Goal: Task Accomplishment & Management: Manage account settings

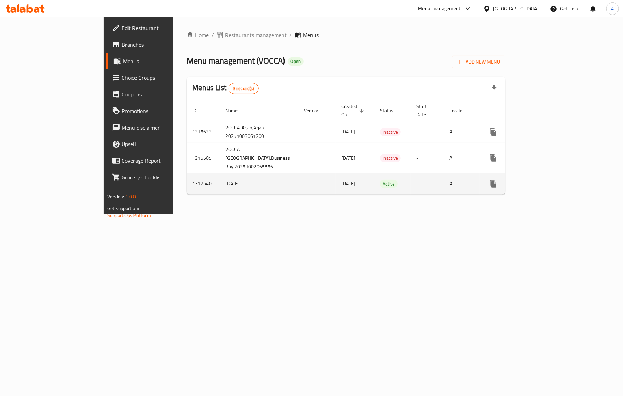
drag, startPoint x: 446, startPoint y: 0, endPoint x: 386, endPoint y: 178, distance: 188.2
click at [368, 214] on div "Home / Restaurants management / Menus Menu management ( VOCCA ) Open Add New Me…" at bounding box center [346, 115] width 346 height 197
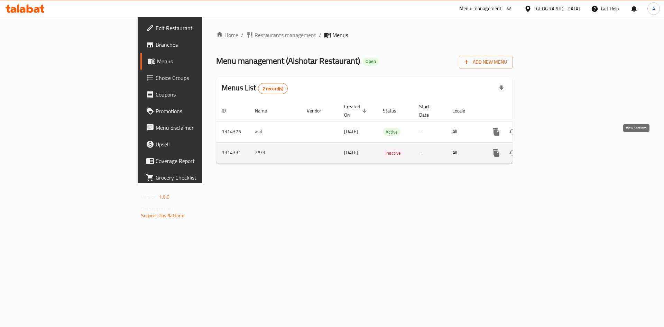
click at [554, 148] on link "enhanced table" at bounding box center [546, 153] width 17 height 17
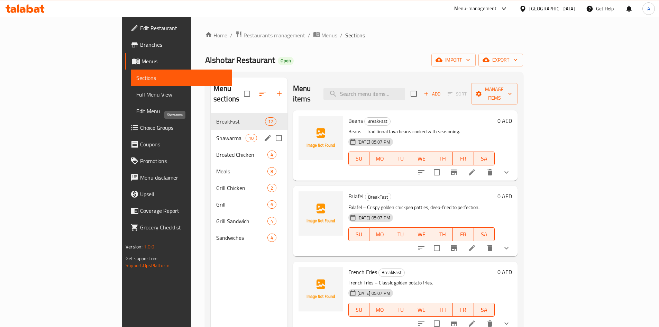
click at [216, 134] on span "Shawarma" at bounding box center [230, 138] width 29 height 8
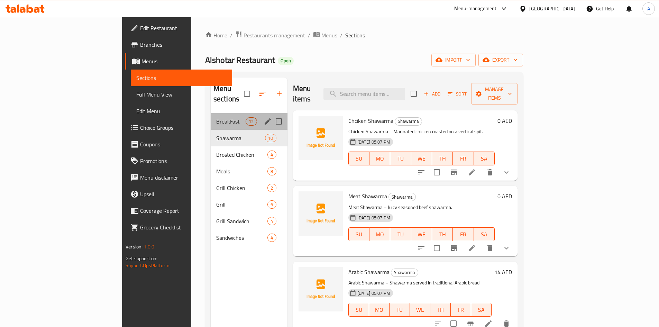
click at [211, 118] on div "BreakFast 12" at bounding box center [249, 121] width 77 height 17
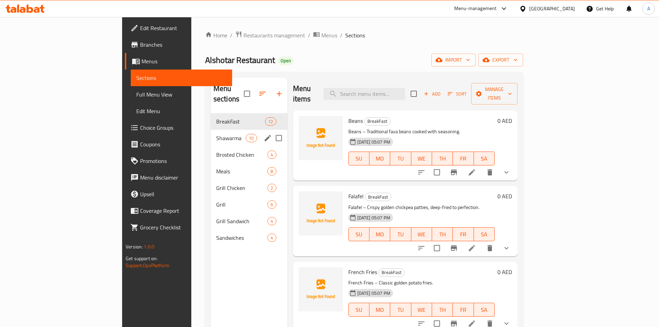
click at [216, 134] on span "Shawarma" at bounding box center [230, 138] width 29 height 8
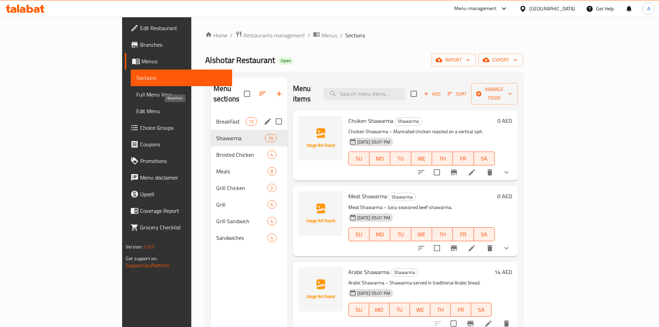
click at [216, 117] on span "BreakFast" at bounding box center [230, 121] width 29 height 8
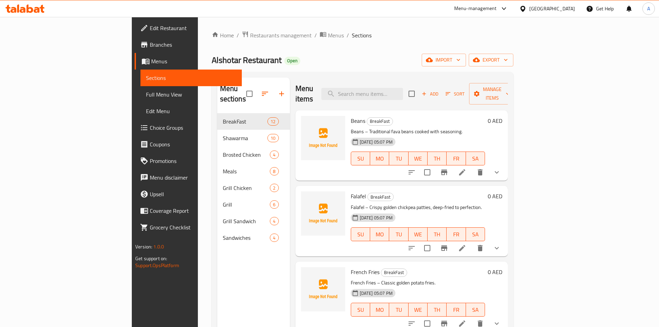
click at [140, 105] on link "Edit Menu" at bounding box center [190, 111] width 101 height 17
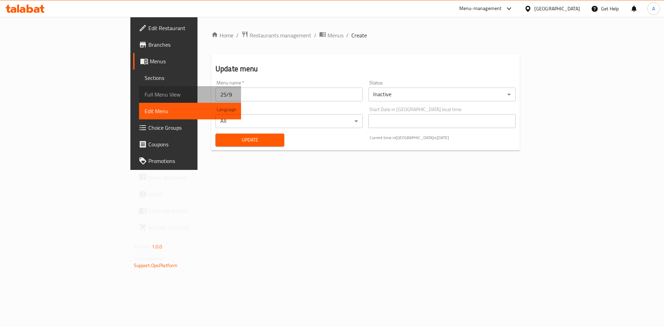
click at [145, 93] on span "Full Menu View" at bounding box center [190, 94] width 91 height 8
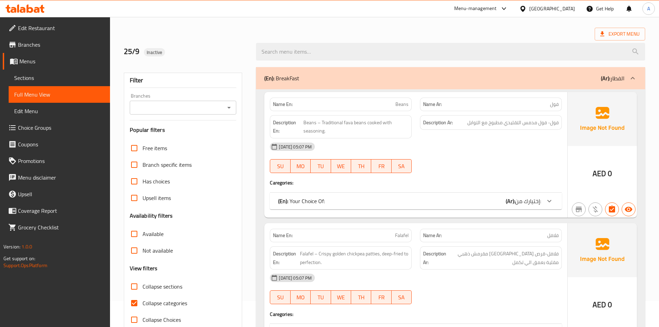
scroll to position [207, 0]
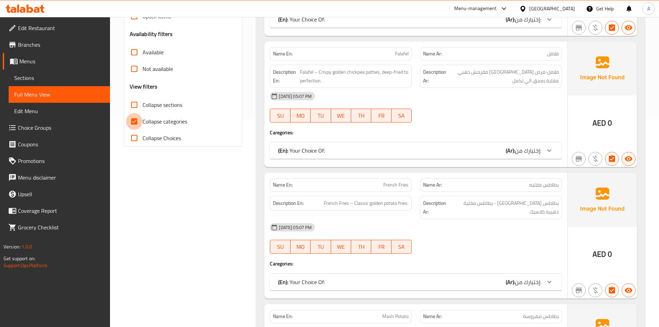
click at [131, 120] on input "Collapse categories" at bounding box center [134, 121] width 17 height 17
checkbox input "false"
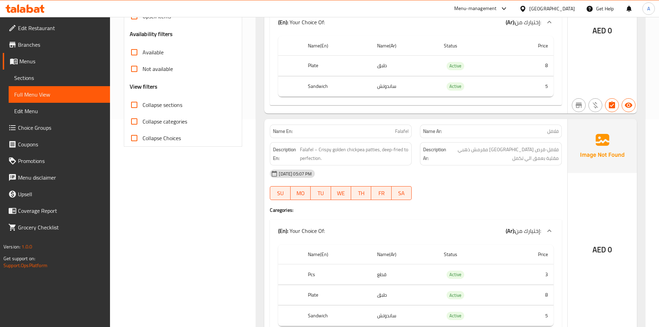
scroll to position [0, 0]
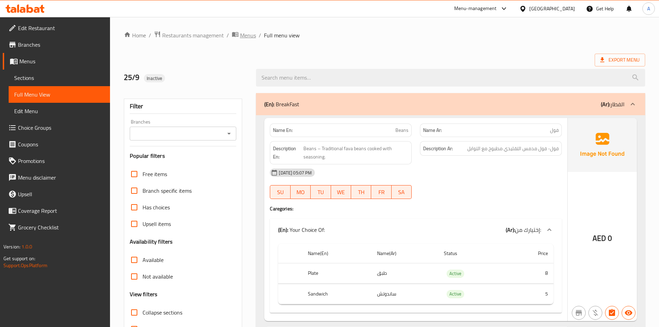
click at [248, 37] on span "Menus" at bounding box center [248, 35] width 16 height 8
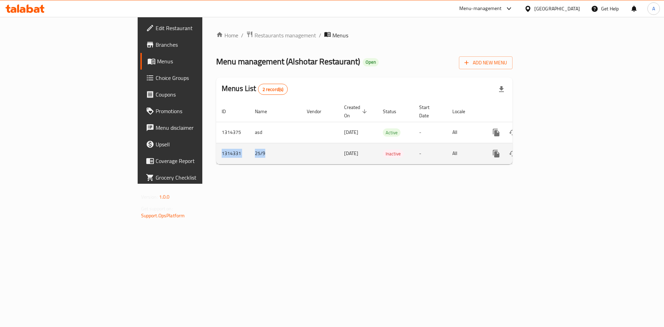
drag, startPoint x: 129, startPoint y: 145, endPoint x: 176, endPoint y: 146, distance: 47.4
click at [216, 146] on tr "1314331 25/9 25/09/2025 Inactive - All" at bounding box center [388, 153] width 344 height 21
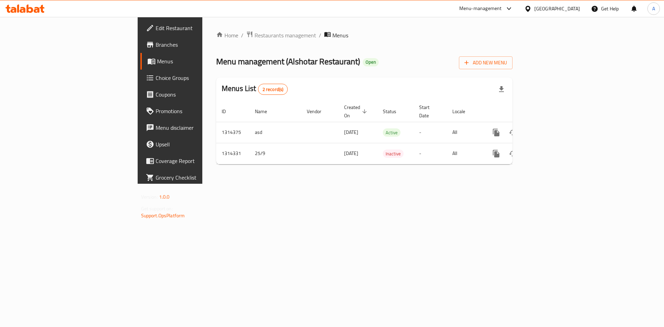
drag, startPoint x: 222, startPoint y: 199, endPoint x: 226, endPoint y: 205, distance: 7.9
click at [222, 184] on div "Home / Restaurants management / Menus Menu management ( Alshotar Restaurant ) O…" at bounding box center [364, 100] width 324 height 167
drag, startPoint x: 360, startPoint y: 50, endPoint x: 430, endPoint y: 5, distance: 83.4
click at [361, 50] on div "Home / Restaurants management / Menus Menu management ( Alshotar Restaurant ) O…" at bounding box center [364, 100] width 296 height 139
click at [254, 36] on span "Restaurants management" at bounding box center [285, 35] width 62 height 8
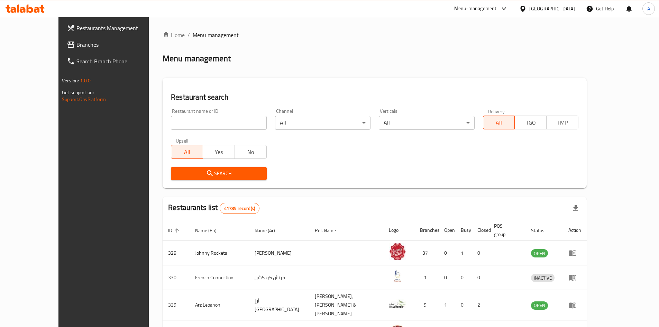
click at [61, 39] on link "Branches" at bounding box center [114, 44] width 107 height 17
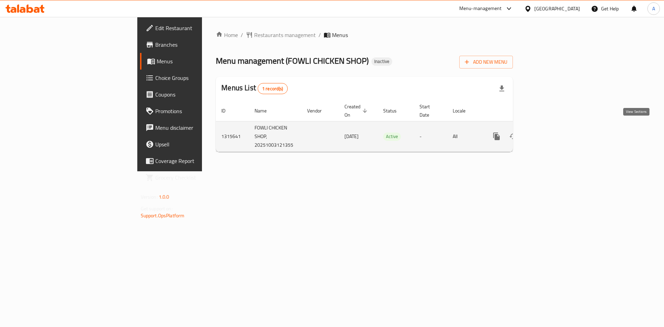
click at [550, 132] on icon "enhanced table" at bounding box center [546, 136] width 8 height 8
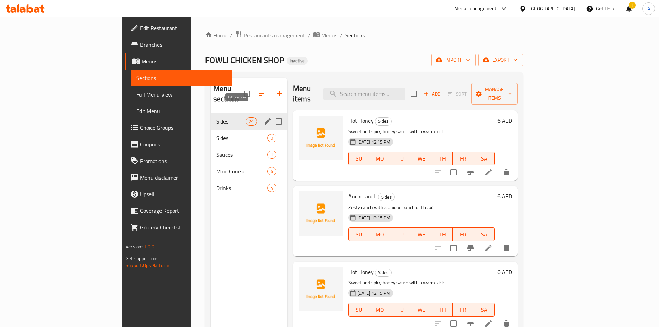
click at [263, 117] on icon "edit" at bounding box center [267, 121] width 8 height 8
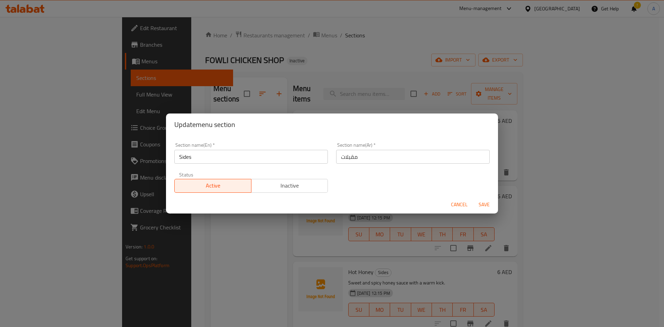
click at [451, 203] on span "Cancel" at bounding box center [459, 204] width 17 height 9
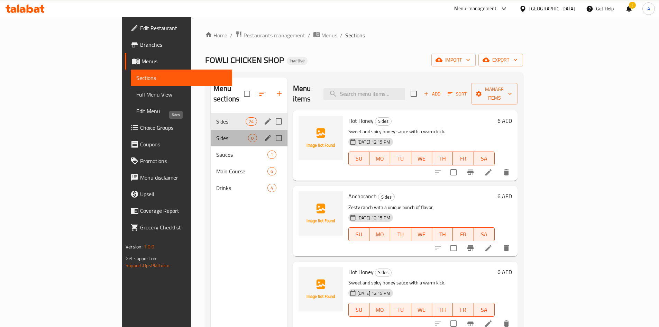
click at [216, 134] on span "Sides" at bounding box center [232, 138] width 32 height 8
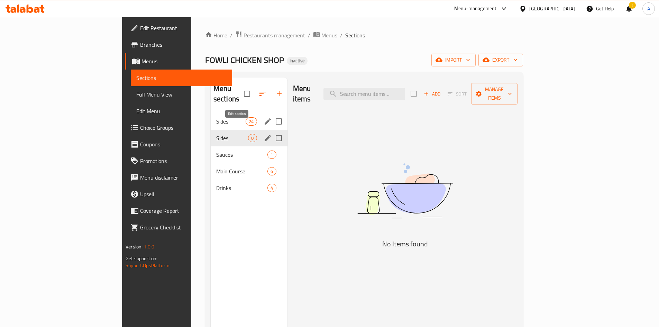
click at [265, 135] on icon "edit" at bounding box center [268, 138] width 6 height 6
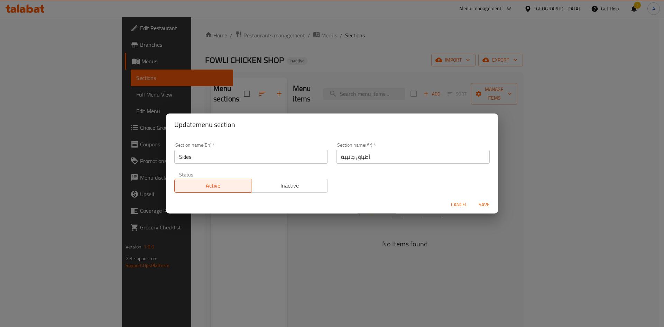
drag, startPoint x: 463, startPoint y: 206, endPoint x: 246, endPoint y: 172, distance: 220.2
click at [463, 206] on span "Cancel" at bounding box center [459, 204] width 17 height 9
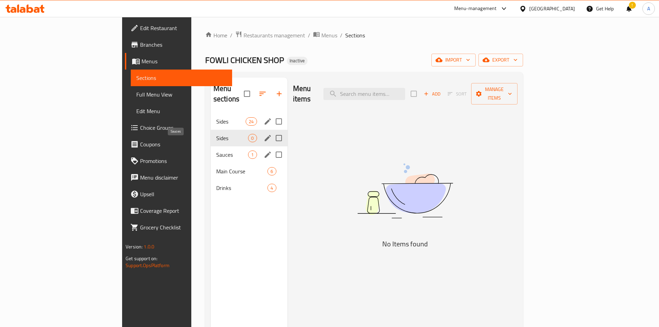
click at [216, 150] on span "Sauces" at bounding box center [232, 154] width 32 height 8
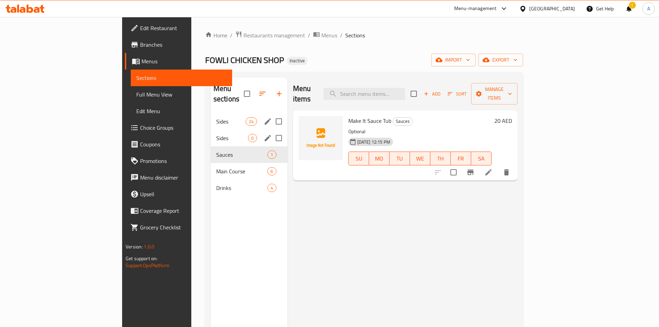
click at [382, 223] on div "Menu items Add Sort Manage items Make It Sauce Tub Sauces Optional 03-10-2025 1…" at bounding box center [402, 240] width 230 height 327
click at [517, 59] on span "export" at bounding box center [501, 60] width 34 height 9
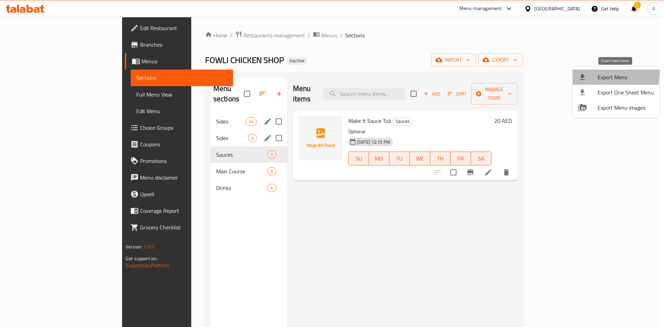
click at [599, 73] on span "Export Menu" at bounding box center [626, 77] width 56 height 8
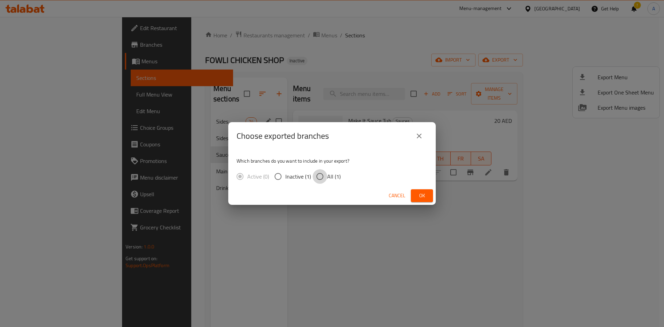
click at [323, 175] on input "All (1)" at bounding box center [320, 176] width 15 height 15
radio input "true"
click at [411, 197] on button "Ok" at bounding box center [422, 195] width 22 height 13
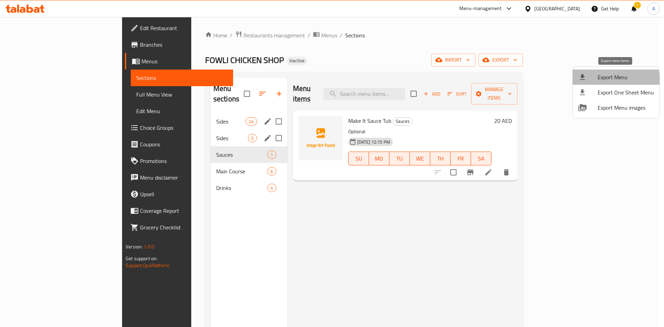
click at [614, 80] on span "Export Menu" at bounding box center [626, 77] width 56 height 8
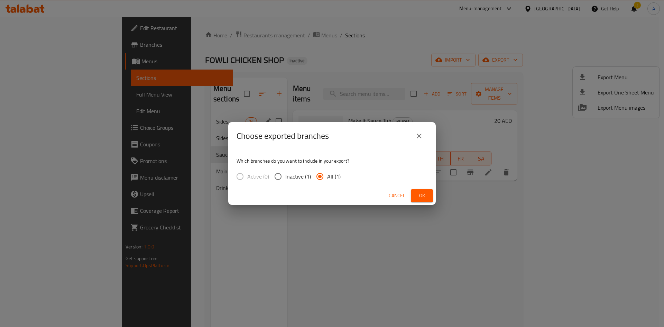
click at [426, 198] on span "Ok" at bounding box center [421, 195] width 11 height 9
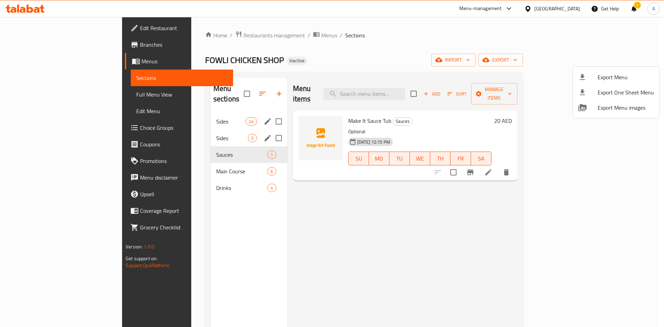
click at [333, 52] on div at bounding box center [332, 163] width 664 height 327
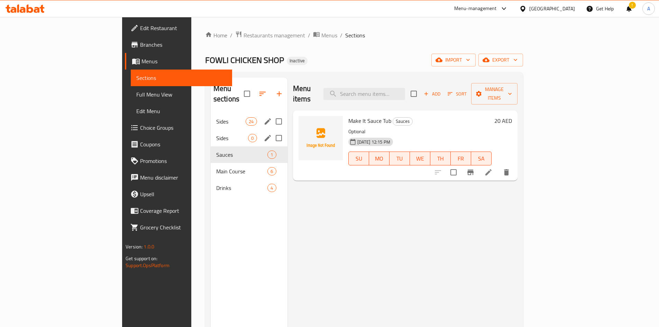
click at [351, 43] on div "Home / Restaurants management / Menus / Sections FOWLI CHICKEN SHOP Inactive im…" at bounding box center [364, 220] width 318 height 379
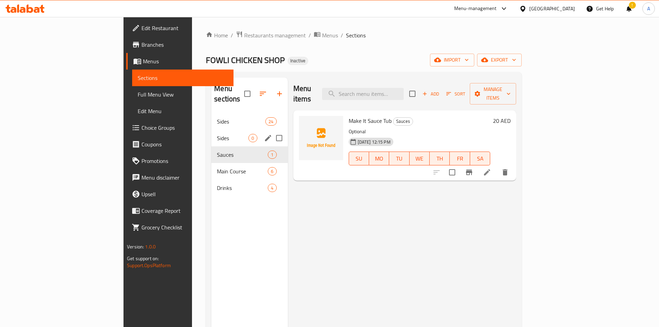
click at [217, 117] on span "Sides" at bounding box center [241, 121] width 48 height 8
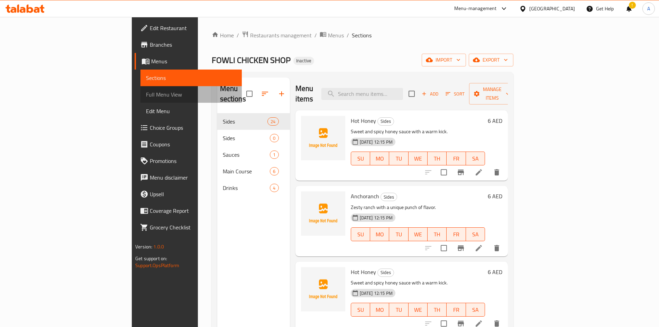
click at [146, 91] on span "Full Menu View" at bounding box center [191, 94] width 90 height 8
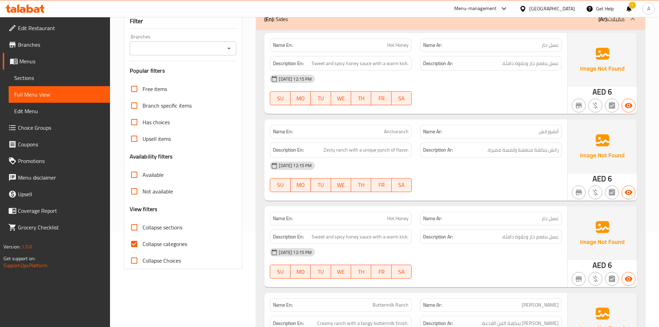
scroll to position [104, 0]
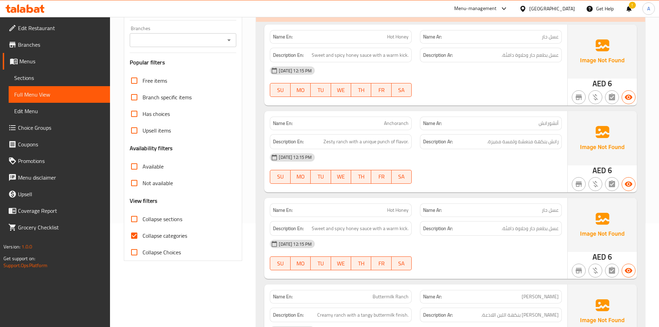
click at [133, 240] on input "Collapse categories" at bounding box center [134, 235] width 17 height 17
checkbox input "false"
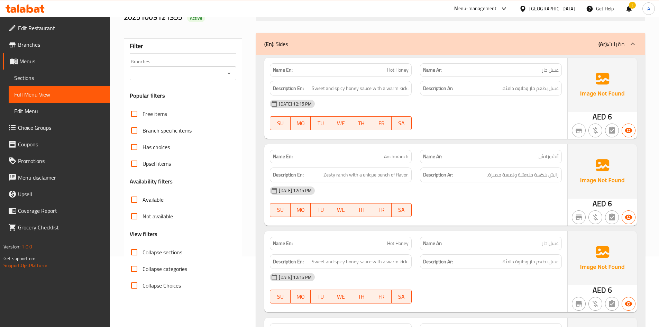
scroll to position [0, 0]
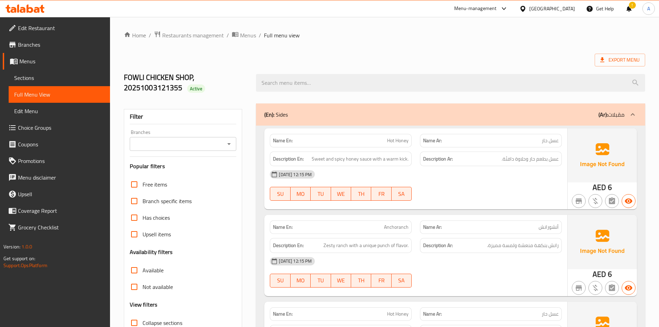
click at [453, 191] on div "03-10-2025 12:15 PM SU MO TU WE TH FR SA" at bounding box center [416, 185] width 300 height 39
click at [358, 59] on div "Export Menu" at bounding box center [384, 60] width 521 height 13
click at [405, 143] on span "Hot Honey" at bounding box center [397, 140] width 21 height 7
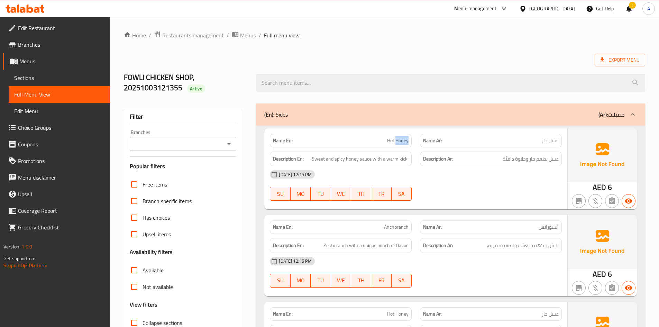
click at [405, 143] on span "Hot Honey" at bounding box center [397, 140] width 21 height 7
click at [354, 160] on span "Sweet and spicy honey sauce with a warm kick." at bounding box center [360, 159] width 97 height 9
click at [440, 179] on div "03-10-2025 12:15 PM" at bounding box center [416, 174] width 300 height 17
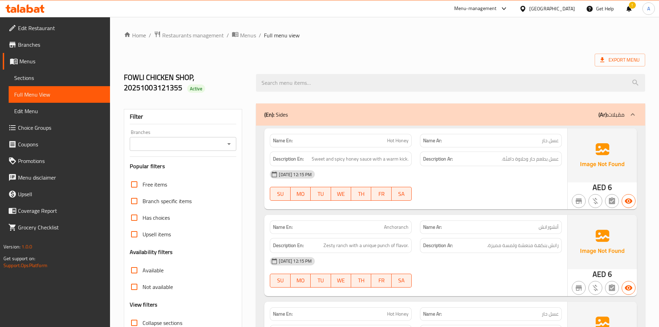
click at [352, 161] on span "Sweet and spicy honey sauce with a warm kick." at bounding box center [360, 159] width 97 height 9
click at [319, 157] on span "Sweet and spicy honey sauce with a warm kick." at bounding box center [360, 159] width 97 height 9
click at [336, 158] on span "Sweet and spicy honey sauce with a warm kick." at bounding box center [360, 159] width 97 height 9
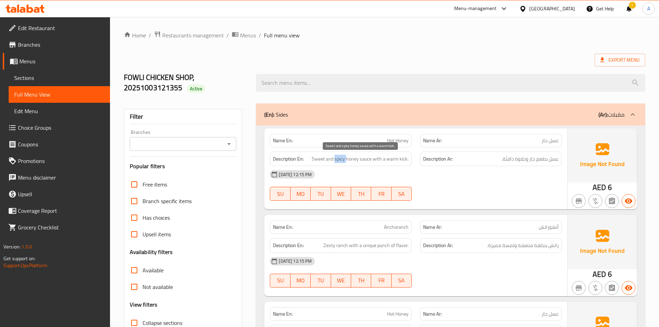
click at [336, 158] on span "Sweet and spicy honey sauce with a warm kick." at bounding box center [360, 159] width 97 height 9
click at [357, 160] on span "Sweet and spicy honey sauce with a warm kick." at bounding box center [360, 159] width 97 height 9
click at [374, 158] on span "Sweet and spicy honey sauce with a warm kick." at bounding box center [360, 159] width 97 height 9
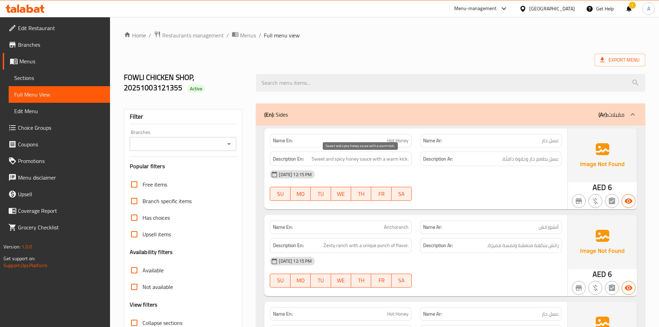
click at [394, 159] on span "Sweet and spicy honey sauce with a warm kick." at bounding box center [360, 159] width 97 height 9
click at [404, 158] on span "Sweet and spicy honey sauce with a warm kick." at bounding box center [360, 159] width 97 height 9
click at [397, 158] on span "Sweet and spicy honey sauce with a warm kick." at bounding box center [360, 159] width 97 height 9
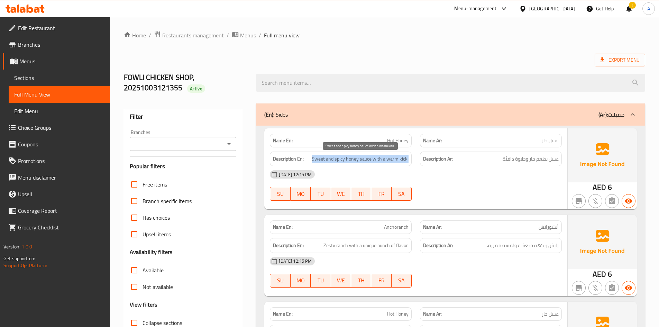
click at [397, 158] on span "Sweet and spicy honey sauce with a warm kick." at bounding box center [360, 159] width 97 height 9
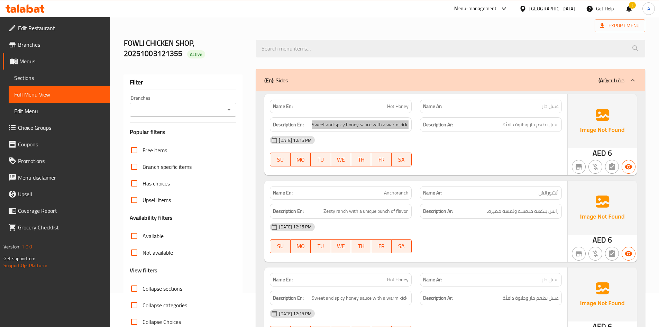
scroll to position [35, 0]
click at [376, 212] on span "Zesty ranch with a unique punch of flavor." at bounding box center [365, 210] width 85 height 9
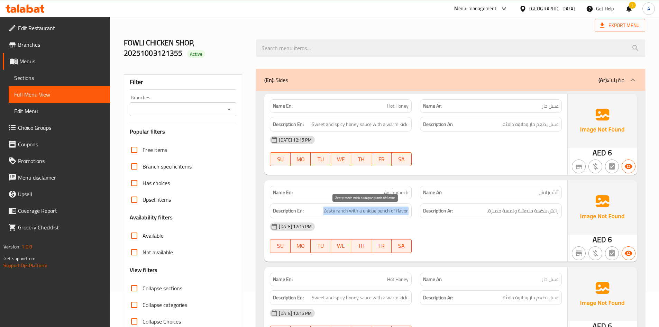
click at [376, 212] on span "Zesty ranch with a unique punch of flavor." at bounding box center [365, 210] width 85 height 9
copy span "Zesty ranch with a unique punch of flavor."
click at [392, 195] on span "Anchoranch" at bounding box center [396, 192] width 25 height 7
copy span "Anchoranch"
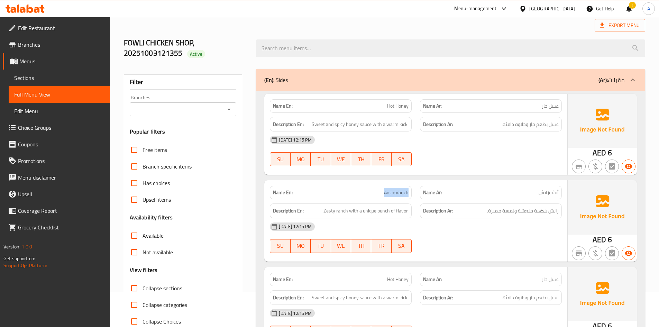
click at [395, 191] on span "Anchoranch" at bounding box center [396, 192] width 25 height 7
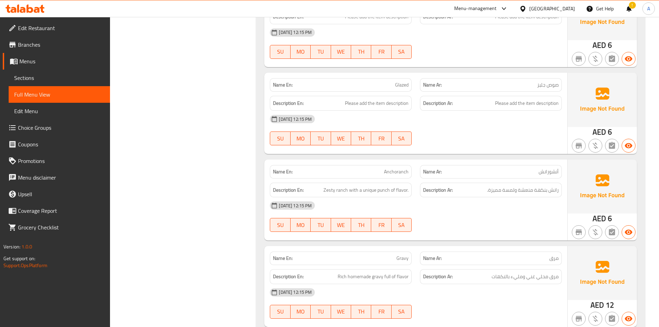
scroll to position [64, 0]
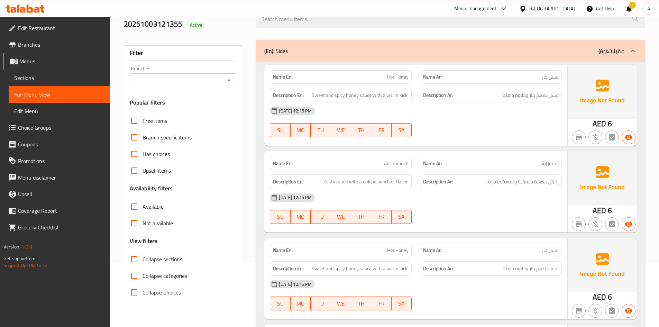
click at [564, 120] on div "03-10-2025 12:15 PM SU MO TU WE TH FR SA" at bounding box center [416, 121] width 300 height 39
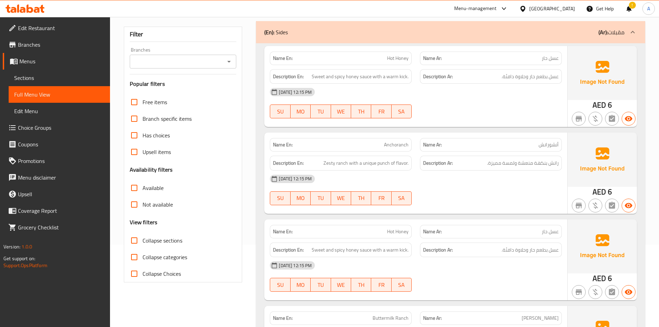
scroll to position [29, 0]
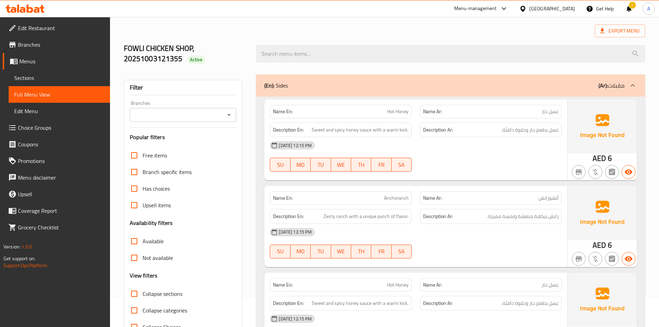
drag, startPoint x: 396, startPoint y: 104, endPoint x: 397, endPoint y: 111, distance: 6.4
click at [396, 105] on div "Name En: Hot Honey" at bounding box center [341, 111] width 142 height 13
click at [398, 111] on span "Hot Honey" at bounding box center [397, 111] width 21 height 7
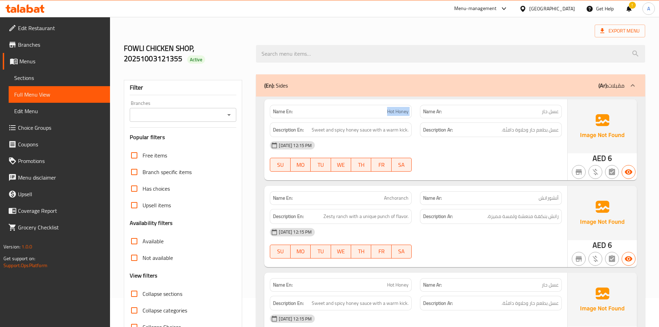
copy span "Hot Honey"
click at [564, 153] on div "03-10-2025 12:15 PM" at bounding box center [416, 145] width 300 height 17
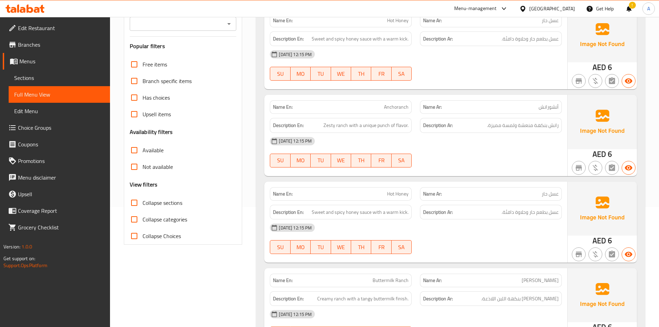
scroll to position [167, 0]
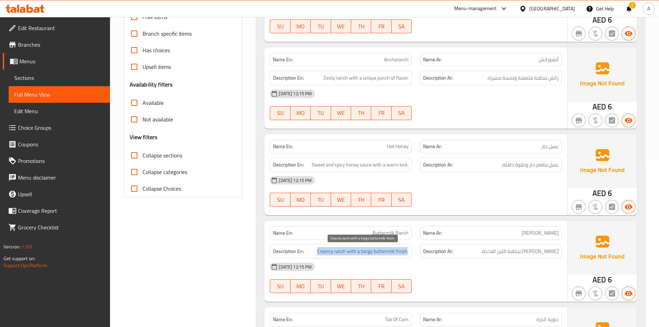
drag, startPoint x: 316, startPoint y: 251, endPoint x: 406, endPoint y: 252, distance: 90.3
click at [406, 252] on h6 "Description En: Creamy ranch with a tangy buttermilk finish." at bounding box center [341, 251] width 136 height 9
copy span "Creamy ranch with a tangy buttermilk finish"
click at [387, 231] on span "Buttermilk Ranch" at bounding box center [390, 232] width 36 height 7
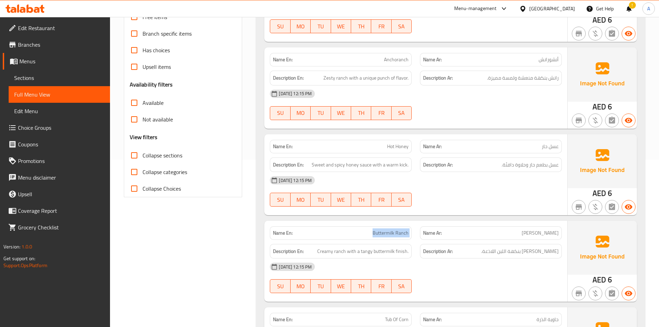
click at [387, 231] on span "Buttermilk Ranch" at bounding box center [390, 232] width 36 height 7
copy span "Buttermilk Ranch"
drag, startPoint x: 241, startPoint y: 266, endPoint x: 260, endPoint y: 271, distance: 19.3
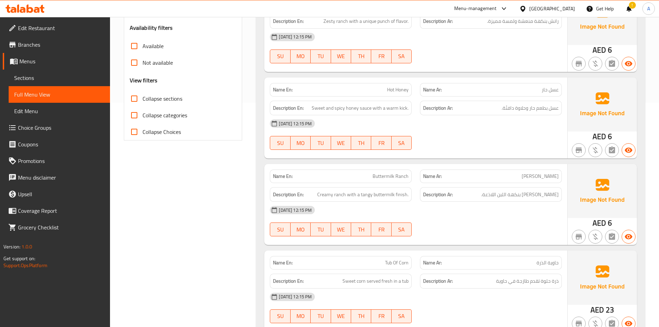
scroll to position [237, 0]
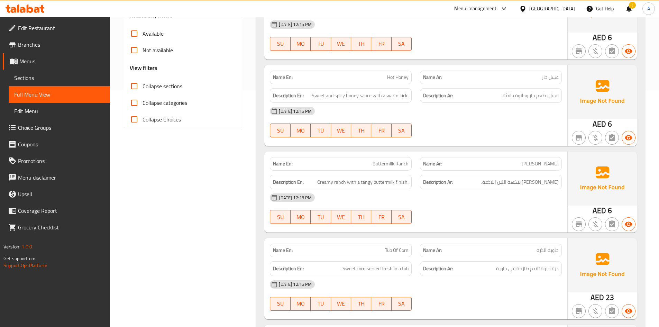
click at [376, 246] on div "Name En: Tub Of Corn" at bounding box center [341, 249] width 142 height 13
copy span "Tub Of Corn"
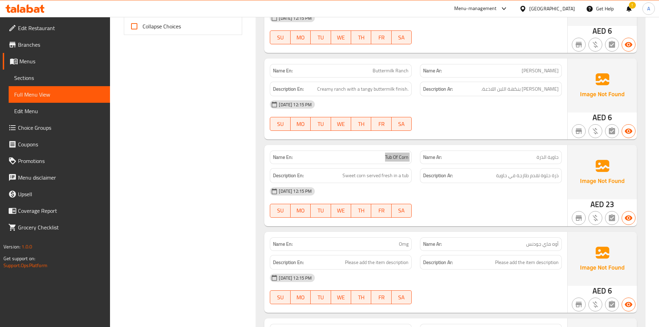
scroll to position [340, 0]
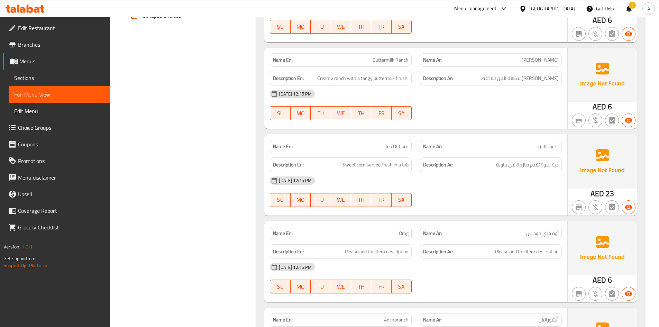
click at [403, 234] on span "Omg" at bounding box center [404, 233] width 10 height 7
copy span "Omg"
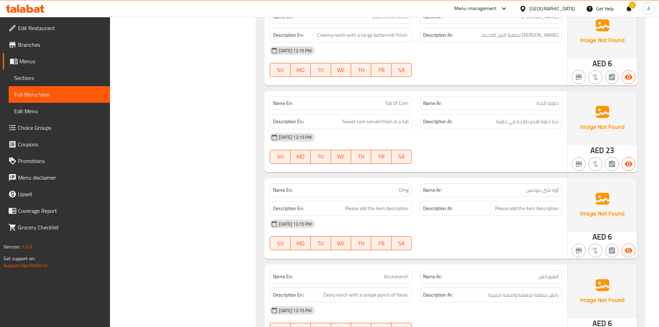
scroll to position [444, 0]
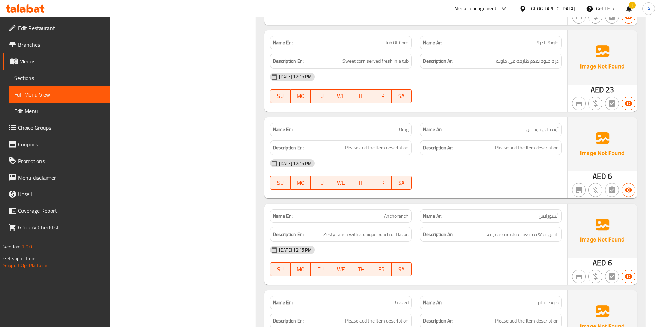
click at [392, 213] on span "Anchoranch" at bounding box center [396, 215] width 25 height 7
copy span "Anchoranch"
drag, startPoint x: 180, startPoint y: 179, endPoint x: 185, endPoint y: 182, distance: 5.7
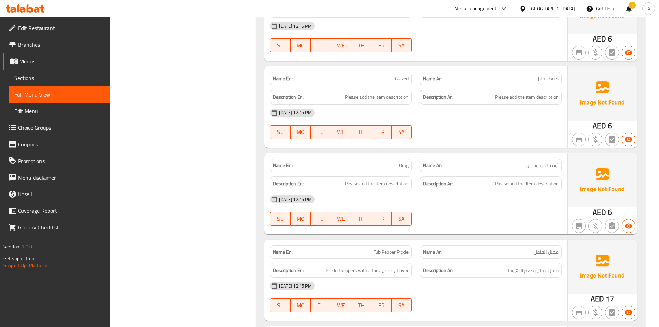
scroll to position [686, 0]
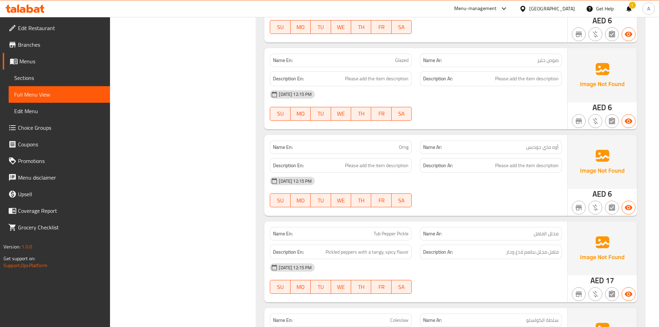
click at [402, 57] on span "Glazed" at bounding box center [401, 60] width 13 height 7
copy span "Glazed"
drag, startPoint x: 300, startPoint y: 133, endPoint x: 317, endPoint y: 158, distance: 30.4
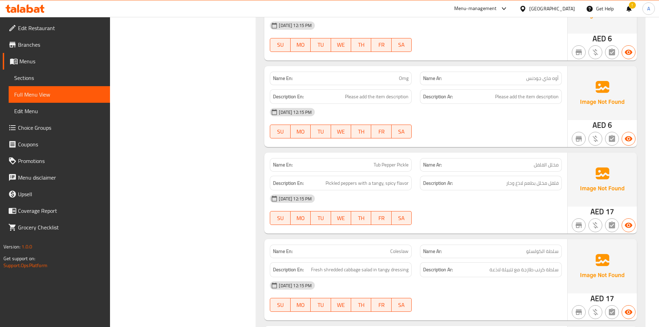
scroll to position [755, 0]
click at [374, 165] on span "Tub Pepper Pickle" at bounding box center [390, 164] width 35 height 7
copy span "Tub"
drag, startPoint x: 341, startPoint y: 164, endPoint x: 373, endPoint y: 168, distance: 32.0
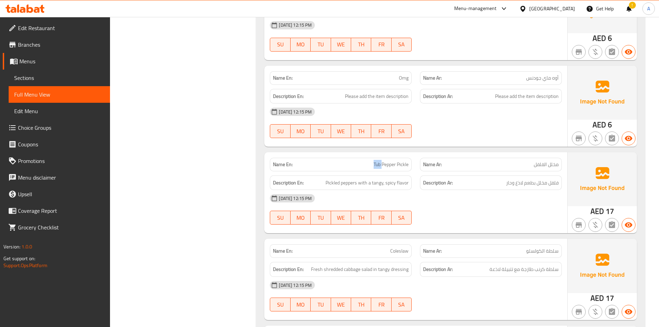
click at [341, 164] on p "Name En: Tub Pepper Pickle" at bounding box center [341, 164] width 136 height 7
click at [373, 164] on span "Tub Pepper Pickle" at bounding box center [390, 164] width 35 height 7
click at [341, 164] on p "Name En: Tub Pepper Pickle" at bounding box center [341, 164] width 136 height 7
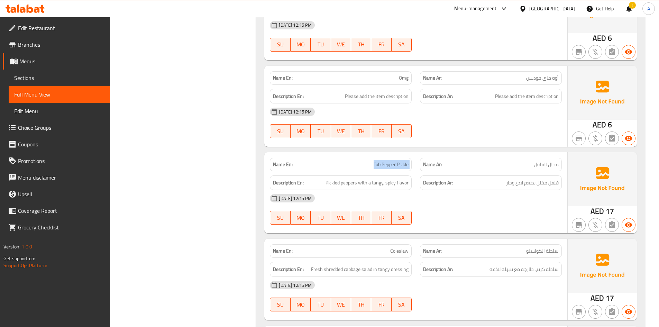
click at [341, 164] on p "Name En: Tub Pepper Pickle" at bounding box center [341, 164] width 136 height 7
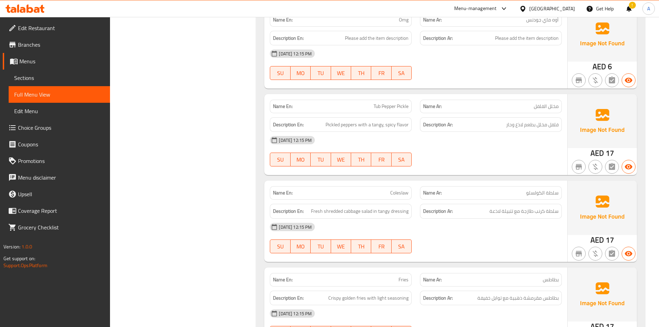
scroll to position [824, 0]
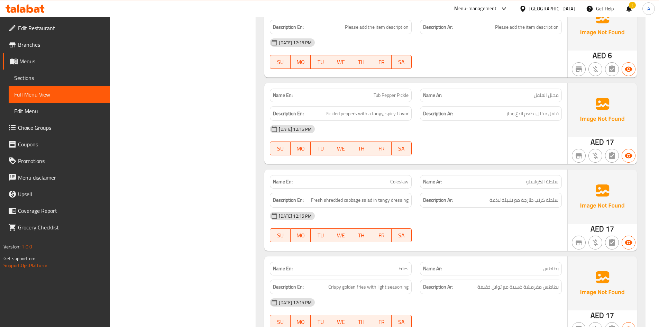
click at [333, 194] on div "Description En: Fresh shredded cabbage salad in tangy dressing" at bounding box center [341, 200] width 142 height 15
click at [331, 181] on p "Name En: Coleslaw" at bounding box center [341, 181] width 136 height 7
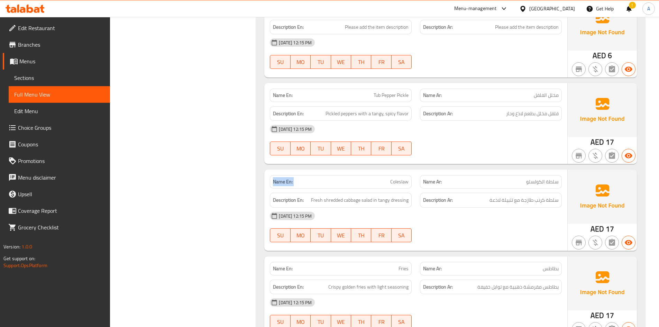
click at [366, 180] on p "Name En: Coleslaw" at bounding box center [341, 181] width 136 height 7
drag, startPoint x: 222, startPoint y: 204, endPoint x: 260, endPoint y: 204, distance: 37.7
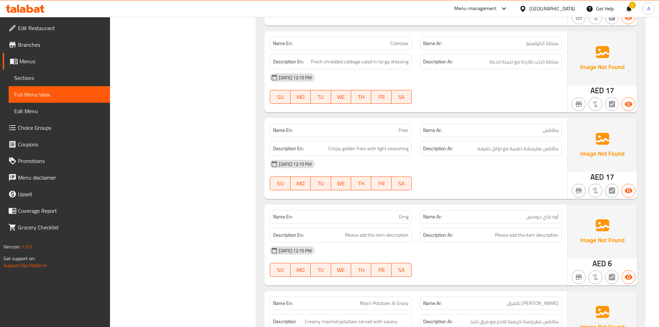
scroll to position [997, 0]
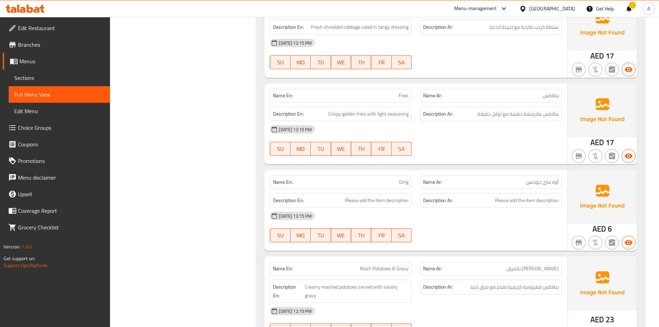
click at [399, 179] on span "Omg" at bounding box center [404, 181] width 10 height 7
click at [260, 123] on div "Name En: Hot Honey Name Ar: عسل حار Description En: Sweet and spicy honey sauce…" at bounding box center [450, 176] width 389 height 2097
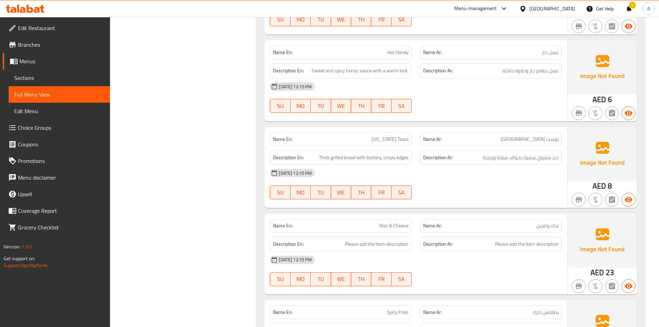
scroll to position [1308, 0]
click at [382, 222] on span "Mac & Cheese" at bounding box center [393, 225] width 29 height 7
click at [390, 222] on span "Mac & Cheese" at bounding box center [393, 225] width 29 height 7
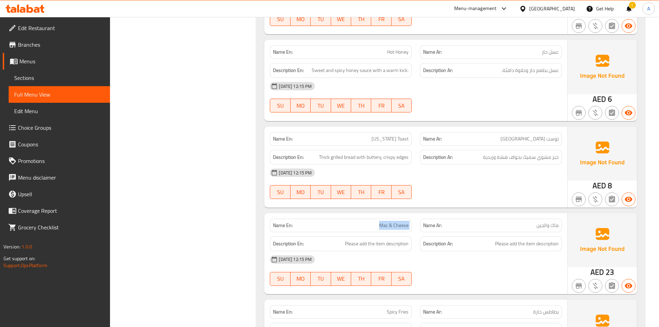
click at [390, 222] on span "Mac & Cheese" at bounding box center [393, 225] width 29 height 7
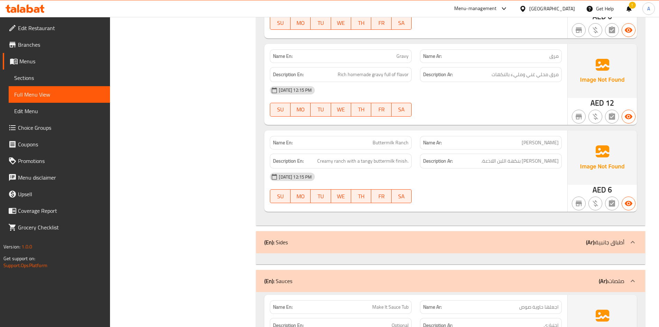
scroll to position [2000, 0]
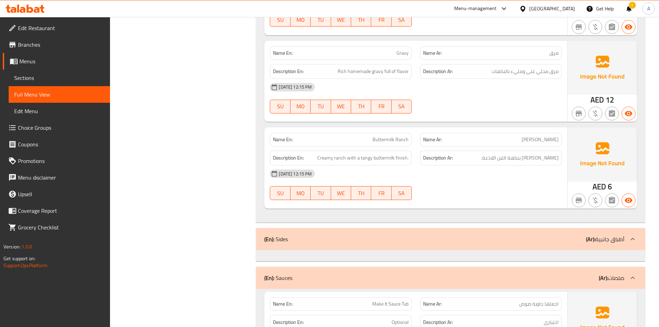
click at [425, 109] on div at bounding box center [491, 113] width 150 height 8
click at [25, 77] on span "Sections" at bounding box center [59, 78] width 90 height 8
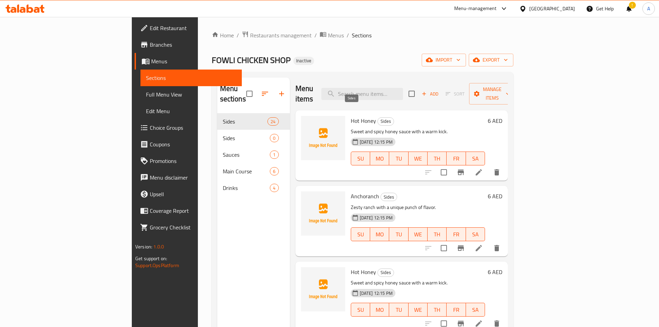
click at [378, 117] on span "Sides" at bounding box center [386, 121] width 16 height 8
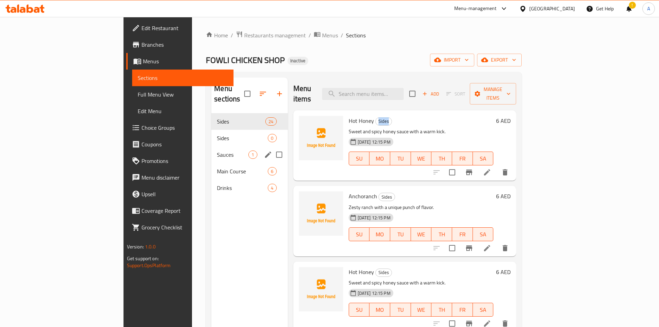
drag, startPoint x: 173, startPoint y: 145, endPoint x: 188, endPoint y: 149, distance: 16.3
click at [217, 150] on span "Sauces" at bounding box center [232, 154] width 31 height 8
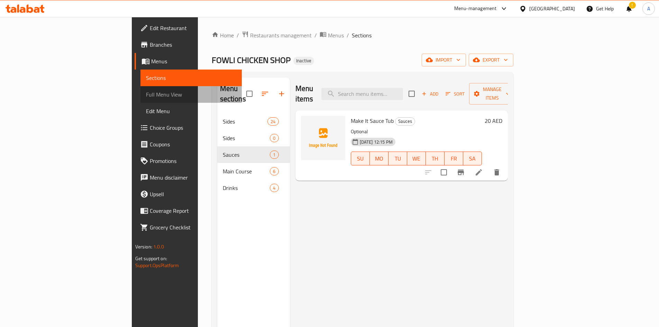
click at [146, 92] on span "Full Menu View" at bounding box center [191, 94] width 90 height 8
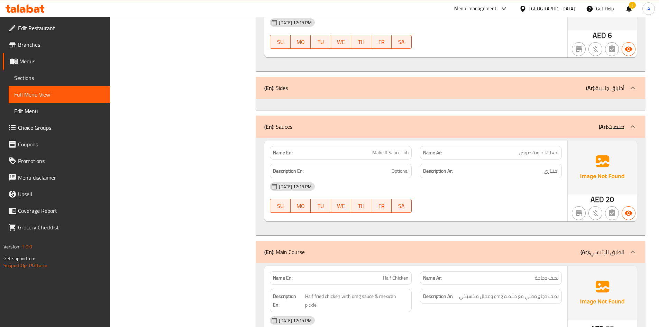
scroll to position [2144, 0]
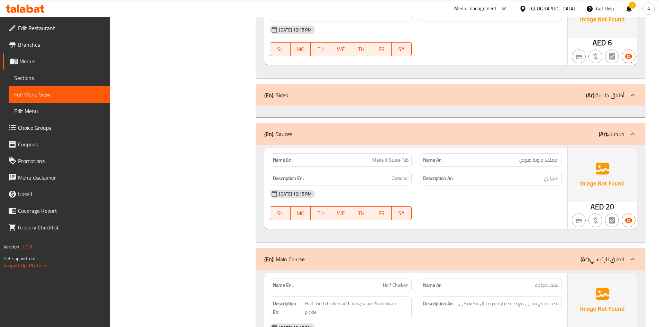
drag, startPoint x: 338, startPoint y: 151, endPoint x: 351, endPoint y: 138, distance: 18.3
click at [338, 156] on p "Name En: Make It Sauce Tub" at bounding box center [341, 159] width 136 height 7
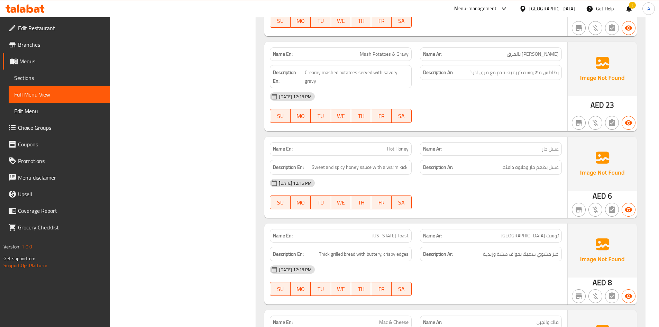
scroll to position [1245, 0]
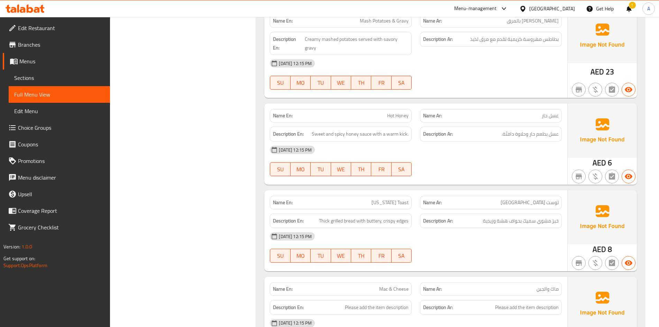
click at [399, 112] on span "Hot Honey" at bounding box center [397, 115] width 21 height 7
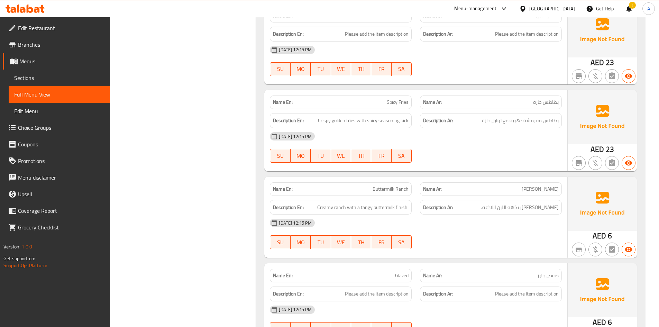
scroll to position [1521, 0]
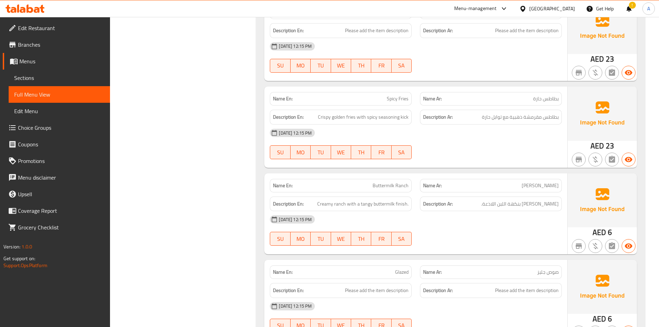
click at [392, 182] on span "Buttermilk Ranch" at bounding box center [390, 185] width 36 height 7
drag, startPoint x: 241, startPoint y: 221, endPoint x: 338, endPoint y: 297, distance: 123.6
click at [241, 221] on div "Filter Branches Branches Popular filters Free items Branch specific items Has c…" at bounding box center [186, 219] width 132 height 3282
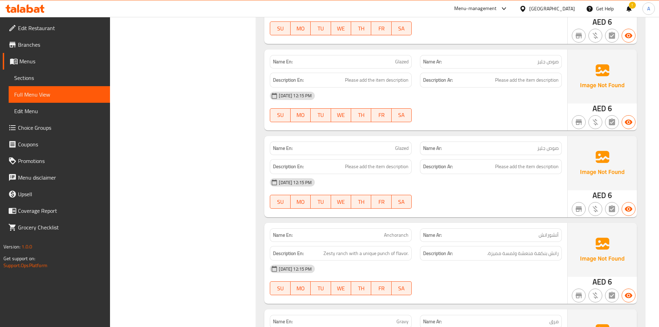
scroll to position [1763, 0]
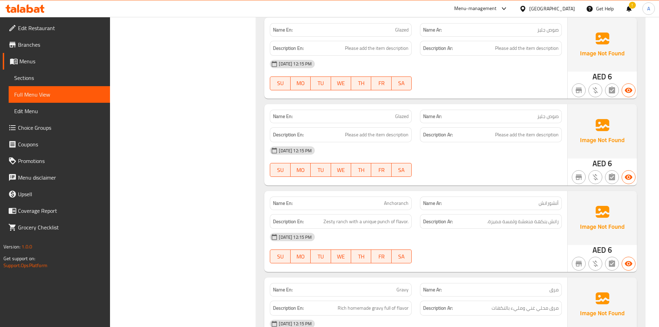
click at [391, 192] on div "Name En: Anchoranch" at bounding box center [341, 203] width 150 height 22
drag, startPoint x: 231, startPoint y: 231, endPoint x: 295, endPoint y: 269, distance: 74.6
click at [391, 113] on p "Name En: Glazed" at bounding box center [341, 116] width 136 height 7
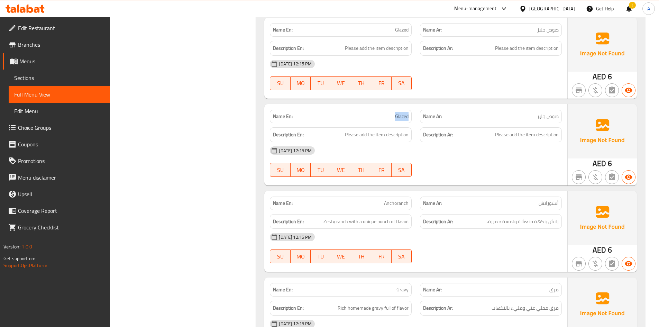
click at [391, 113] on p "Name En: Glazed" at bounding box center [341, 116] width 136 height 7
drag, startPoint x: 193, startPoint y: 211, endPoint x: 303, endPoint y: 259, distance: 120.3
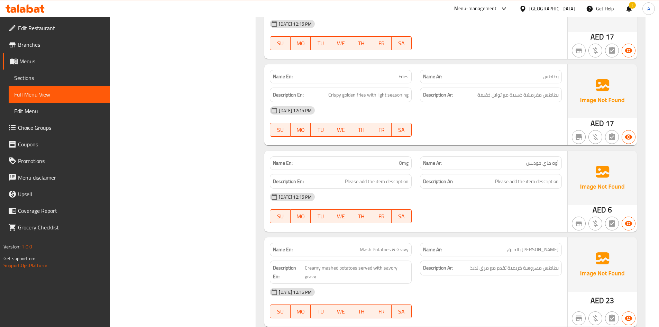
scroll to position [1003, 0]
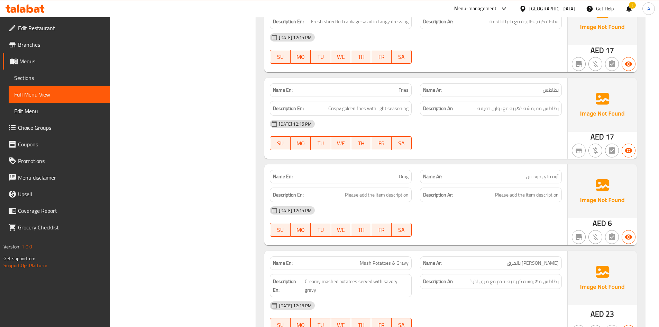
click at [404, 180] on span "Omg" at bounding box center [404, 176] width 10 height 7
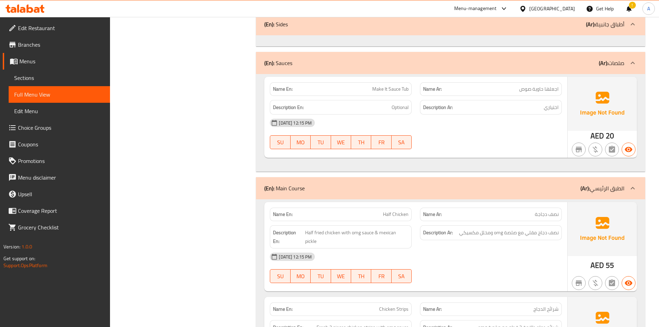
scroll to position [2248, 0]
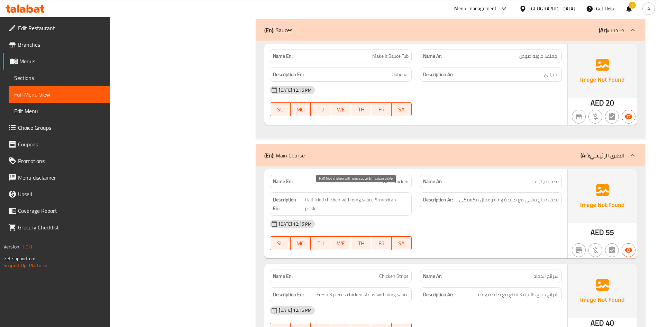
click at [356, 195] on span "Half fried chicken with omg sauce & mexican pickle" at bounding box center [356, 203] width 103 height 17
click at [341, 195] on span "Half fried chicken with omg sauce & mexican pickle" at bounding box center [356, 203] width 103 height 17
click at [360, 195] on span "Half fried chicken with omg sauce & mexican pickle" at bounding box center [356, 203] width 103 height 17
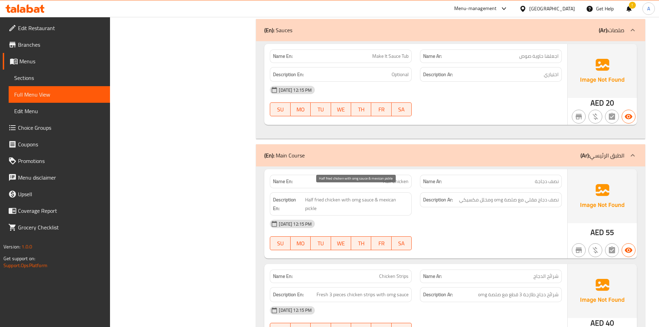
click at [355, 195] on span "Half fried chicken with omg sauce & mexican pickle" at bounding box center [356, 203] width 103 height 17
click at [342, 178] on p "Name En: Half Chicken" at bounding box center [341, 181] width 136 height 7
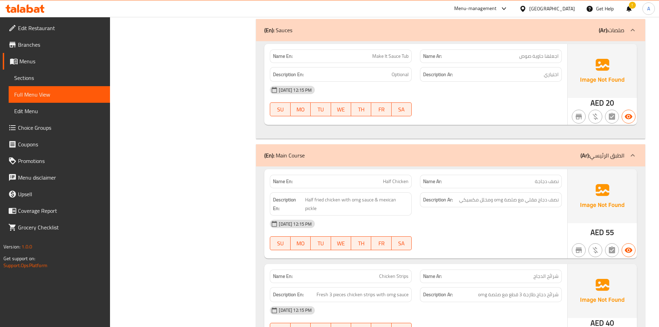
drag, startPoint x: 247, startPoint y: 178, endPoint x: 285, endPoint y: 204, distance: 46.1
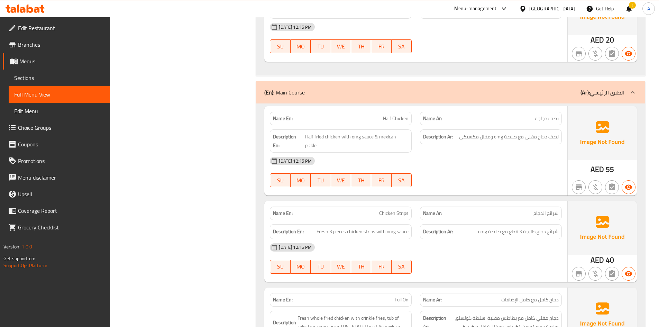
scroll to position [2317, 0]
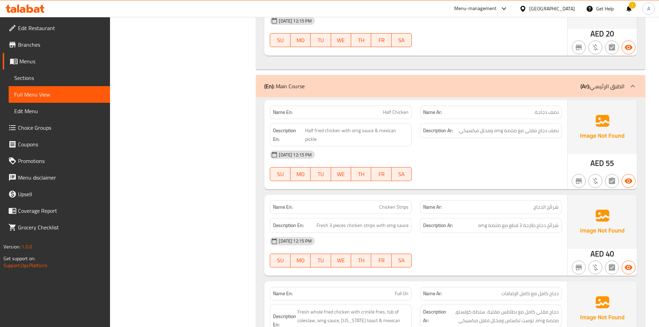
drag, startPoint x: 330, startPoint y: 185, endPoint x: 399, endPoint y: 220, distance: 77.5
click at [330, 200] on div "Name En: Chicken Strips" at bounding box center [341, 206] width 142 height 13
click at [389, 221] on span "Fresh 3 pieces chicken strips with omg sauce" at bounding box center [362, 225] width 92 height 9
click at [342, 196] on div "Name En: Chicken Strips" at bounding box center [341, 207] width 150 height 22
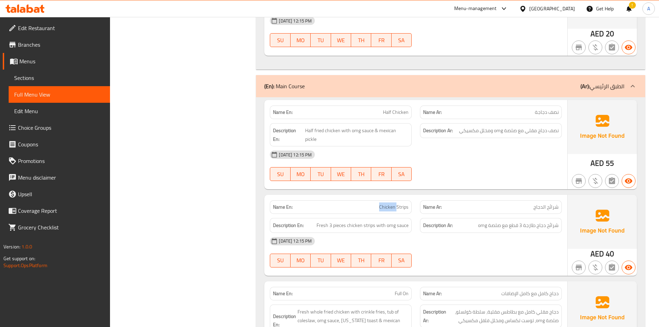
click at [342, 196] on div "Name En: Chicken Strips" at bounding box center [341, 207] width 150 height 22
drag, startPoint x: 201, startPoint y: 188, endPoint x: 253, endPoint y: 226, distance: 64.1
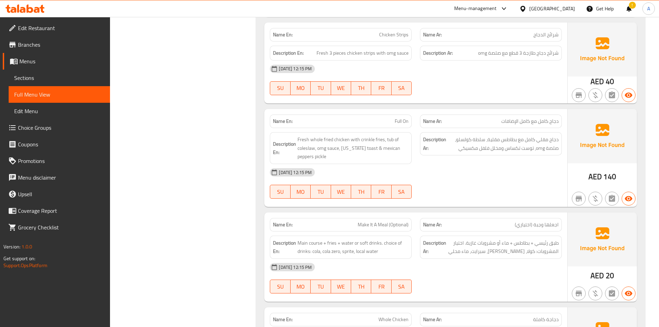
scroll to position [2490, 0]
click at [322, 217] on div "Name En: Make It A Meal (Optional)" at bounding box center [341, 223] width 142 height 13
click at [367, 135] on span "Fresh whole fried chicken with crinkle fries, tub of coleslaw, omg sauce, texas…" at bounding box center [352, 148] width 111 height 26
click at [343, 135] on span "Fresh whole fried chicken with crinkle fries, tub of coleslaw, omg sauce, texas…" at bounding box center [352, 148] width 111 height 26
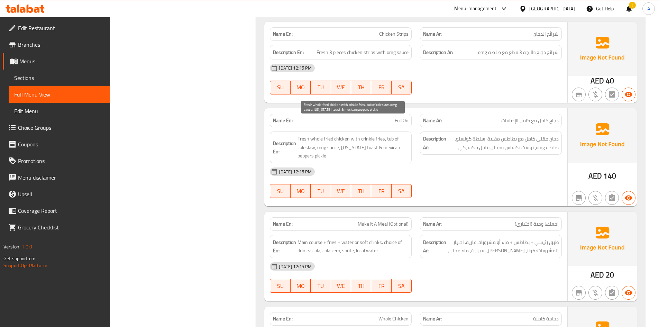
click at [364, 135] on span "Fresh whole fried chicken with crinkle fries, tub of coleslaw, omg sauce, texas…" at bounding box center [352, 148] width 111 height 26
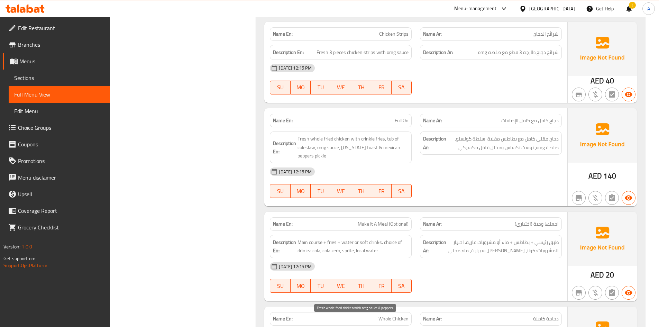
click at [331, 117] on p "Name En: Full On" at bounding box center [341, 120] width 136 height 7
click at [352, 117] on p "Name En: Full On" at bounding box center [341, 120] width 136 height 7
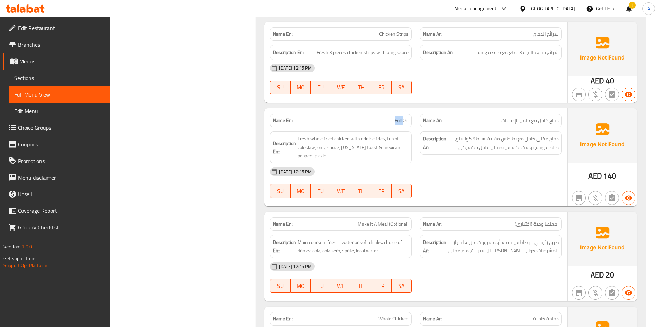
click at [352, 117] on p "Name En: Full On" at bounding box center [341, 120] width 136 height 7
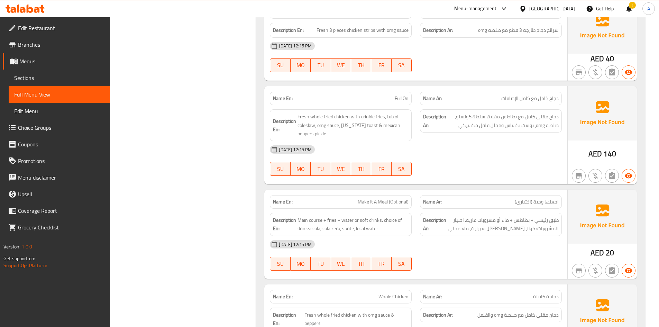
scroll to position [2524, 0]
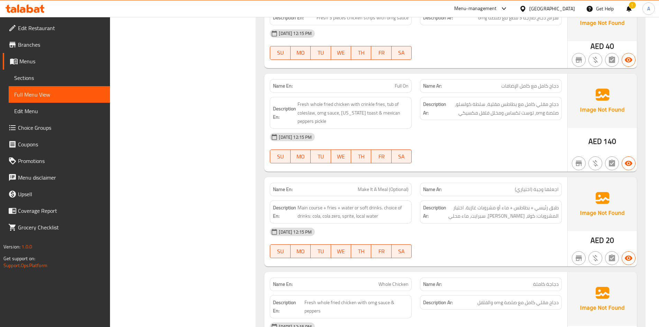
click at [391, 186] on span "Make It A Meal (Optional)" at bounding box center [383, 189] width 51 height 7
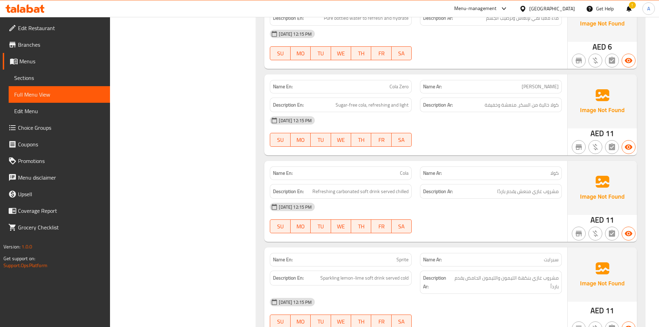
scroll to position [3049, 0]
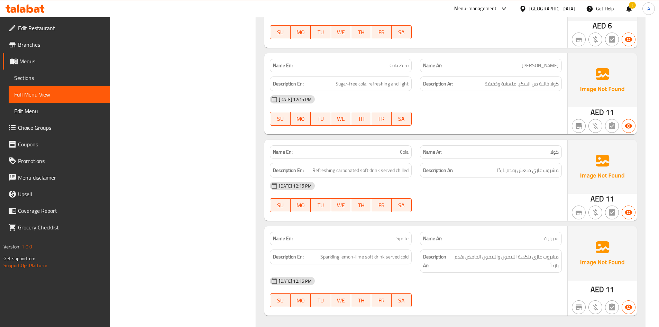
click at [418, 177] on div "03-10-2025 12:15 PM" at bounding box center [416, 185] width 300 height 17
click at [42, 76] on span "Sections" at bounding box center [59, 78] width 90 height 8
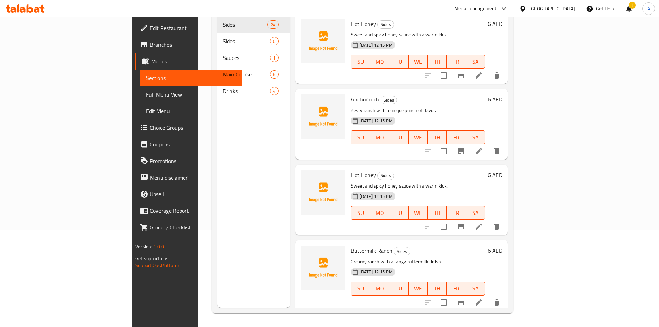
click at [217, 287] on div "Menu sections Sides 24 Sides 0 Sauces 1 Main Course 6 Drinks 4" at bounding box center [253, 144] width 73 height 327
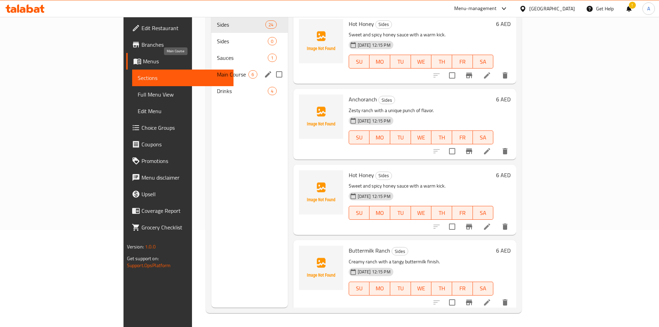
click at [217, 70] on span "Main Course" at bounding box center [232, 74] width 31 height 8
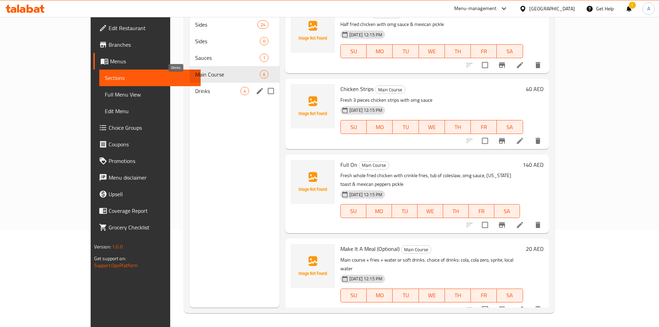
click at [195, 87] on span "Drinks" at bounding box center [217, 91] width 45 height 8
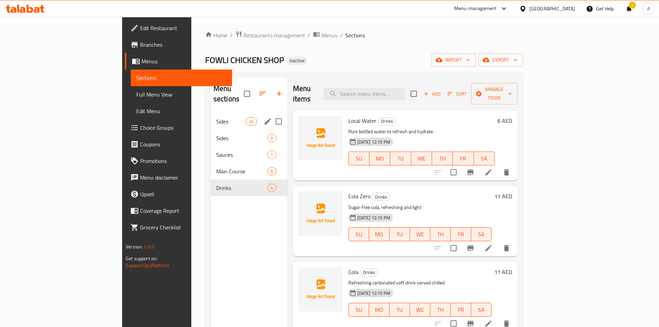
click at [216, 117] on span "Sides" at bounding box center [230, 121] width 29 height 8
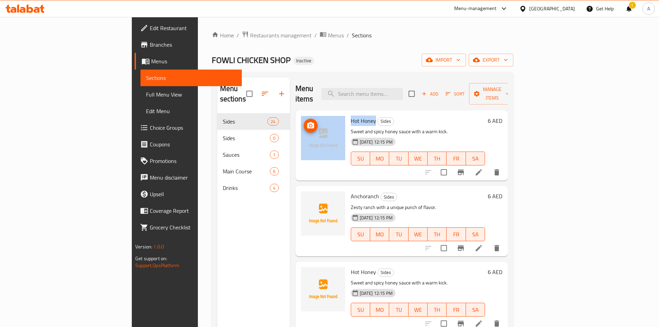
drag, startPoint x: 341, startPoint y: 114, endPoint x: 360, endPoint y: 97, distance: 25.2
click at [311, 113] on div "Hot Honey Sides Sweet and spicy honey sauce with a warm kick. 03-10-2025 12:15 …" at bounding box center [401, 145] width 207 height 65
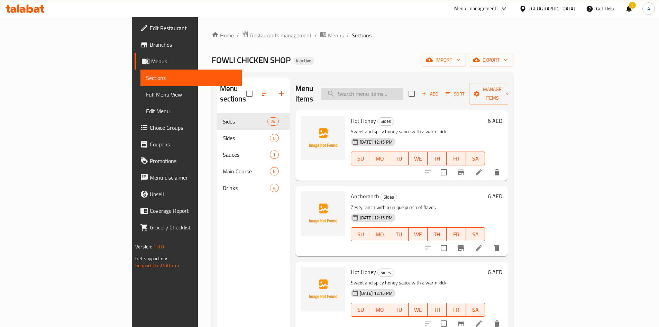
click at [384, 91] on input "search" at bounding box center [362, 94] width 82 height 12
paste input "Hot Honey"
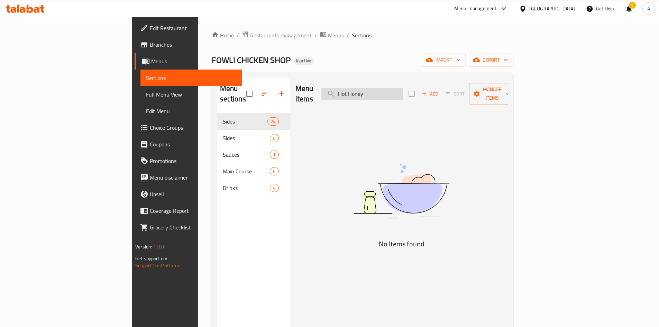
click at [388, 88] on input "Hot Honey" at bounding box center [362, 94] width 82 height 12
click at [403, 88] on input "Hot Honey" at bounding box center [362, 94] width 82 height 12
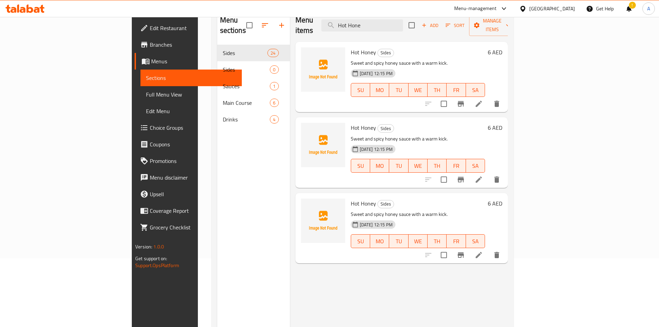
scroll to position [69, 0]
click at [217, 123] on div "Menu sections Sides 24 Sides 0 Sauces 1 Main Course 6 Drinks 4" at bounding box center [253, 171] width 73 height 327
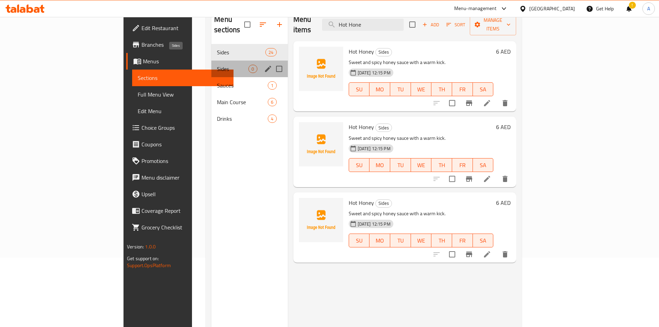
click at [217, 65] on span "Sides" at bounding box center [232, 69] width 31 height 8
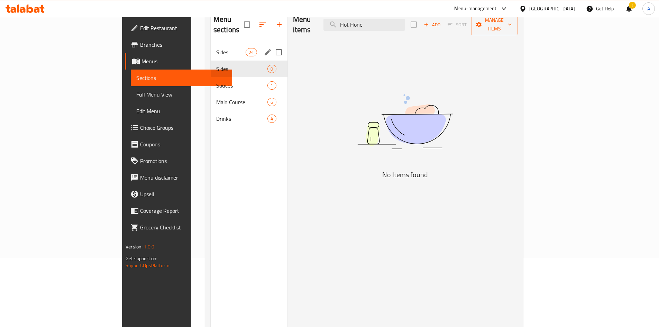
click at [211, 48] on div "Sides 24" at bounding box center [249, 52] width 77 height 17
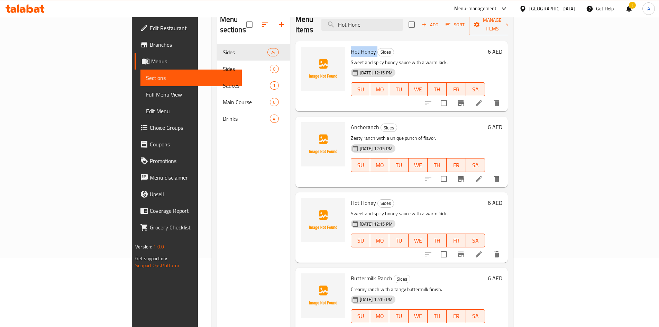
drag, startPoint x: 343, startPoint y: 41, endPoint x: 319, endPoint y: 40, distance: 24.6
click at [351, 47] on h6 "Hot Honey Sides" at bounding box center [418, 52] width 134 height 10
click at [351, 122] on span "Anchoranch" at bounding box center [365, 127] width 28 height 10
drag, startPoint x: 410, startPoint y: 20, endPoint x: 348, endPoint y: 18, distance: 61.9
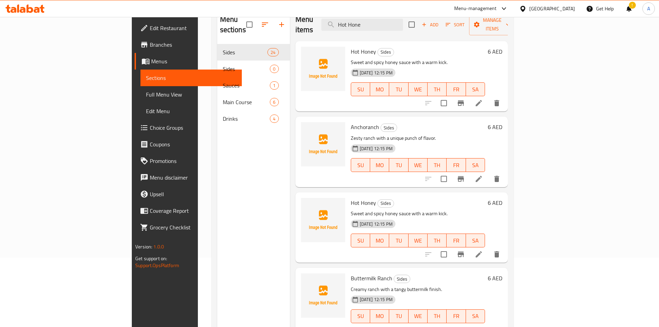
click at [348, 18] on div "Menu items Hot Hone Add Sort Manage items" at bounding box center [401, 24] width 212 height 33
paste input "Anchoranch"
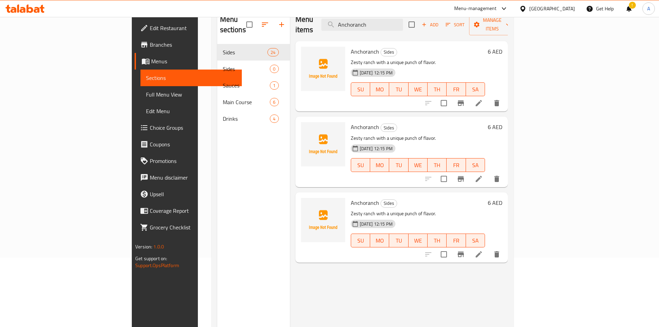
click at [311, 259] on div "Menu items Anchoranch Add Sort Manage items Anchoranch Sides Zesty ranch with a…" at bounding box center [399, 171] width 218 height 327
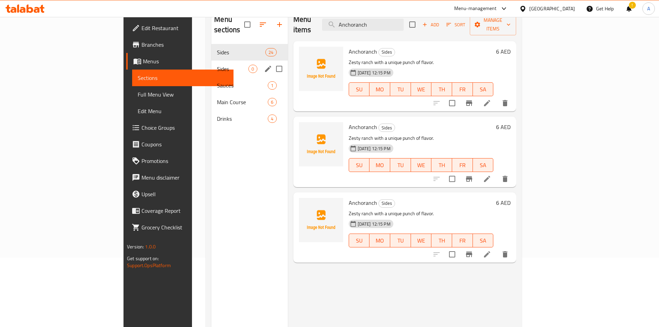
click at [217, 65] on span "Sides" at bounding box center [232, 69] width 31 height 8
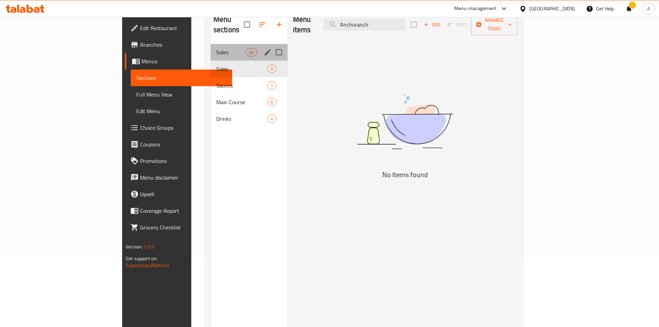
click at [211, 44] on div "Sides 24" at bounding box center [249, 52] width 77 height 17
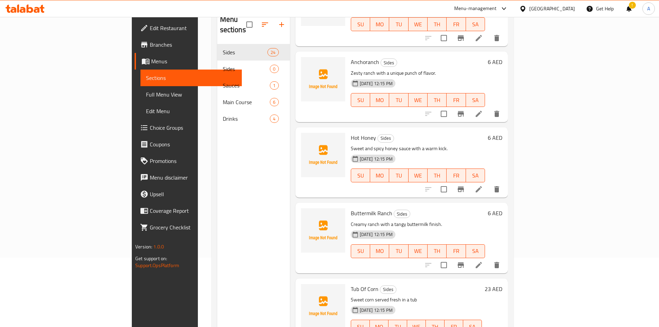
scroll to position [69, 0]
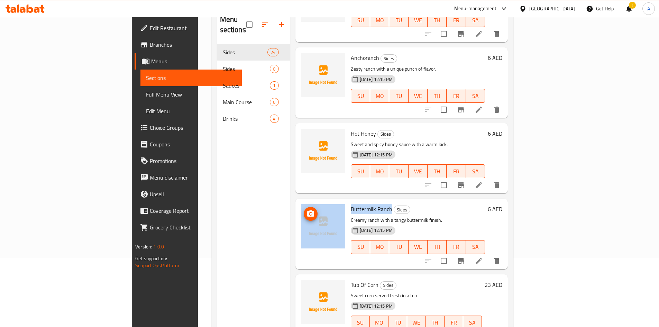
drag, startPoint x: 357, startPoint y: 198, endPoint x: 311, endPoint y: 200, distance: 46.3
click at [311, 201] on div "Buttermilk Ranch Sides Creamy ranch with a tangy buttermilk finish. 03-10-2025 …" at bounding box center [401, 233] width 207 height 65
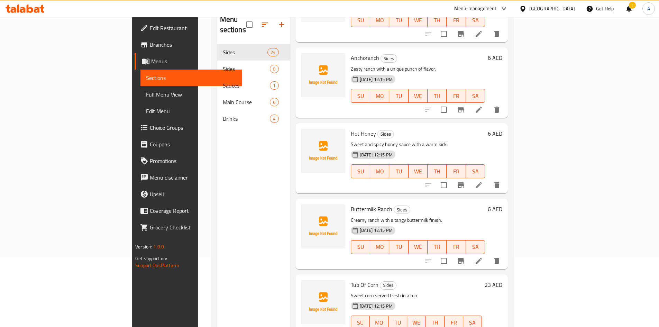
click at [217, 200] on div "Menu sections Sides 24 Sides 0 Sauces 1 Main Course 6 Drinks 4" at bounding box center [253, 171] width 73 height 327
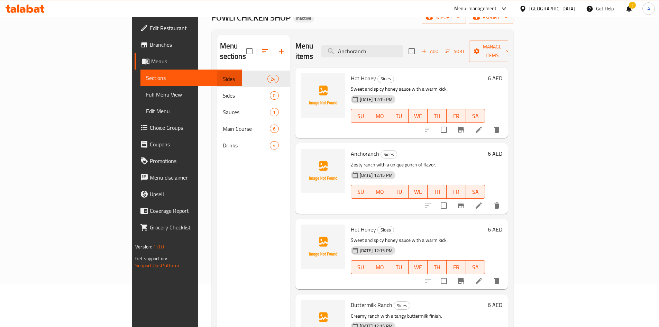
scroll to position [0, 0]
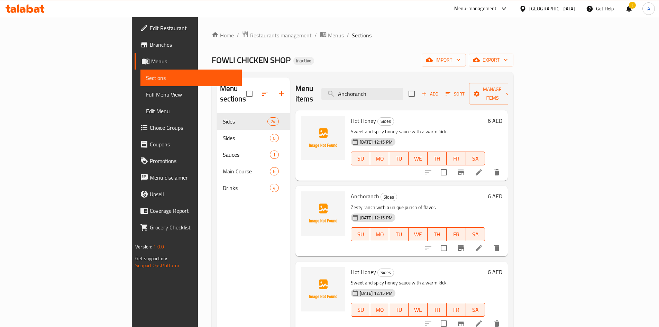
drag, startPoint x: 392, startPoint y: 89, endPoint x: 342, endPoint y: 89, distance: 49.8
click at [343, 89] on div "Menu items Anchoranch Add Sort Manage items" at bounding box center [401, 93] width 212 height 33
paste input "Buttermilk R"
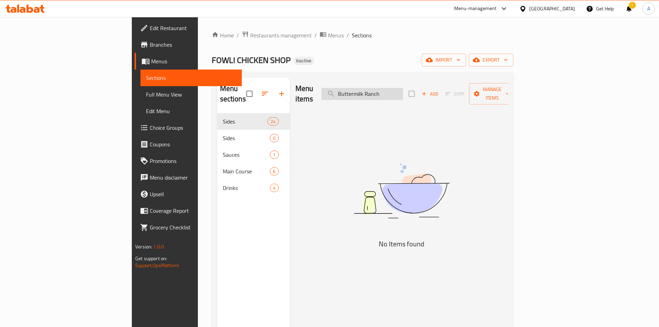
click at [389, 91] on input "Buttermilk Ranch" at bounding box center [362, 94] width 82 height 12
click at [387, 90] on input "Buttermilk Ranch" at bounding box center [362, 94] width 82 height 12
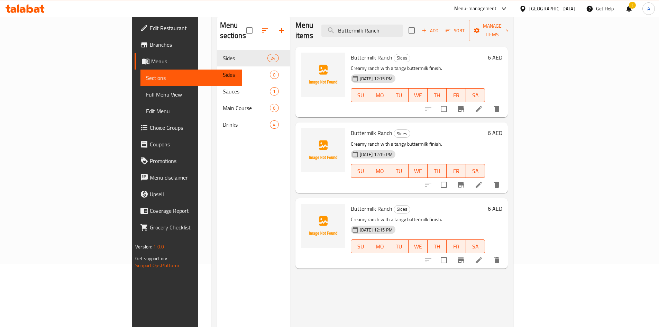
scroll to position [69, 0]
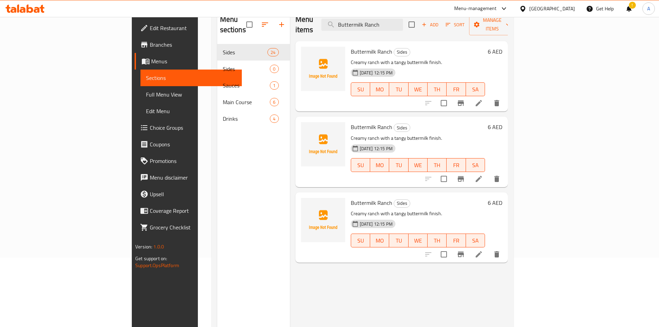
click at [312, 269] on div "Menu items Buttermilk Ranch Add Sort Manage items Buttermilk Ranch Sides Creamy…" at bounding box center [399, 171] width 218 height 327
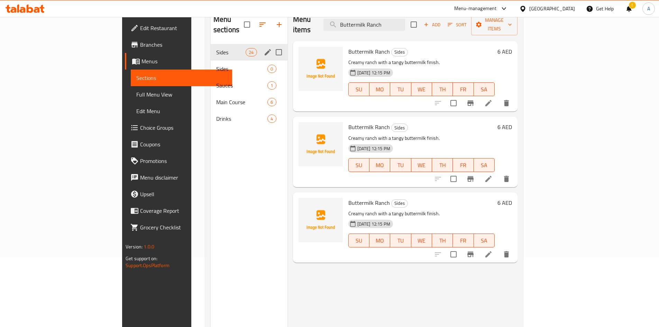
click at [211, 47] on div "Sides 24" at bounding box center [249, 52] width 77 height 17
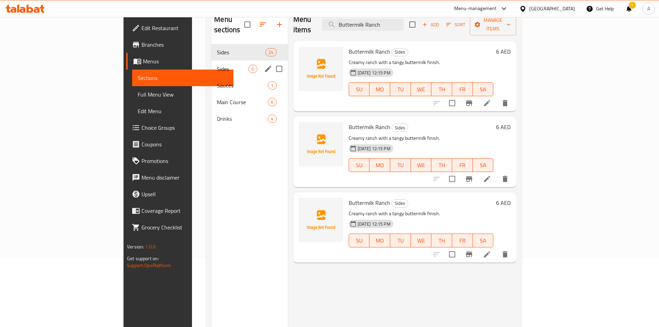
click at [217, 65] on span "Sides" at bounding box center [232, 69] width 31 height 8
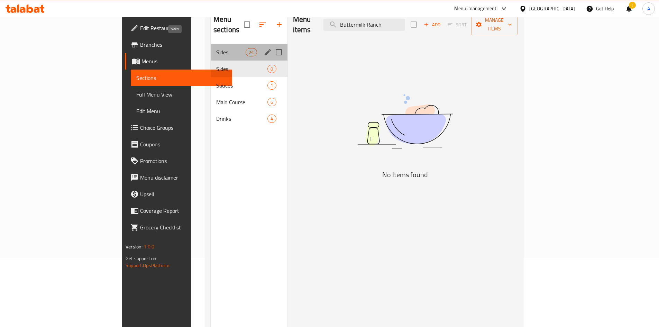
click at [216, 48] on span "Sides" at bounding box center [230, 52] width 29 height 8
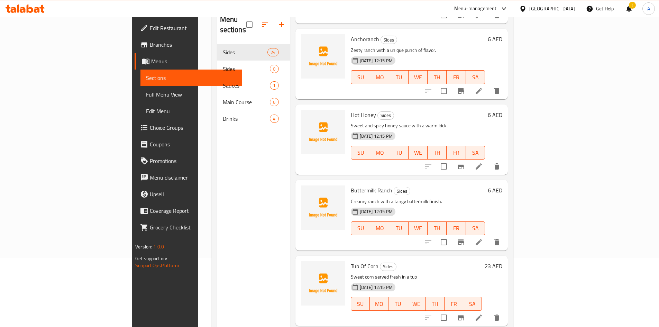
scroll to position [104, 0]
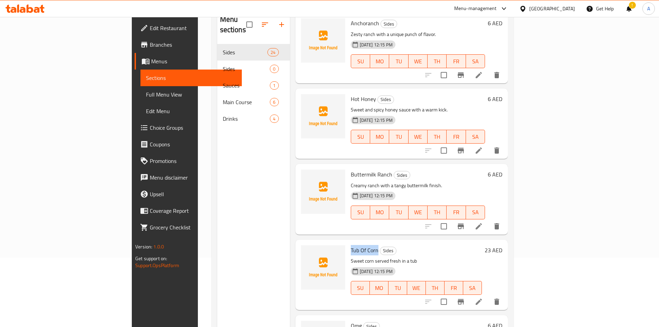
drag, startPoint x: 321, startPoint y: 238, endPoint x: 363, endPoint y: 221, distance: 45.6
click at [348, 242] on div "Tub Of Corn Sides Sweet corn served fresh in a tub 03-10-2025 12:15 PM SU MO TU…" at bounding box center [416, 274] width 137 height 65
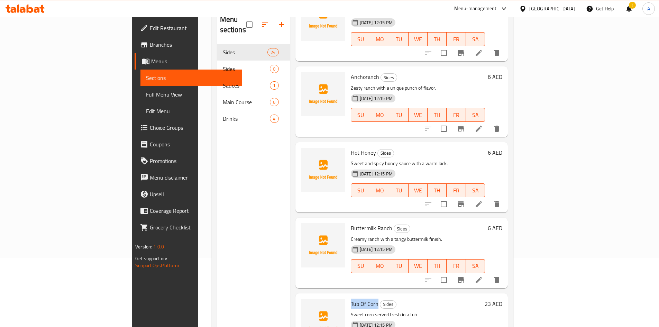
scroll to position [0, 0]
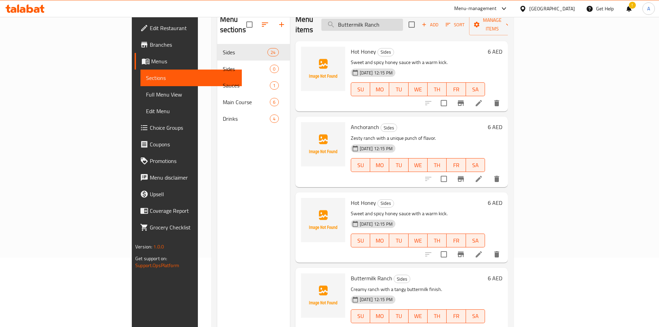
click at [388, 20] on input "Buttermilk Ranch" at bounding box center [362, 25] width 82 height 12
paste input "Tub Of Corn"
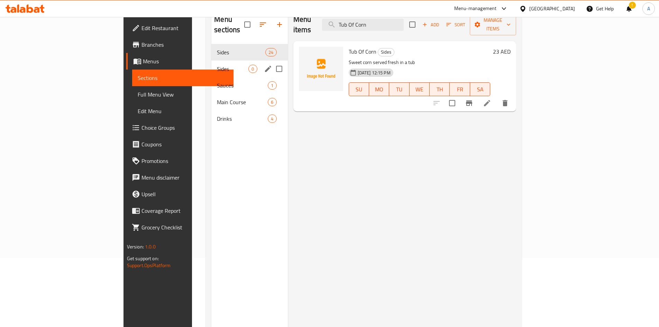
click at [211, 64] on div "Sides 0" at bounding box center [249, 69] width 76 height 17
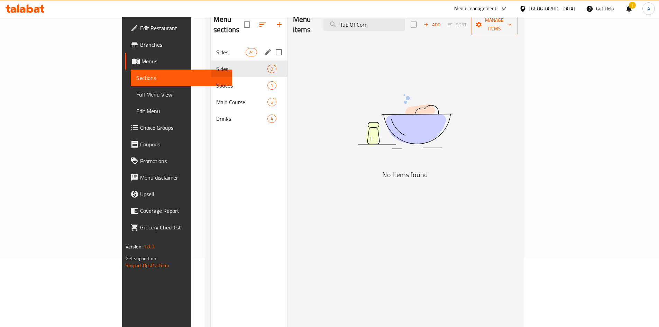
click at [211, 46] on div "Sides 24" at bounding box center [249, 52] width 77 height 17
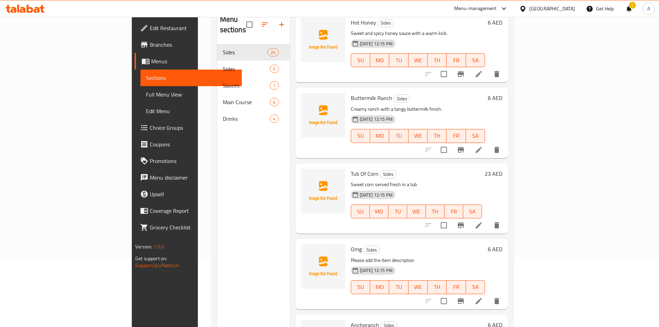
scroll to position [206, 0]
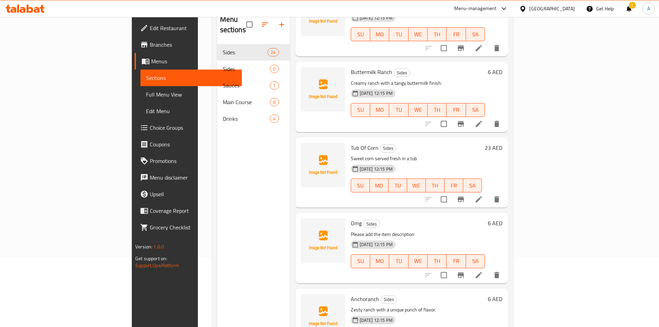
click at [351, 218] on span "Omg" at bounding box center [356, 223] width 11 height 10
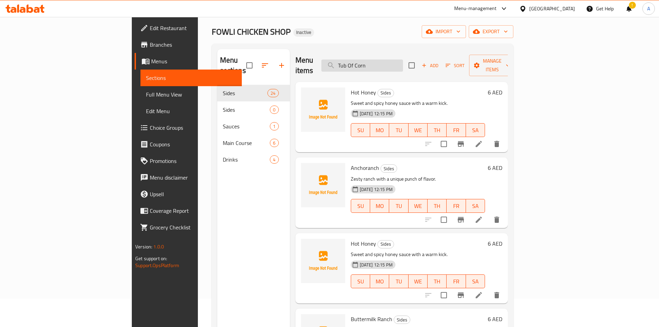
scroll to position [0, 0]
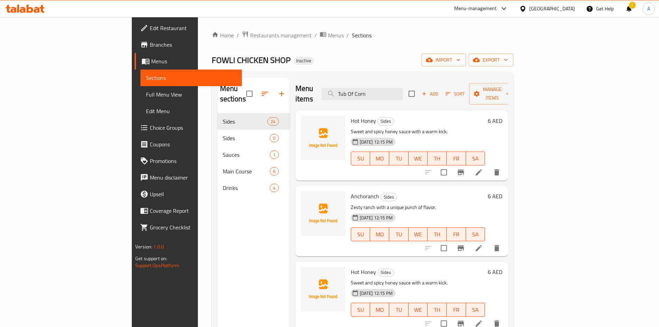
drag, startPoint x: 413, startPoint y: 86, endPoint x: 342, endPoint y: 88, distance: 70.9
click at [342, 88] on div "Menu items Tub Of Corn Add Sort Manage items" at bounding box center [401, 93] width 212 height 33
paste input "Omg"
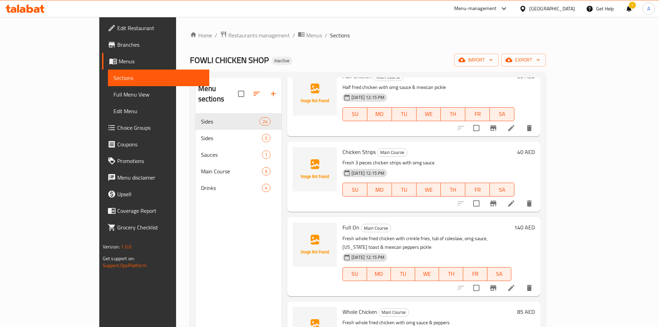
scroll to position [277, 0]
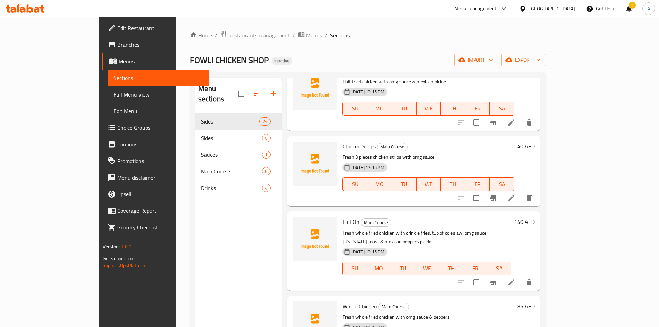
click at [211, 224] on div "Menu sections Sides 24 Sides 0 Sauces 1 Main Course 6 Drinks 4" at bounding box center [238, 240] width 86 height 327
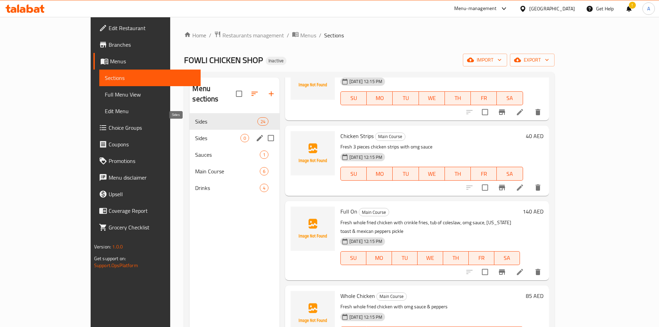
click at [195, 134] on span "Sides" at bounding box center [217, 138] width 45 height 8
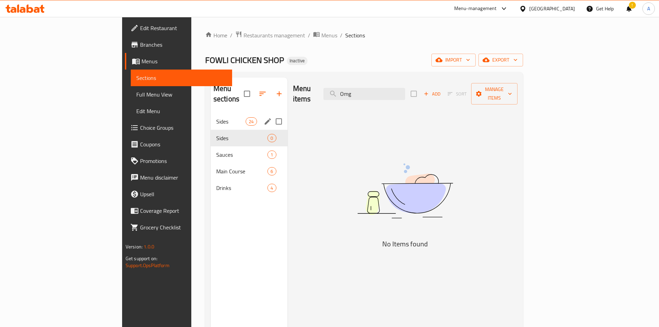
click at [216, 117] on span "Sides" at bounding box center [230, 121] width 29 height 8
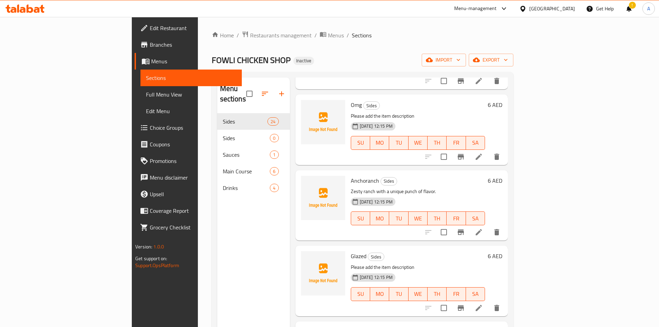
scroll to position [484, 0]
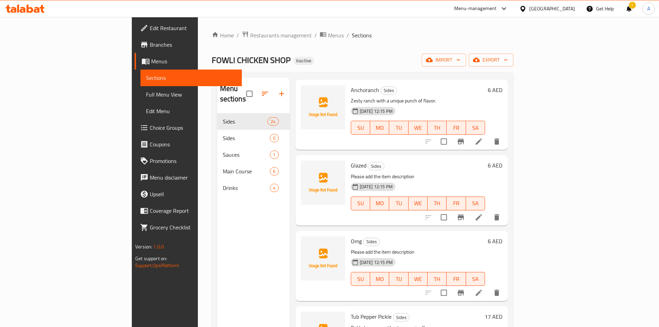
click at [351, 160] on span "Glazed" at bounding box center [359, 165] width 16 height 10
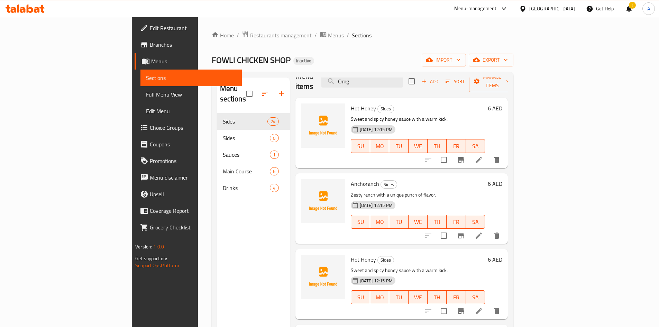
scroll to position [0, 0]
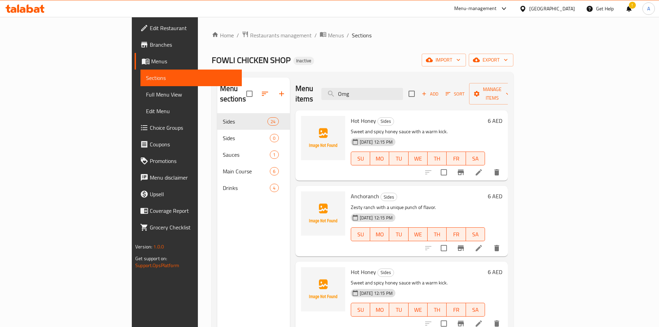
drag, startPoint x: 401, startPoint y: 91, endPoint x: 355, endPoint y: 92, distance: 45.6
click at [355, 92] on div "Menu items Omg Add Sort Manage items" at bounding box center [401, 93] width 212 height 33
paste input "Glazed"
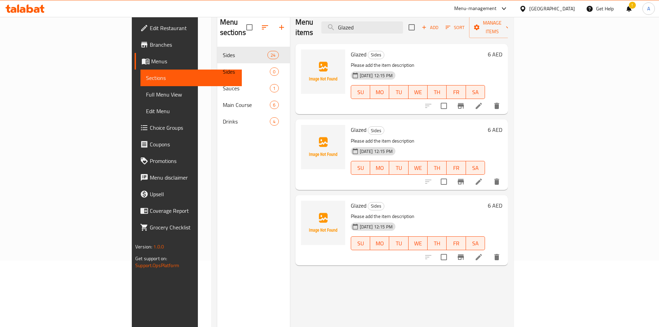
scroll to position [69, 0]
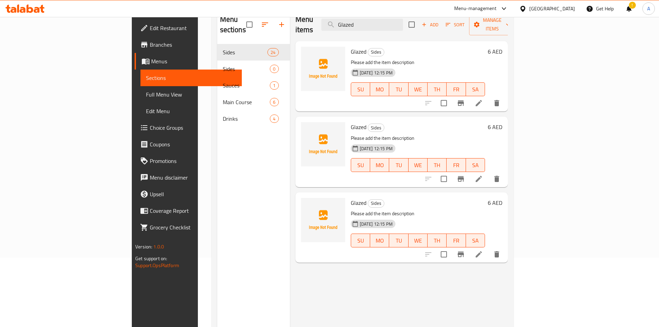
click at [322, 269] on div "Menu items Glazed Add Sort Manage items Glazed Sides Please add the item descri…" at bounding box center [399, 171] width 218 height 327
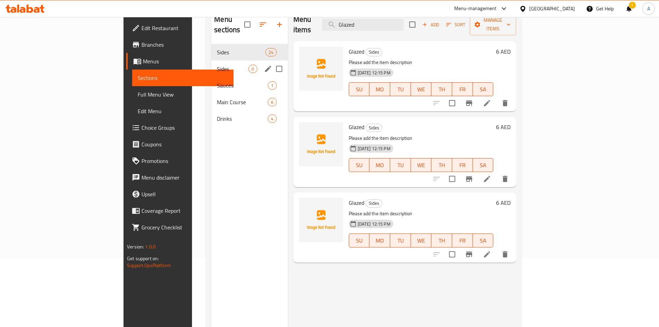
click at [217, 65] on span "Sides" at bounding box center [232, 69] width 31 height 8
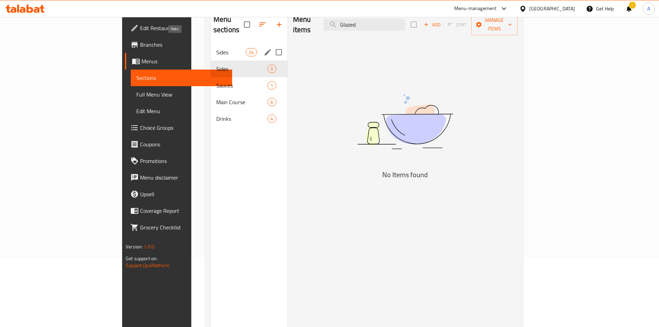
click at [216, 48] on span "Sides" at bounding box center [230, 52] width 29 height 8
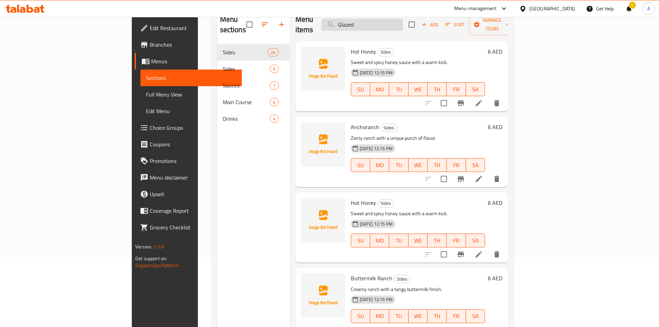
click at [391, 19] on input "Glazed" at bounding box center [362, 25] width 82 height 12
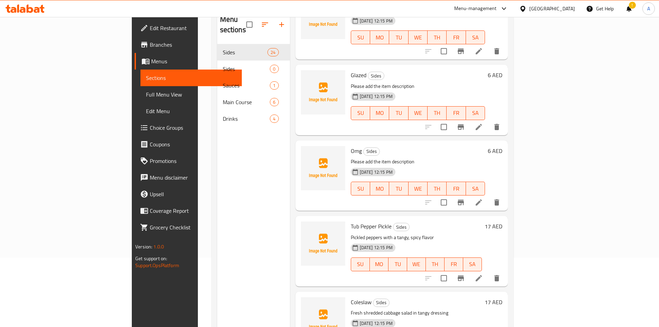
scroll to position [537, 0]
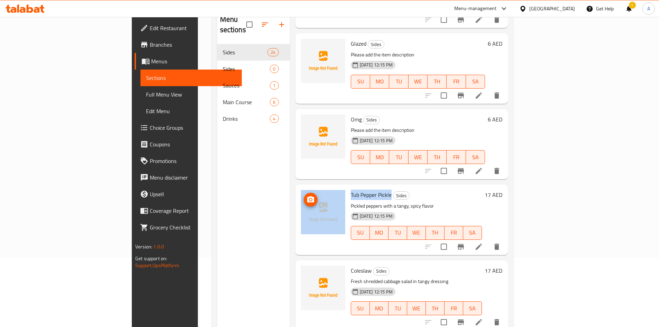
drag, startPoint x: 358, startPoint y: 185, endPoint x: 438, endPoint y: 62, distance: 146.6
click at [311, 187] on div "Tub Pepper Pickle Sides Pickled peppers with a tangy, spicy flavor 03-10-2025 1…" at bounding box center [401, 219] width 207 height 65
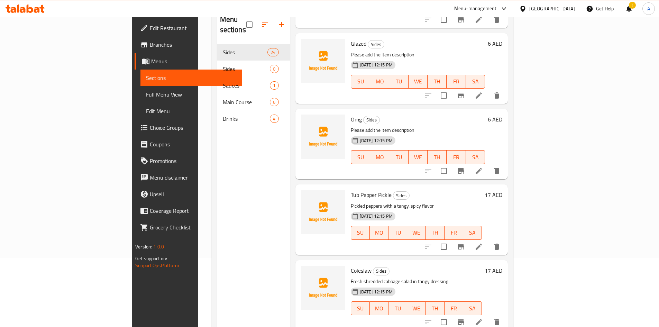
click at [351, 265] on span "Coleslaw" at bounding box center [361, 270] width 21 height 10
drag, startPoint x: 327, startPoint y: 255, endPoint x: 410, endPoint y: 129, distance: 150.8
click at [348, 263] on div "Coleslaw Sides Fresh shredded cabbage salad in tangy dressing 03-10-2025 12:15 …" at bounding box center [416, 295] width 137 height 65
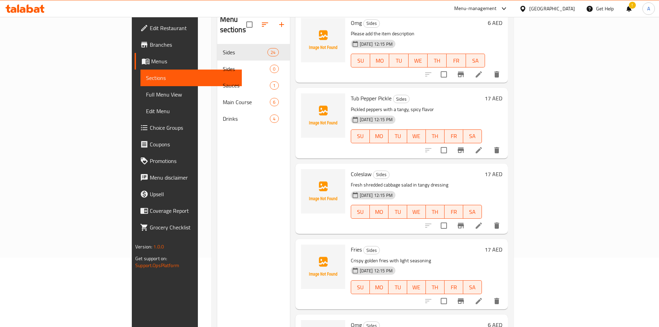
scroll to position [640, 0]
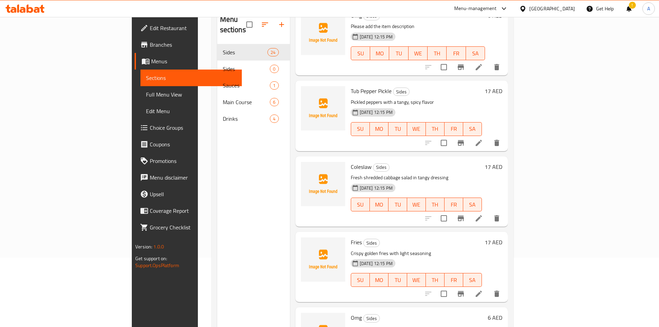
click at [351, 237] on span "Fries" at bounding box center [356, 242] width 11 height 10
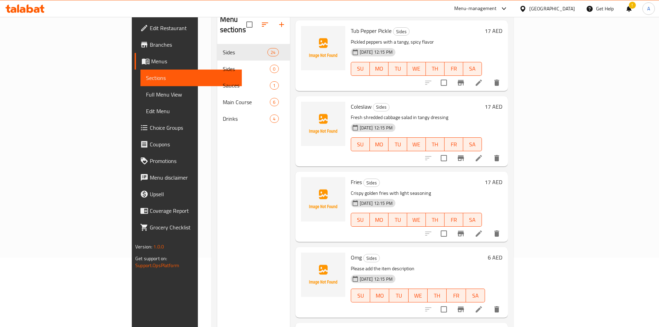
scroll to position [735, 0]
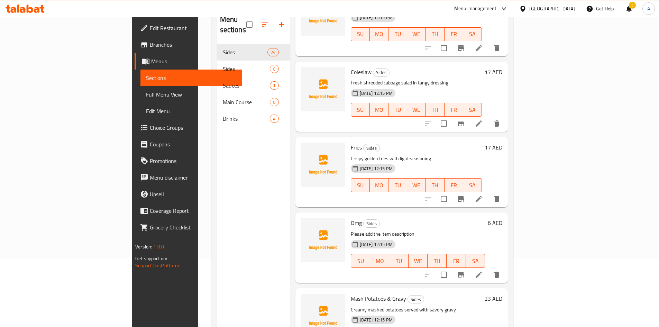
click at [351, 217] on span "Omg" at bounding box center [356, 222] width 11 height 10
click at [351, 293] on span "Mash Potatoes & Gravy" at bounding box center [378, 298] width 55 height 10
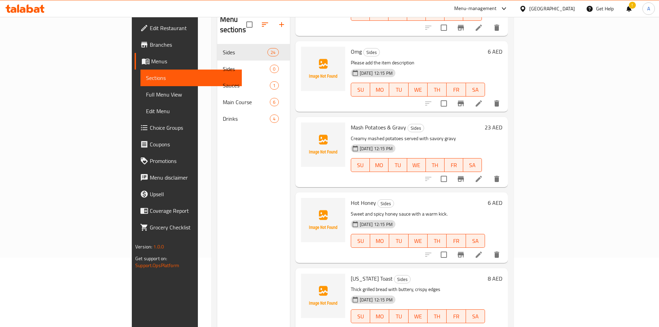
scroll to position [908, 0]
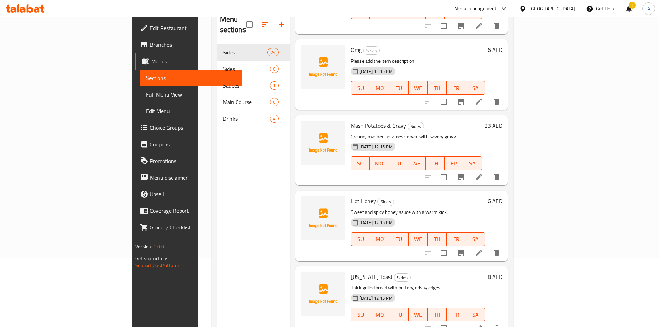
click at [351, 196] on span "Hot Honey" at bounding box center [363, 201] width 25 height 10
click at [351, 271] on span "Texas Toast" at bounding box center [372, 276] width 42 height 10
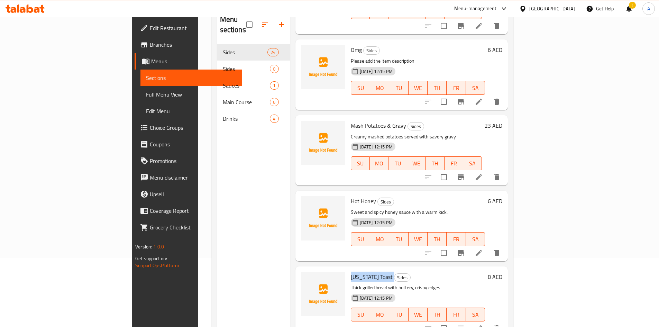
click at [351, 271] on span "Texas Toast" at bounding box center [372, 276] width 42 height 10
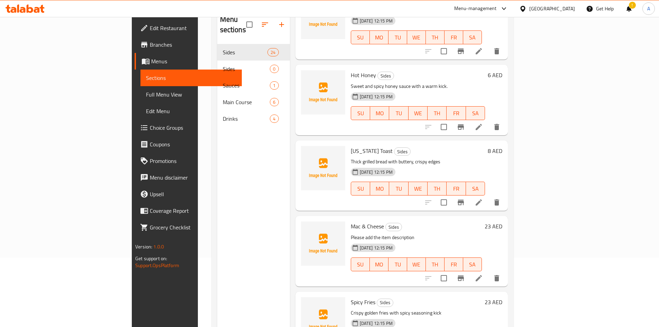
scroll to position [1046, 0]
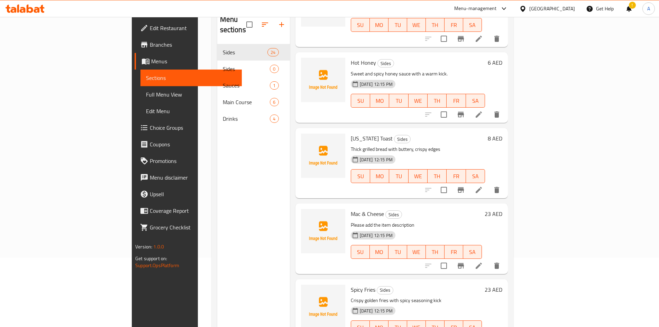
click at [351, 209] on span "Mac & Cheese" at bounding box center [367, 214] width 33 height 10
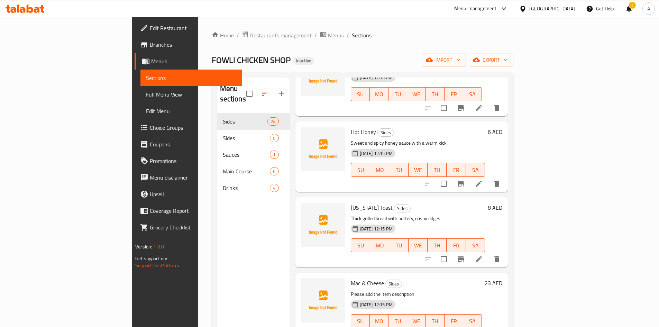
drag, startPoint x: 166, startPoint y: 282, endPoint x: 179, endPoint y: 267, distance: 19.6
click at [217, 282] on div "Menu sections Sides 24 Sides 0 Sauces 1 Main Course 6 Drinks 4" at bounding box center [253, 240] width 73 height 327
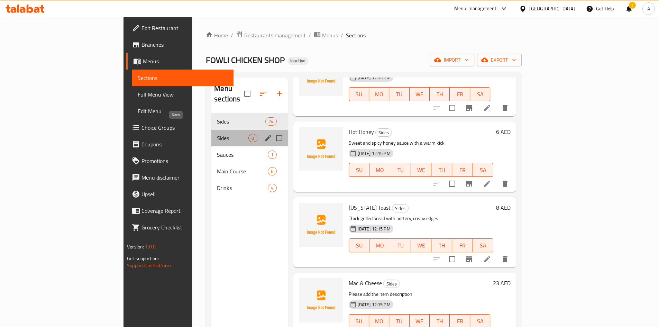
click at [217, 134] on span "Sides" at bounding box center [232, 138] width 31 height 8
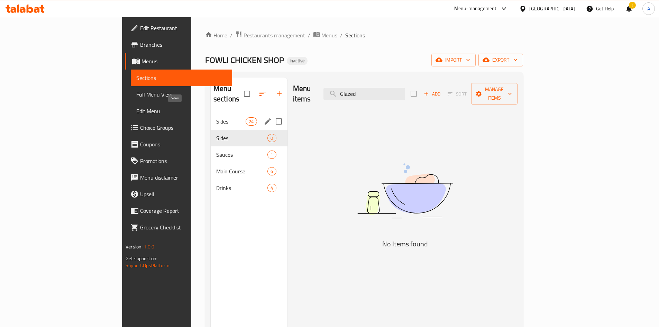
click at [216, 117] on span "Sides" at bounding box center [230, 121] width 29 height 8
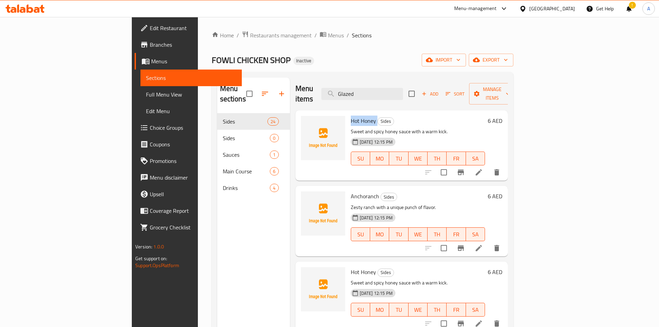
drag, startPoint x: 343, startPoint y: 113, endPoint x: 473, endPoint y: 25, distance: 157.1
click at [351, 116] on h6 "Hot Honey Sides" at bounding box center [418, 121] width 134 height 10
click at [351, 191] on span "Anchoranch" at bounding box center [365, 196] width 28 height 10
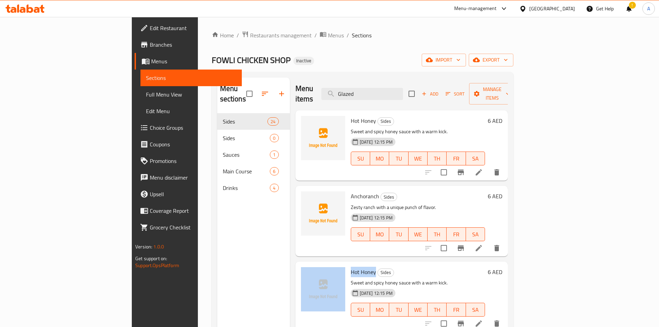
drag, startPoint x: 341, startPoint y: 263, endPoint x: 313, endPoint y: 264, distance: 28.4
click at [313, 264] on div "Hot Honey Sides Sweet and spicy honey sauce with a warm kick. 03-10-2025 12:15 …" at bounding box center [401, 296] width 207 height 65
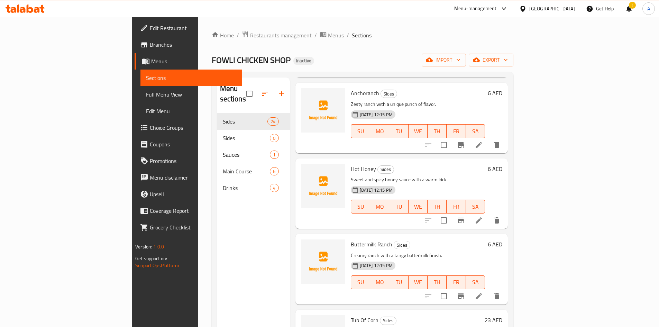
scroll to position [138, 0]
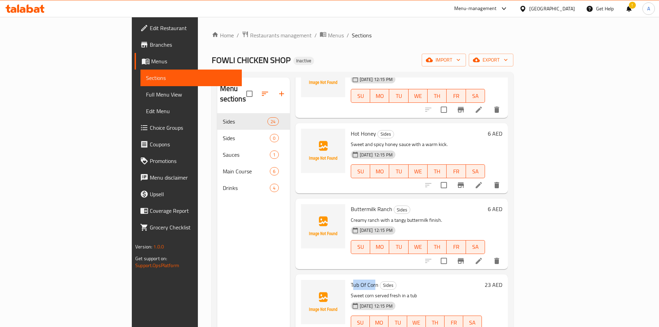
drag, startPoint x: 342, startPoint y: 274, endPoint x: 319, endPoint y: 274, distance: 23.5
click at [351, 279] on span "Tub Of Corn" at bounding box center [365, 284] width 28 height 10
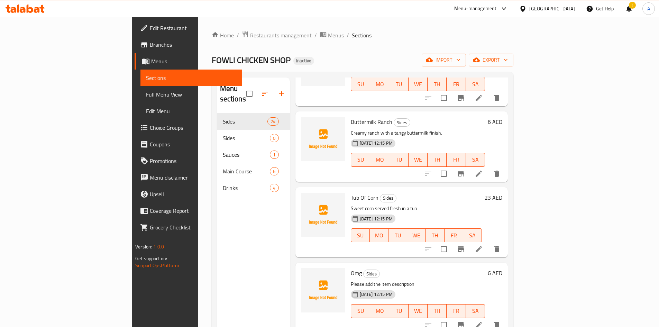
scroll to position [242, 0]
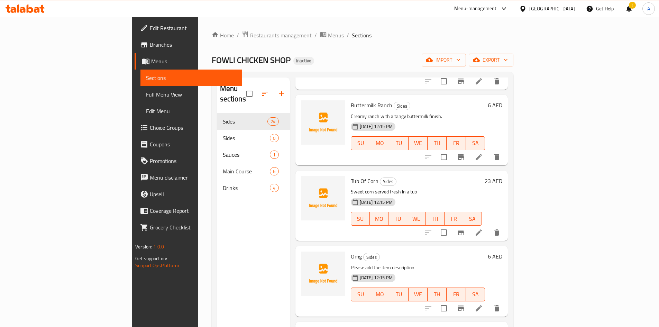
click at [351, 251] on span "Omg" at bounding box center [356, 256] width 11 height 10
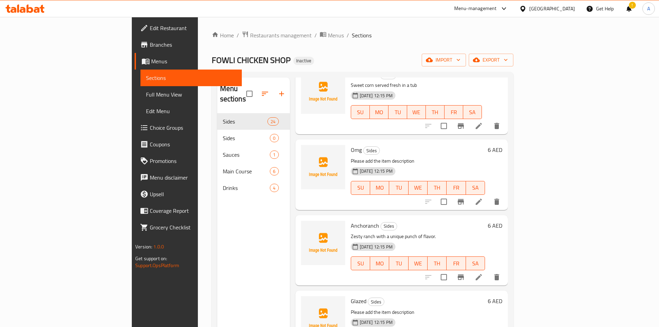
scroll to position [380, 0]
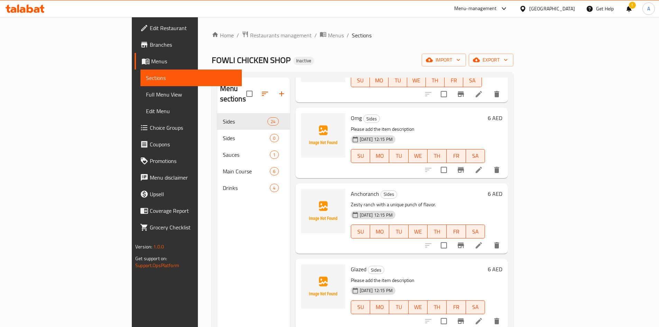
click at [351, 188] on span "Anchoranch" at bounding box center [365, 193] width 28 height 10
click at [351, 264] on span "Glazed" at bounding box center [359, 269] width 16 height 10
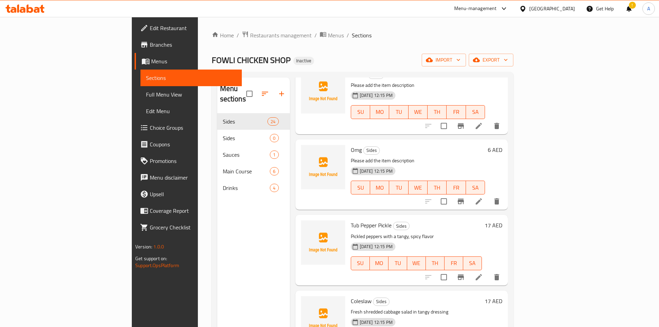
scroll to position [588, 0]
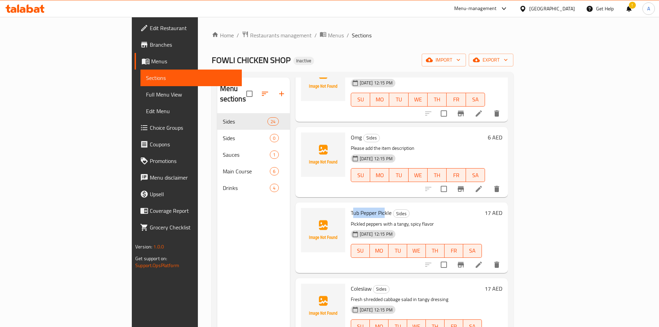
drag, startPoint x: 349, startPoint y: 203, endPoint x: 321, endPoint y: 202, distance: 28.4
click at [351, 207] on span "Tub Pepper Pickle" at bounding box center [371, 212] width 41 height 10
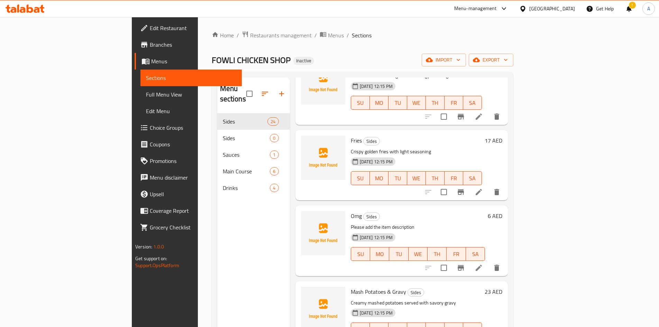
scroll to position [899, 0]
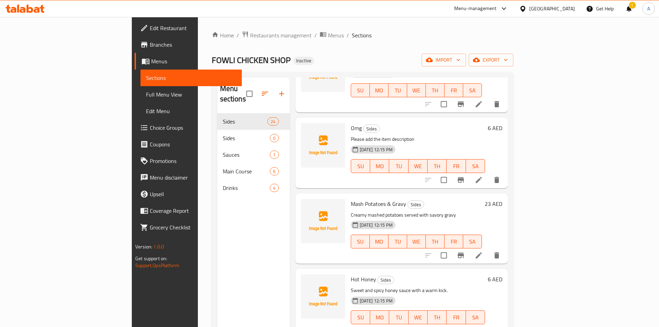
click at [230, 217] on div "Menu sections Sides 24 Sides 0 Sauces 1 Main Course 6 Drinks 4" at bounding box center [253, 240] width 73 height 327
drag, startPoint x: 353, startPoint y: 35, endPoint x: 334, endPoint y: 25, distance: 21.7
click at [353, 33] on ol "Home / Restaurants management / Menus / Sections" at bounding box center [363, 35] width 302 height 9
click at [351, 135] on p "Please add the item description" at bounding box center [418, 139] width 134 height 9
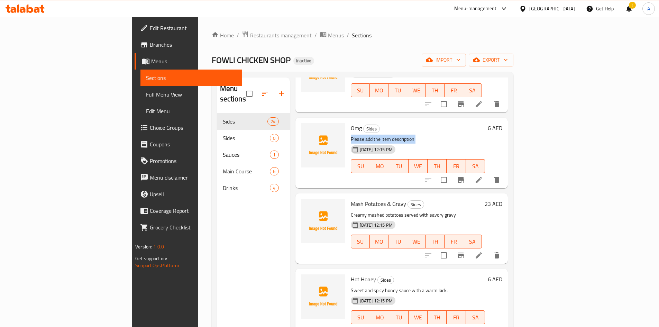
click at [351, 135] on p "Please add the item description" at bounding box center [418, 139] width 134 height 9
click at [355, 123] on div "Omg Sides Please add the item description 03-10-2025 12:15 PM SU MO TU WE TH FR…" at bounding box center [418, 152] width 140 height 65
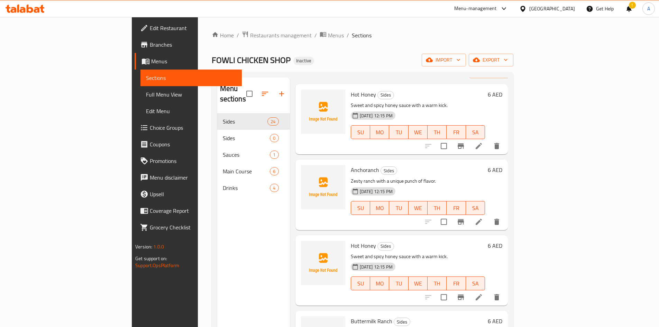
scroll to position [0, 0]
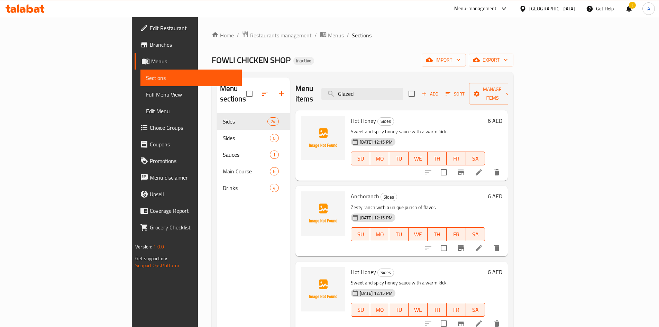
drag, startPoint x: 401, startPoint y: 88, endPoint x: 360, endPoint y: 88, distance: 40.5
click at [360, 88] on div "Menu items Glazed Add Sort Manage items" at bounding box center [401, 93] width 212 height 33
paste input "Please add the item description"
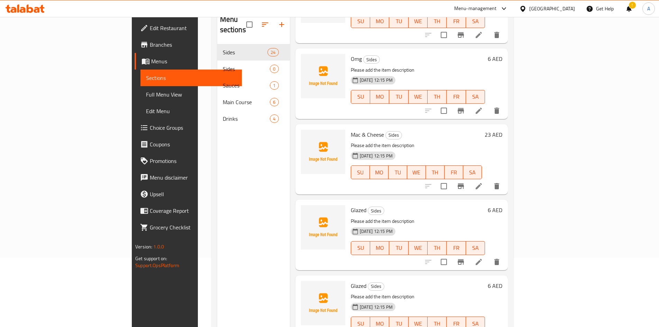
scroll to position [97, 0]
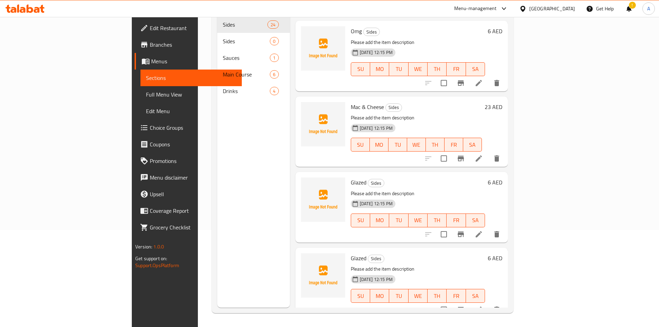
type input "Please add the item description"
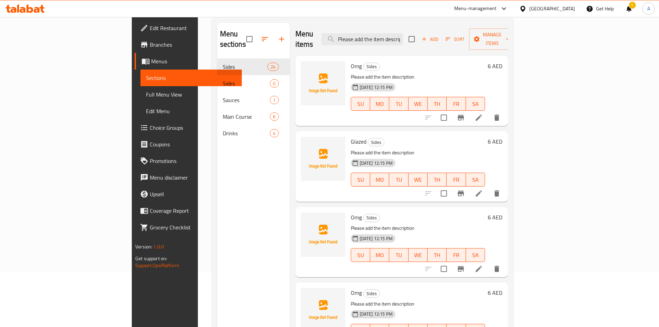
scroll to position [0, 0]
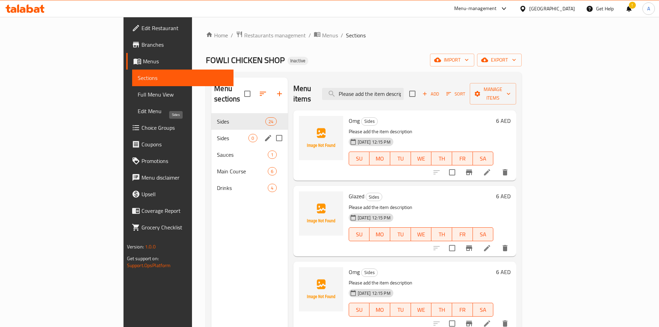
click at [217, 134] on span "Sides" at bounding box center [232, 138] width 31 height 8
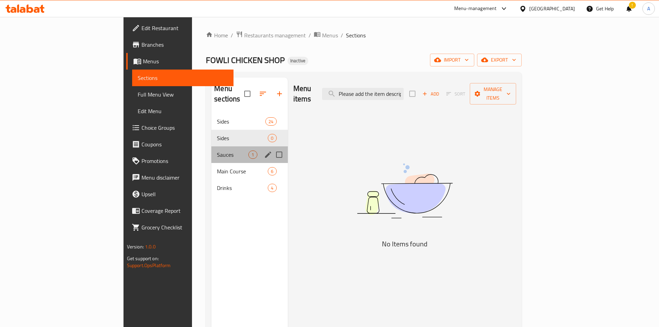
click at [211, 146] on div "Sauces 1" at bounding box center [249, 154] width 76 height 17
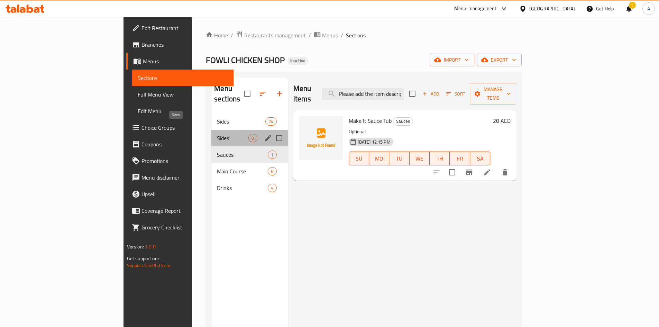
click at [217, 134] on span "Sides" at bounding box center [232, 138] width 31 height 8
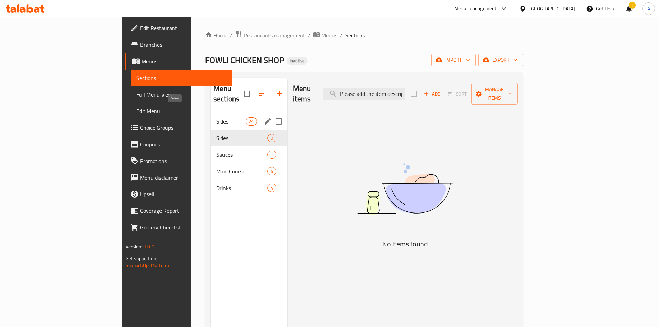
click at [216, 117] on span "Sides" at bounding box center [230, 121] width 29 height 8
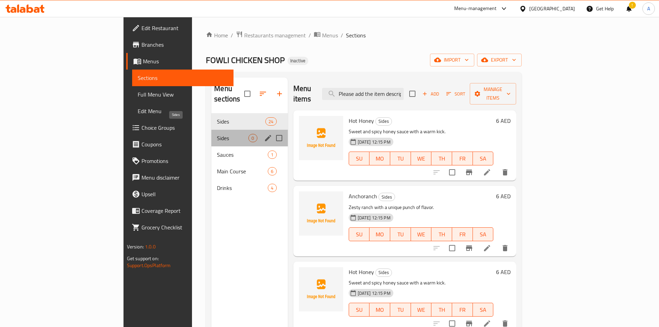
click at [217, 134] on span "Sides" at bounding box center [232, 138] width 31 height 8
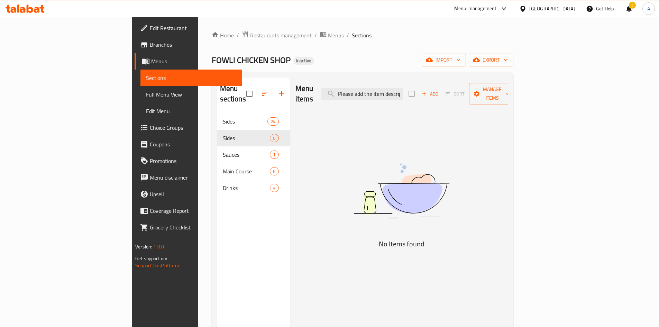
drag, startPoint x: 366, startPoint y: 18, endPoint x: 379, endPoint y: 26, distance: 15.2
click at [366, 19] on div "Home / Restaurants management / Menus / Sections FOWLI CHICKEN SHOP Inactive im…" at bounding box center [362, 220] width 329 height 407
click at [508, 59] on span "export" at bounding box center [491, 60] width 34 height 9
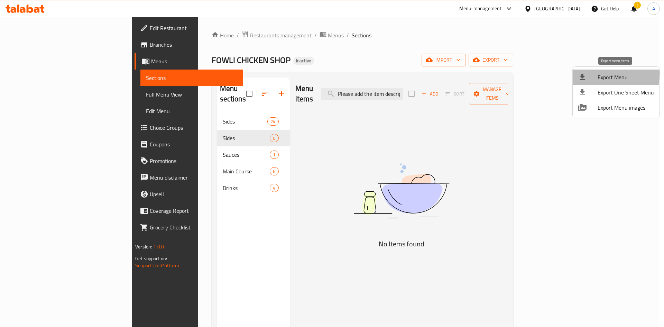
click at [593, 74] on div at bounding box center [587, 77] width 19 height 8
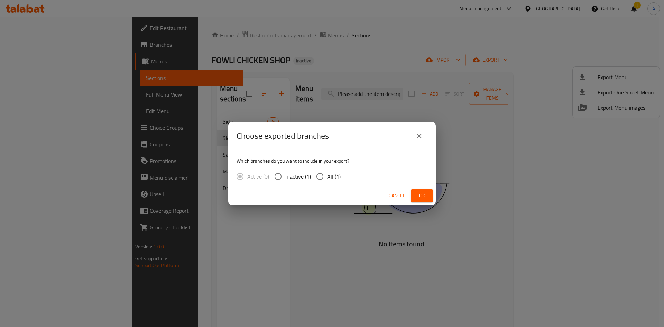
click at [328, 179] on span "All (1)" at bounding box center [333, 176] width 13 height 8
click at [327, 179] on input "All (1)" at bounding box center [320, 176] width 15 height 15
radio input "true"
click at [422, 197] on span "Ok" at bounding box center [421, 195] width 11 height 9
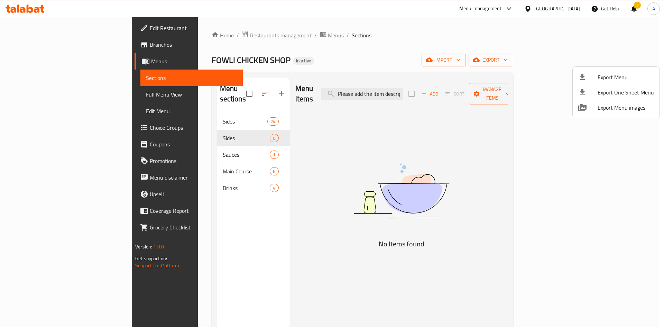
drag, startPoint x: 273, startPoint y: 187, endPoint x: 292, endPoint y: 68, distance: 120.1
click at [273, 187] on div at bounding box center [332, 163] width 664 height 327
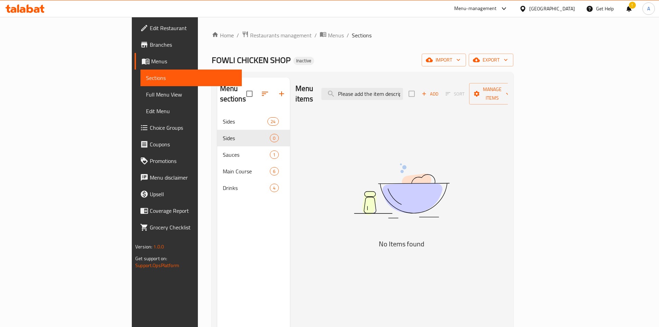
click at [383, 53] on div "Home / Restaurants management / Menus / Sections FOWLI CHICKEN SHOP Inactive im…" at bounding box center [363, 220] width 302 height 379
click at [250, 35] on span "Restaurants management" at bounding box center [281, 35] width 62 height 8
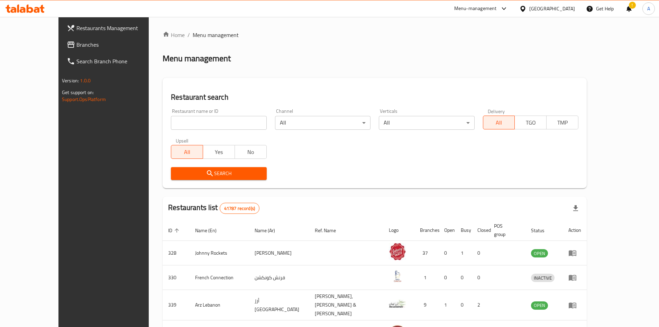
click at [76, 47] on span "Branches" at bounding box center [119, 44] width 86 height 8
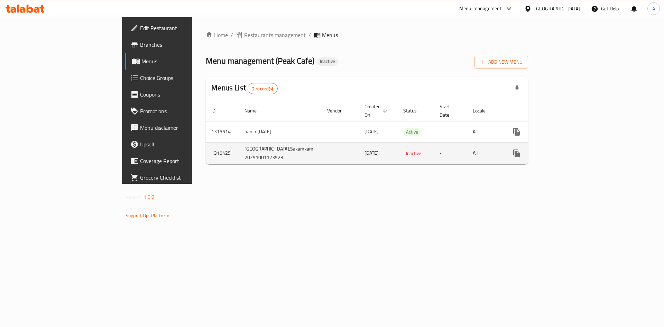
click at [575, 147] on link "enhanced table" at bounding box center [566, 153] width 17 height 17
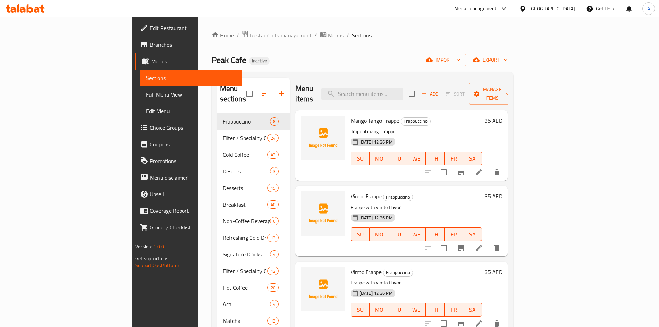
click at [540, 14] on div "United Arab Emirates" at bounding box center [546, 8] width 67 height 17
click at [539, 10] on div "United Arab Emirates" at bounding box center [552, 9] width 46 height 8
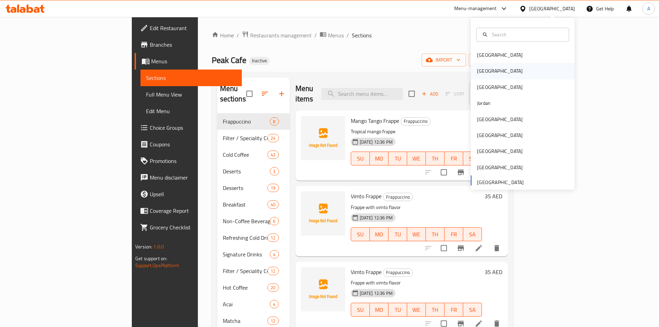
click at [485, 66] on div "[GEOGRAPHIC_DATA]" at bounding box center [499, 71] width 57 height 16
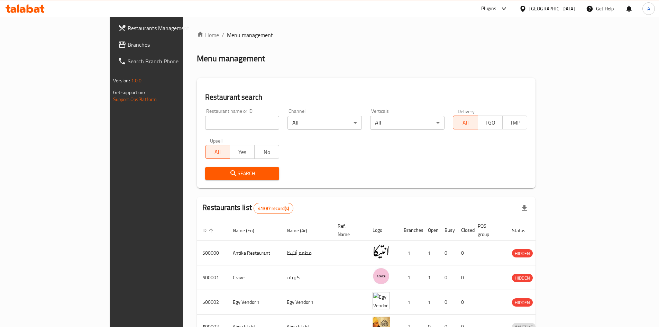
click at [128, 45] on span "Branches" at bounding box center [171, 44] width 86 height 8
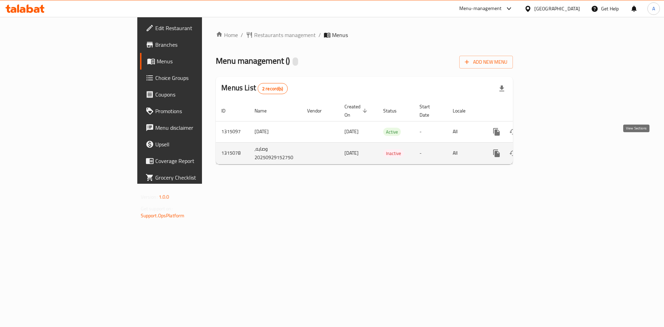
click at [550, 149] on icon "enhanced table" at bounding box center [546, 153] width 8 height 8
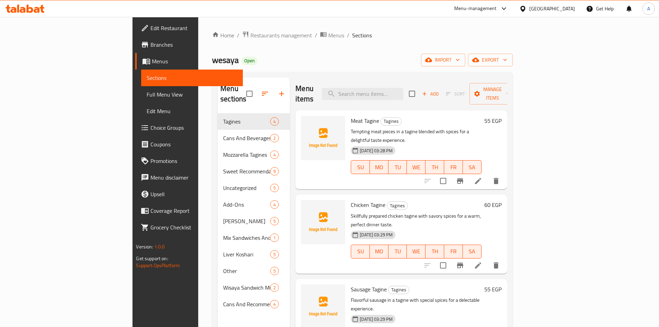
click at [351, 115] on span "Meat Tagine" at bounding box center [365, 120] width 28 height 10
copy h6 "Meat Tagine"
click at [402, 91] on input "search" at bounding box center [363, 94] width 82 height 12
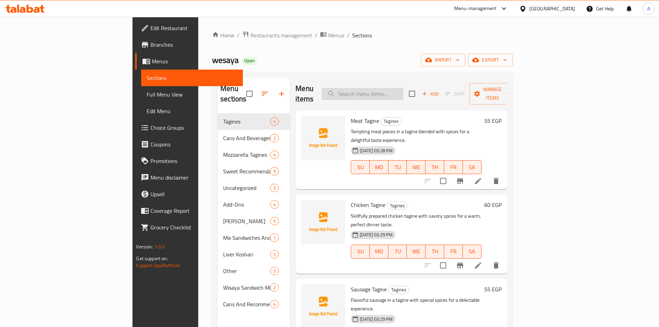
paste input "Meat Tagine"
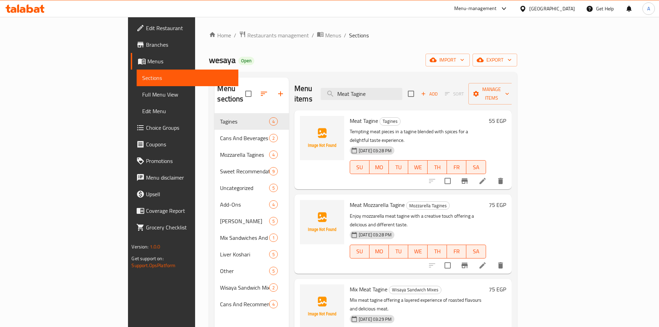
type input "Meat Tagine"
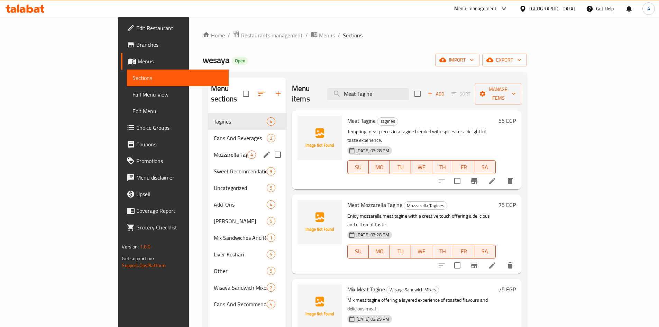
click at [214, 134] on span "Cans And Beverages" at bounding box center [240, 138] width 53 height 8
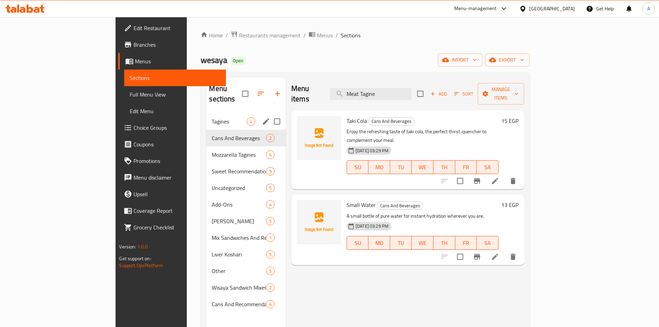
click at [206, 116] on div "Tagines 4" at bounding box center [246, 121] width 80 height 17
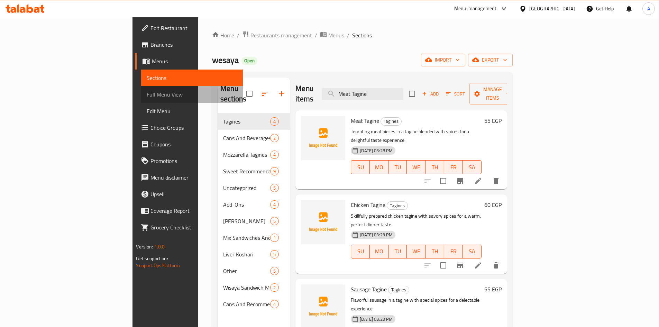
click at [147, 94] on span "Full Menu View" at bounding box center [192, 94] width 90 height 8
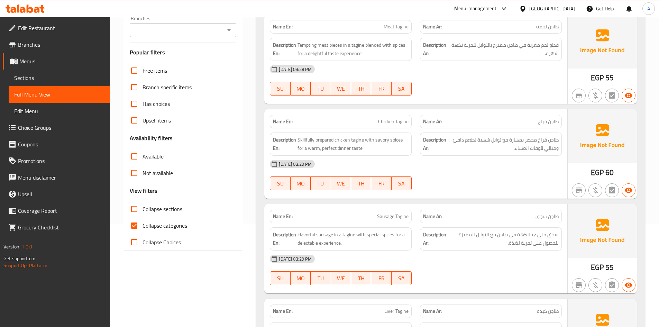
scroll to position [104, 0]
click at [138, 226] on input "Collapse categories" at bounding box center [134, 225] width 17 height 17
checkbox input "false"
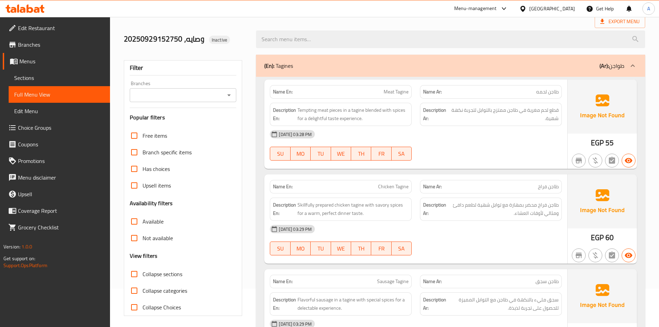
scroll to position [0, 0]
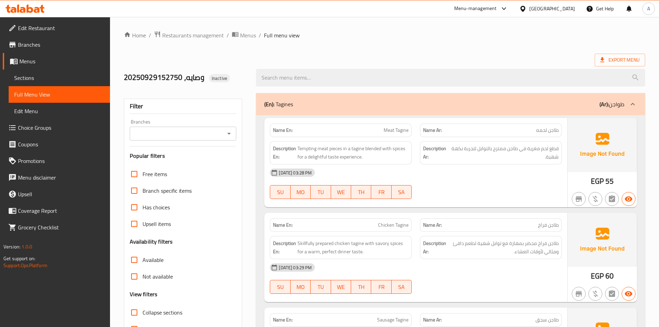
click at [22, 78] on span "Sections" at bounding box center [59, 78] width 90 height 8
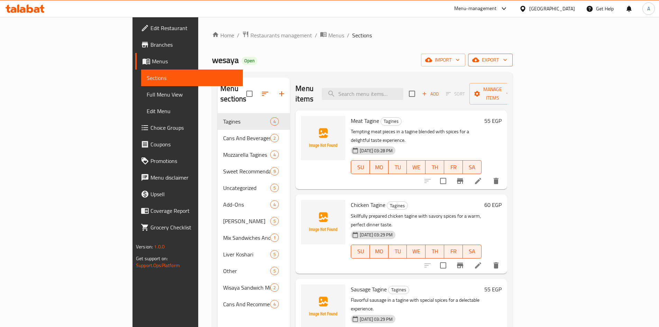
click at [507, 63] on span "export" at bounding box center [490, 60] width 34 height 9
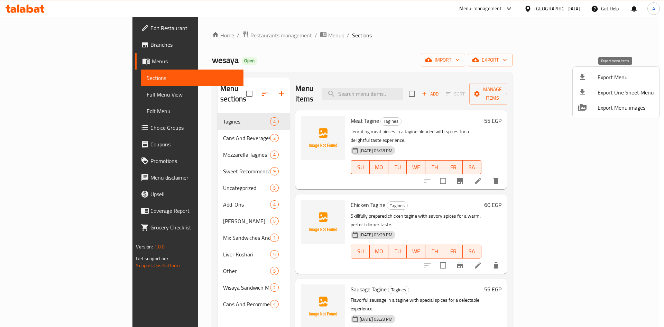
click at [598, 79] on span "Export Menu" at bounding box center [626, 77] width 56 height 8
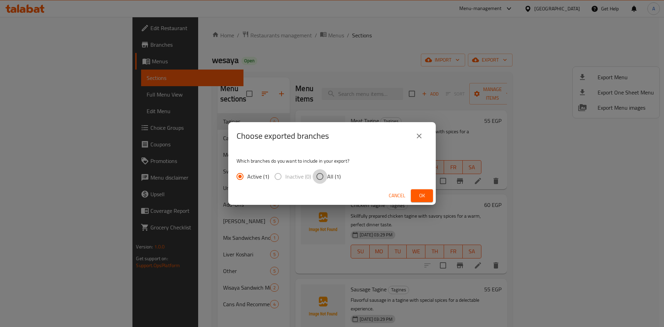
click at [326, 181] on input "All (1)" at bounding box center [320, 176] width 15 height 15
radio input "true"
drag, startPoint x: 436, startPoint y: 199, endPoint x: 428, endPoint y: 198, distance: 7.3
click at [436, 198] on div "Choose exported branches Which branches do you want to include in your export? …" at bounding box center [332, 163] width 664 height 327
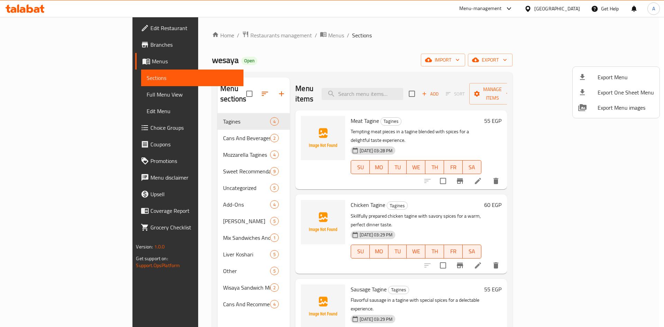
click at [618, 73] on span "Export Menu" at bounding box center [626, 77] width 56 height 8
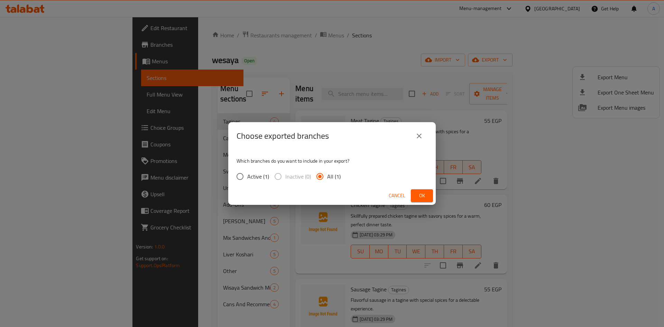
click at [421, 193] on span "Ok" at bounding box center [421, 195] width 11 height 9
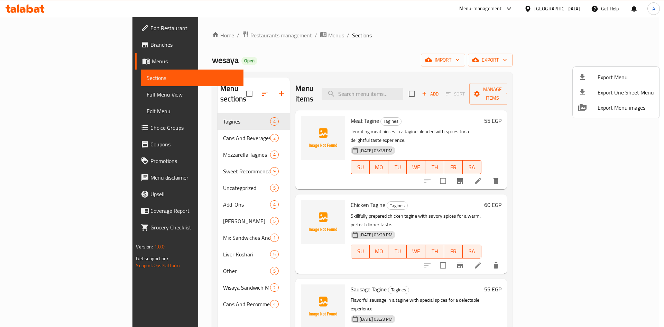
click at [353, 58] on div at bounding box center [332, 163] width 664 height 327
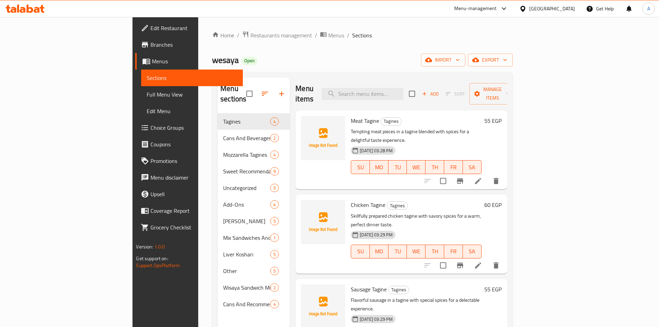
click at [147, 92] on span "Full Menu View" at bounding box center [192, 94] width 90 height 8
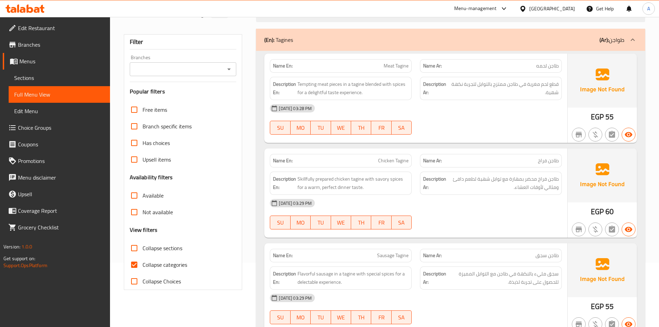
scroll to position [104, 0]
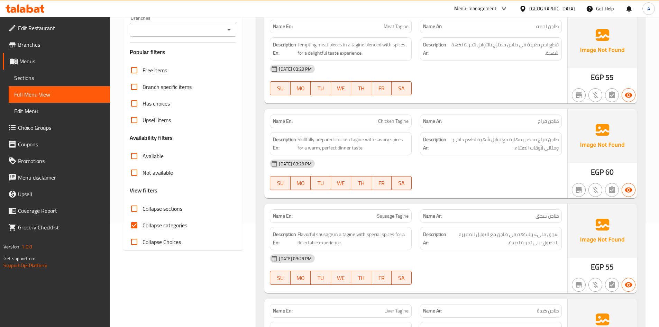
drag, startPoint x: 135, startPoint y: 226, endPoint x: 254, endPoint y: 228, distance: 120.0
click at [134, 226] on input "Collapse categories" at bounding box center [134, 225] width 17 height 17
checkbox input "false"
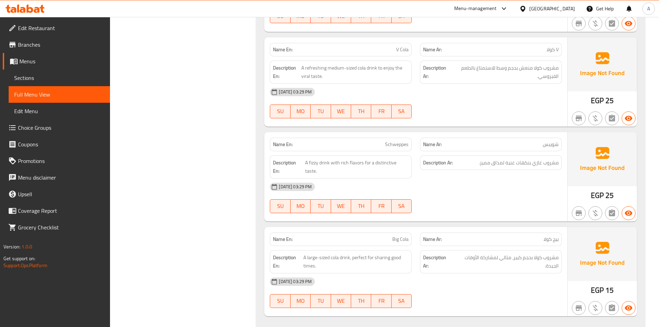
scroll to position [2818, 0]
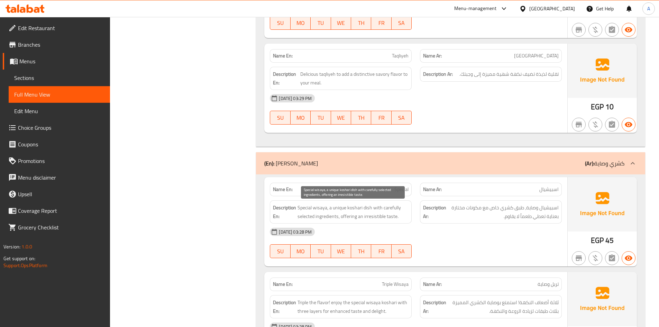
click at [349, 206] on span "Special wisaya, a unique koshari dish with carefully selected ingredients, offe…" at bounding box center [352, 211] width 111 height 17
copy span "koshari"
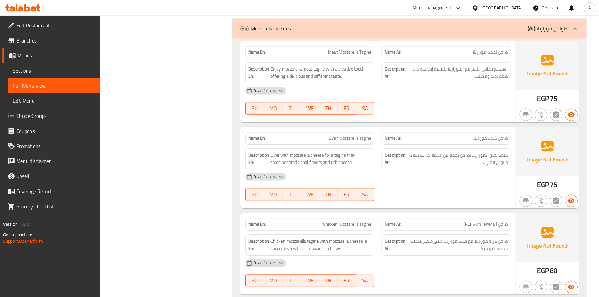
scroll to position [0, 0]
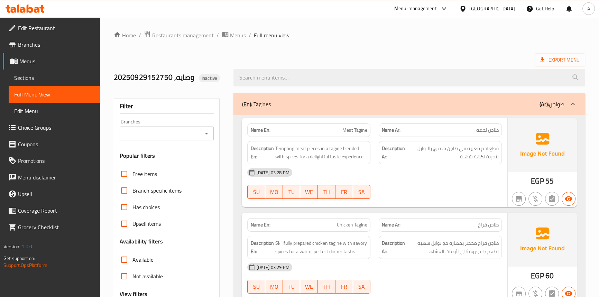
drag, startPoint x: 661, startPoint y: 116, endPoint x: 407, endPoint y: 53, distance: 261.9
click at [458, 183] on div "[DATE] 03:28 PM SU MO TU WE TH FR SA" at bounding box center [374, 183] width 262 height 39
drag, startPoint x: 440, startPoint y: 186, endPoint x: 393, endPoint y: 230, distance: 63.8
click at [440, 186] on div "[DATE] 03:28 PM SU MO TU WE TH FR SA" at bounding box center [374, 183] width 262 height 39
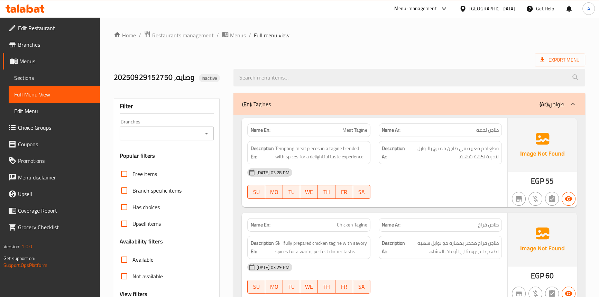
click at [348, 131] on span "Meat Tagine" at bounding box center [354, 130] width 25 height 7
copy span "Meat Tagine"
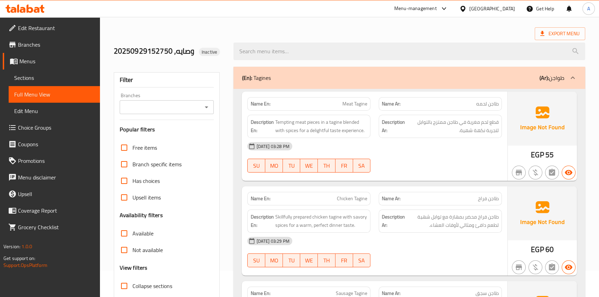
scroll to position [63, 0]
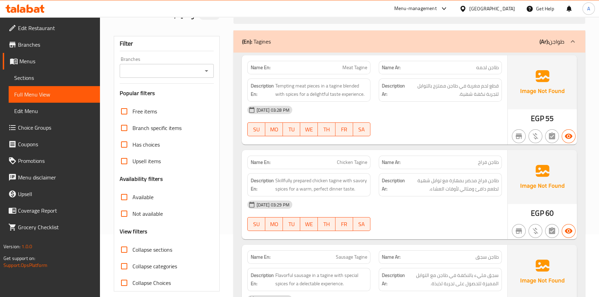
click at [345, 159] on span "Chicken Tagine" at bounding box center [352, 162] width 30 height 7
copy span "Chicken Tagine"
click at [419, 254] on p "Name Ar: طاجن سجق" at bounding box center [440, 256] width 117 height 7
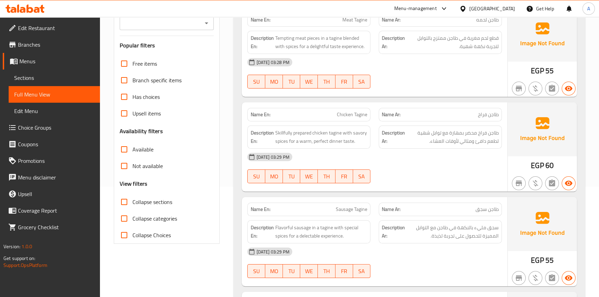
scroll to position [188, 0]
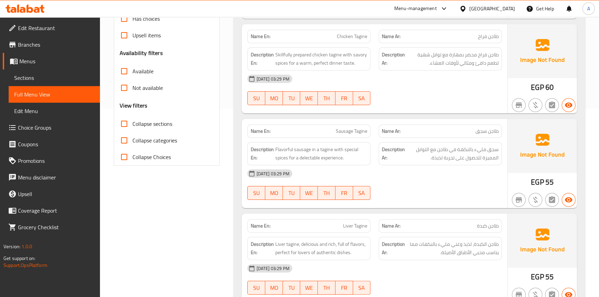
click at [353, 126] on div "Name En: Sausage Tagine" at bounding box center [308, 130] width 123 height 13
copy span "Sausage Tagine"
click at [427, 185] on div "[DATE] 03:29 PM SU MO TU WE TH FR SA" at bounding box center [374, 184] width 262 height 39
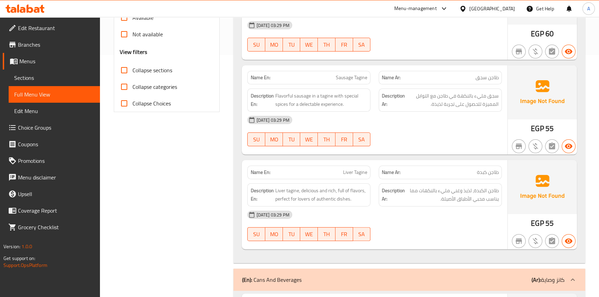
scroll to position [251, 0]
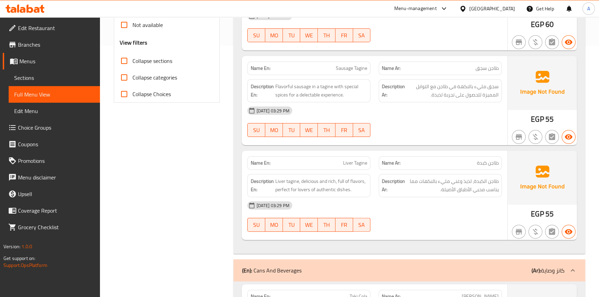
click at [351, 164] on span "Liver Tagine" at bounding box center [355, 162] width 24 height 7
copy span "Liver Tagine"
click at [448, 215] on div "[DATE] 03:29 PM SU MO TU WE TH FR SA" at bounding box center [374, 216] width 262 height 39
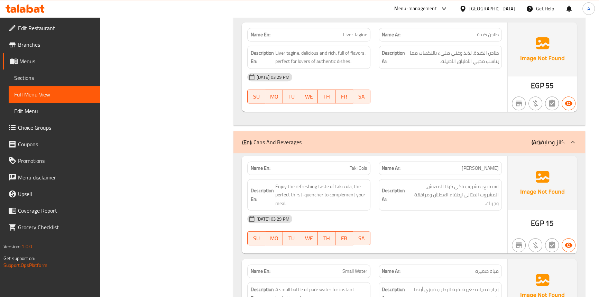
scroll to position [440, 0]
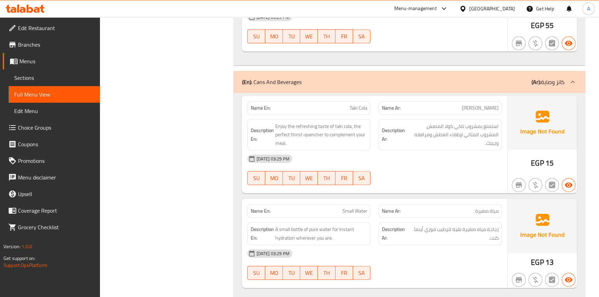
click at [404, 143] on div "Description Ar: استمتع بمشروب تاكي كولا المنعش، المشروب المثالي لإطفاء العطش وم…" at bounding box center [439, 135] width 131 height 40
click at [39, 75] on span "Sections" at bounding box center [54, 78] width 80 height 8
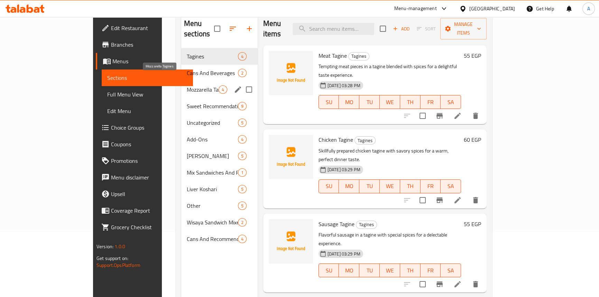
scroll to position [34, 0]
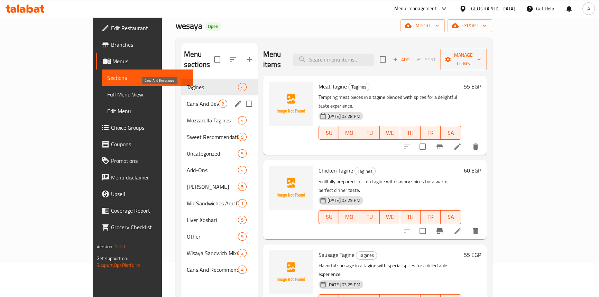
click at [181, 95] on div "Cans And Beverages 2" at bounding box center [219, 103] width 76 height 17
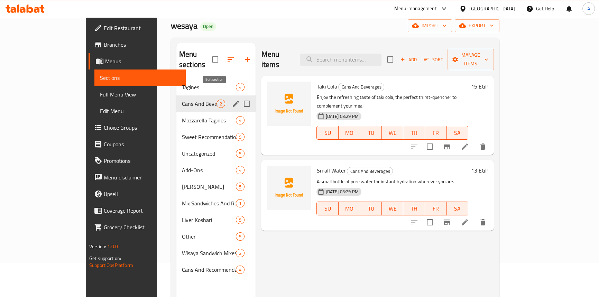
click at [232, 100] on icon "edit" at bounding box center [236, 104] width 8 height 8
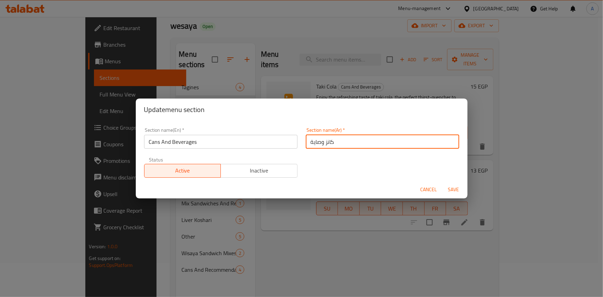
drag, startPoint x: 348, startPoint y: 140, endPoint x: 304, endPoint y: 144, distance: 44.4
click at [306, 144] on input "كانز وصاية" at bounding box center [383, 142] width 154 height 14
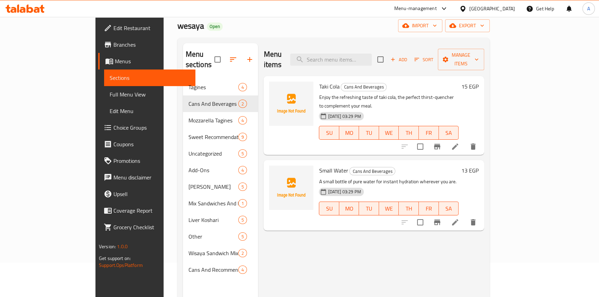
drag, startPoint x: 371, startPoint y: 241, endPoint x: 285, endPoint y: 213, distance: 90.9
click at [369, 241] on div "Menu items Add Sort Manage items Taki Cola Cans And Beverages Enjoy the refresh…" at bounding box center [371, 191] width 226 height 297
click at [110, 96] on span "Full Menu View" at bounding box center [150, 94] width 80 height 8
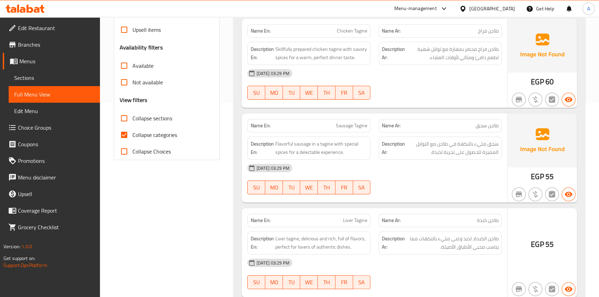
scroll to position [223, 0]
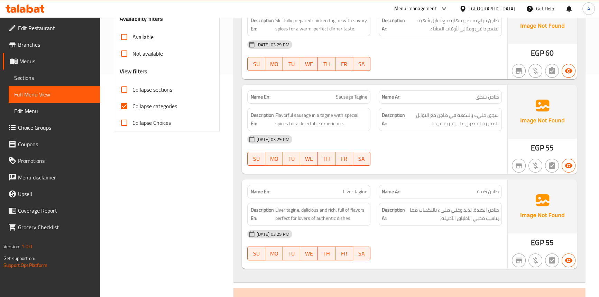
click at [130, 109] on input "Collapse categories" at bounding box center [124, 106] width 17 height 17
checkbox input "false"
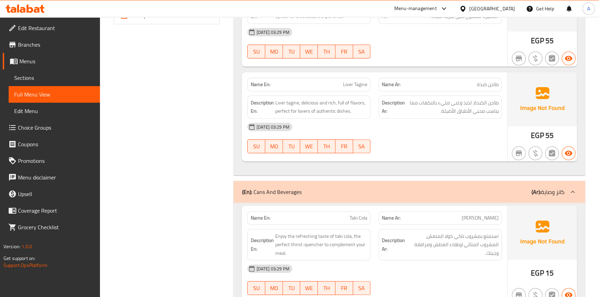
scroll to position [387, 0]
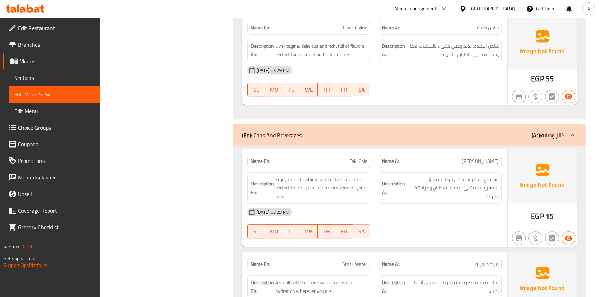
click at [365, 155] on div "Name En: [PERSON_NAME]" at bounding box center [308, 161] width 123 height 13
copy span "Taki Cola"
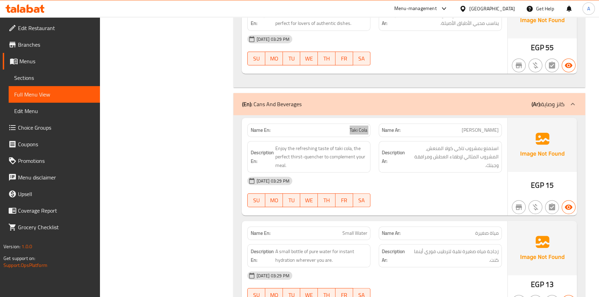
scroll to position [418, 0]
click at [363, 233] on span "Small Water" at bounding box center [354, 232] width 25 height 7
copy span "Small Water"
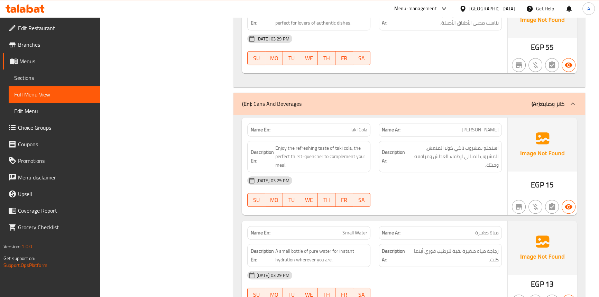
click at [466, 179] on div "[DATE] 03:29 PM" at bounding box center [374, 180] width 262 height 17
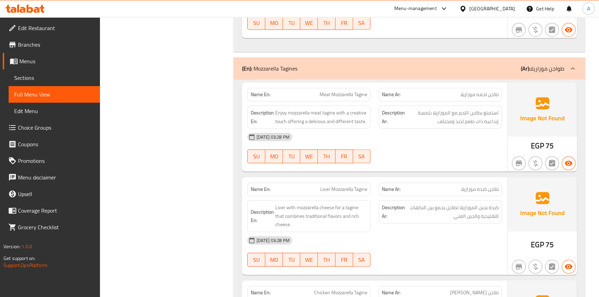
scroll to position [701, 0]
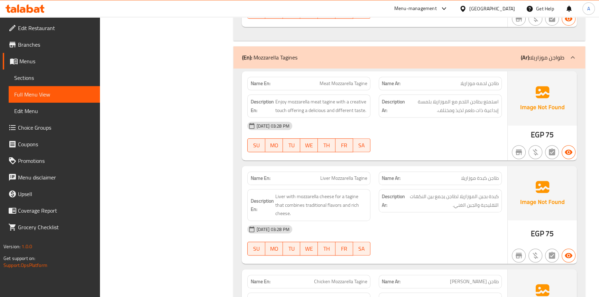
click at [342, 82] on span "Meat Mozzarella Tagine" at bounding box center [344, 83] width 48 height 7
copy span "Meat Mozzarella Tagine"
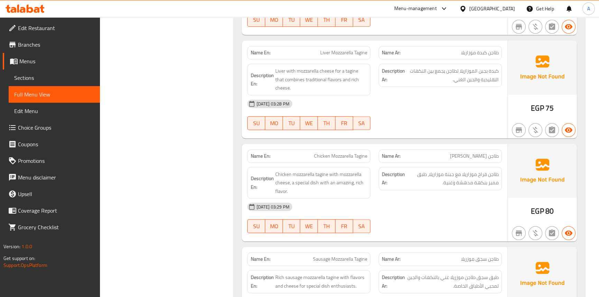
scroll to position [858, 0]
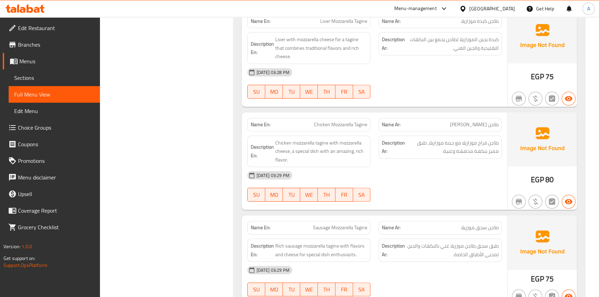
click at [340, 121] on span "Chicken Mozzarella Tagine" at bounding box center [340, 124] width 53 height 7
copy span "Chicken Mozzarella Tagine"
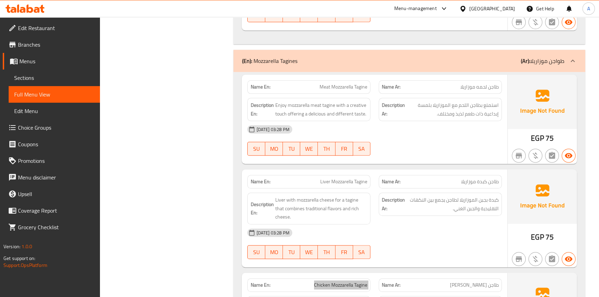
scroll to position [732, 0]
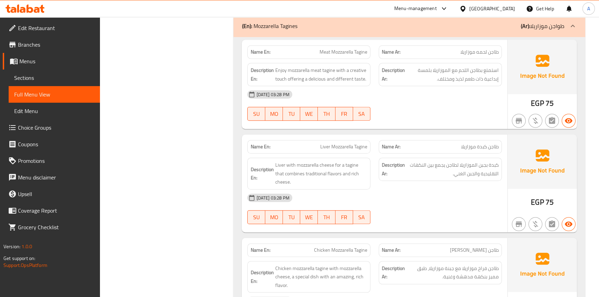
click at [344, 144] on span "Liver Mozzarella Tagine" at bounding box center [343, 146] width 47 height 7
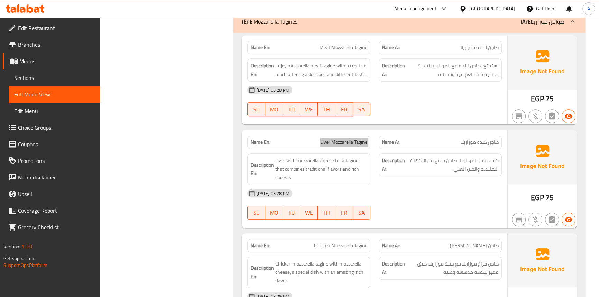
scroll to position [858, 0]
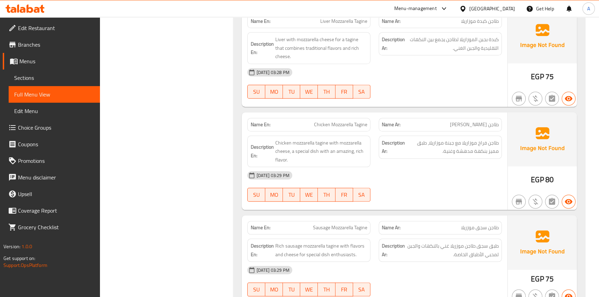
click at [335, 224] on span "Sausage Mozzarella Tagine" at bounding box center [340, 227] width 54 height 7
click at [402, 157] on div "Description Ar: طاجن فراخ موزاريلا مع جبنة موزاريلا، طبق مميز بنكهة مدهشة وغنية." at bounding box center [439, 151] width 131 height 40
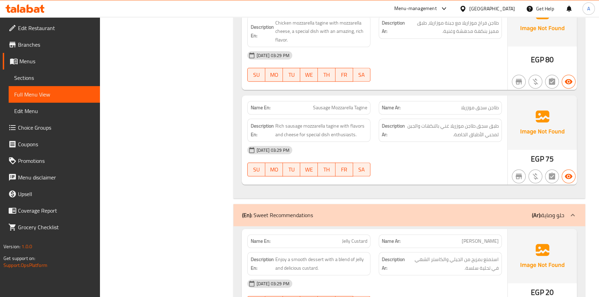
scroll to position [984, 0]
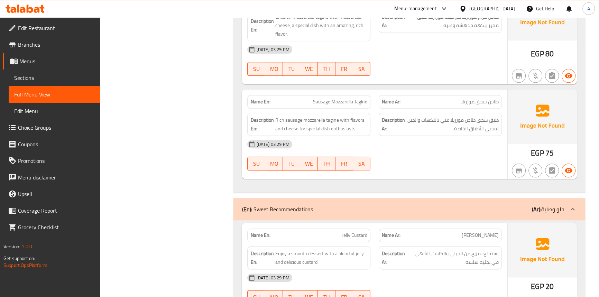
click at [453, 151] on div "[DATE] 03:29 PM SU MO TU WE TH FR SA" at bounding box center [374, 155] width 262 height 39
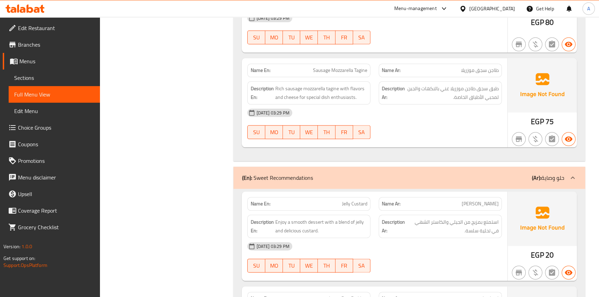
click at [418, 222] on span "استمتع بمزيج من الجيلي والكاستر الشهي في تحلية سلسة." at bounding box center [452, 226] width 92 height 17
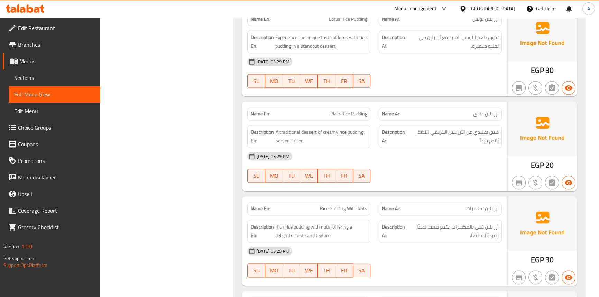
scroll to position [1141, 0]
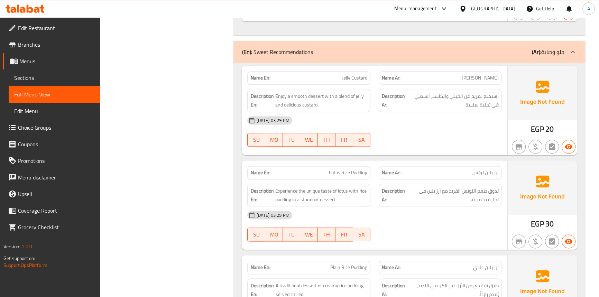
click at [351, 169] on span "Lotus Rice Pudding" at bounding box center [348, 172] width 38 height 7
click at [351, 264] on span "Plain Rice Pudding" at bounding box center [348, 267] width 37 height 7
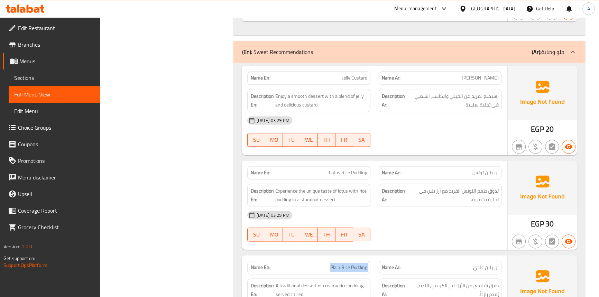
click at [351, 264] on span "Plain Rice Pudding" at bounding box center [348, 267] width 37 height 7
click at [453, 112] on div "[DATE] 03:29 PM" at bounding box center [374, 120] width 262 height 17
click at [343, 74] on span "Jelly Custard" at bounding box center [354, 77] width 25 height 7
click at [352, 74] on span "Jelly Custard" at bounding box center [354, 77] width 25 height 7
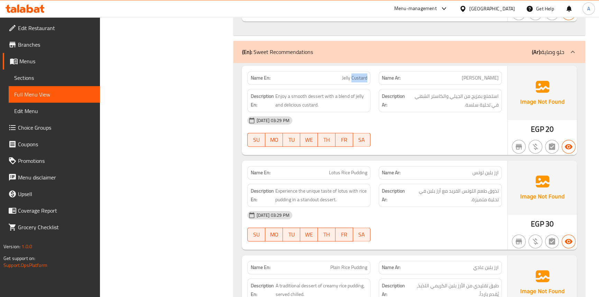
click at [352, 74] on span "Jelly Custard" at bounding box center [354, 77] width 25 height 7
click at [342, 169] on span "Lotus Rice Pudding" at bounding box center [348, 172] width 38 height 7
click at [343, 169] on span "Lotus Rice Pudding" at bounding box center [348, 172] width 38 height 7
click at [358, 169] on span "Lotus Rice Pudding" at bounding box center [348, 172] width 38 height 7
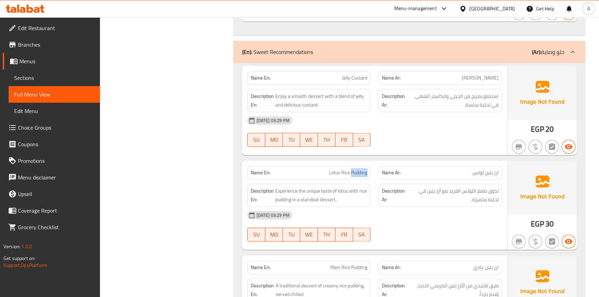
click at [358, 169] on span "Lotus Rice Pudding" at bounding box center [348, 172] width 38 height 7
click at [344, 264] on span "Plain Rice Pudding" at bounding box center [348, 267] width 37 height 7
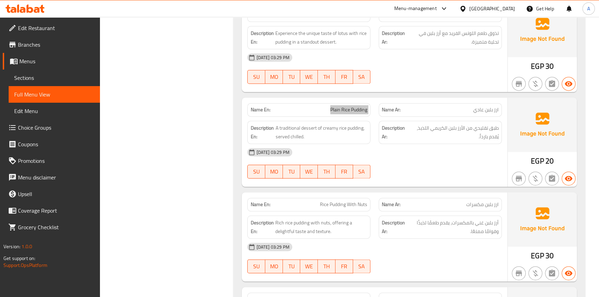
scroll to position [1330, 0]
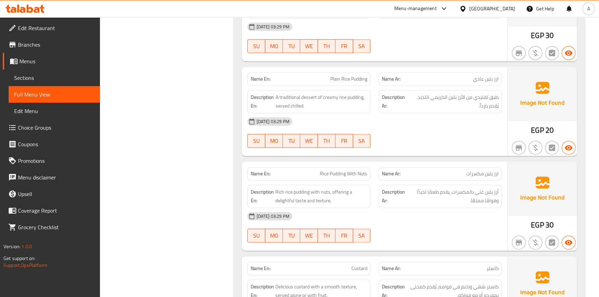
click at [333, 167] on div "Name En: Rice Pudding With Nuts" at bounding box center [308, 173] width 123 height 13
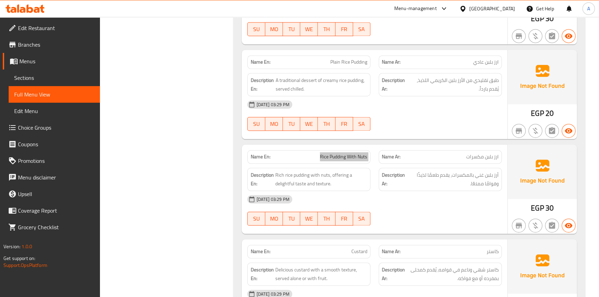
scroll to position [1361, 0]
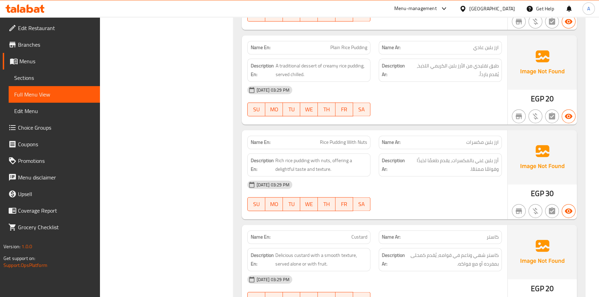
click at [364, 233] on span "Custard" at bounding box center [359, 236] width 16 height 7
click at [450, 179] on div "[DATE] 03:29 PM" at bounding box center [374, 184] width 262 height 17
click at [362, 234] on span "[PERSON_NAME]" at bounding box center [348, 237] width 37 height 7
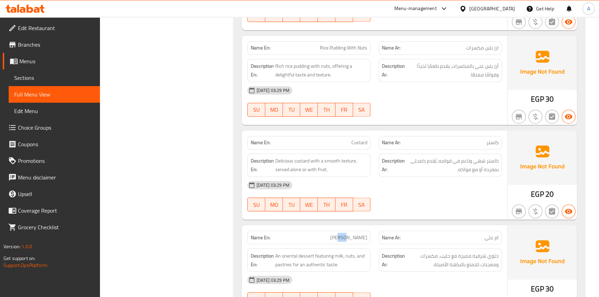
click at [362, 234] on span "[PERSON_NAME]" at bounding box center [348, 237] width 37 height 7
drag, startPoint x: 399, startPoint y: 187, endPoint x: 400, endPoint y: 226, distance: 39.1
click at [399, 187] on div "[DATE] 03:29 PM SU MO TU WE TH FR SA" at bounding box center [374, 196] width 262 height 39
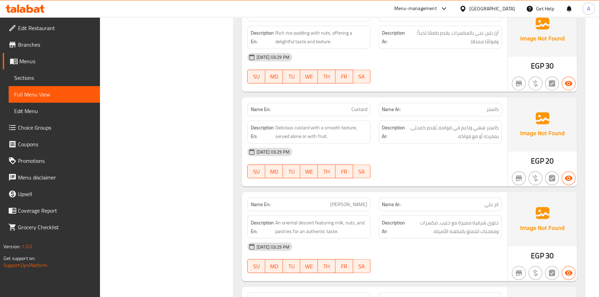
scroll to position [1581, 0]
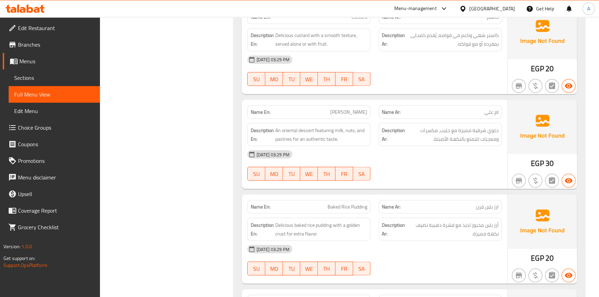
click at [349, 203] on span "Baked Rice Pudding" at bounding box center [347, 206] width 40 height 7
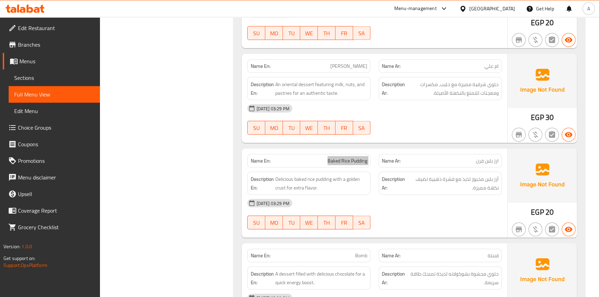
scroll to position [1675, 0]
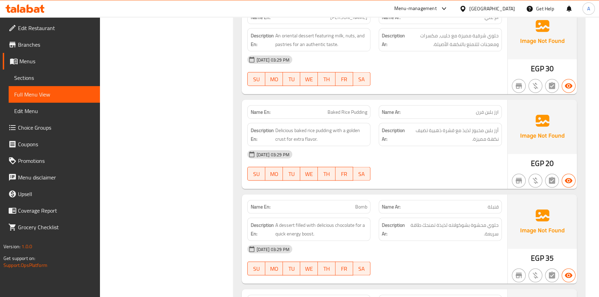
click at [365, 203] on span "Bomb" at bounding box center [361, 206] width 12 height 7
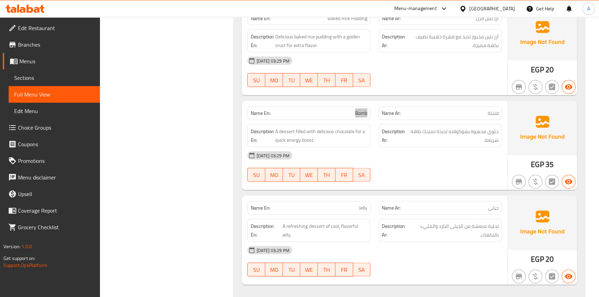
scroll to position [1770, 0]
click at [362, 202] on div "Name En: Jelly" at bounding box center [308, 207] width 123 height 13
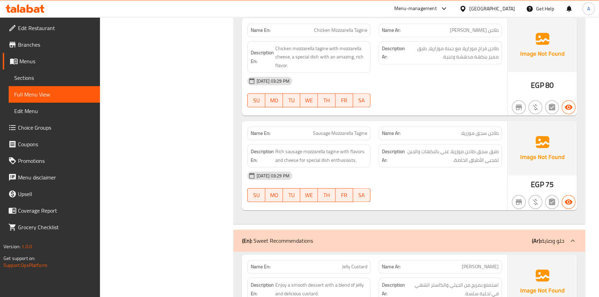
scroll to position [1078, 0]
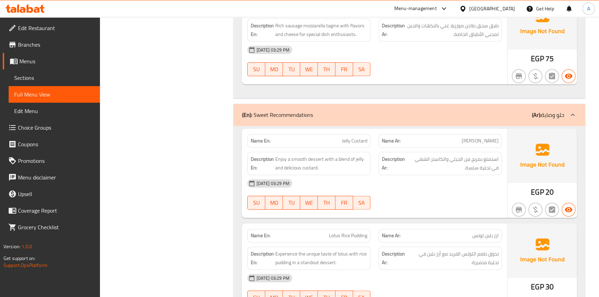
click at [349, 137] on span "Jelly Custard" at bounding box center [354, 140] width 25 height 7
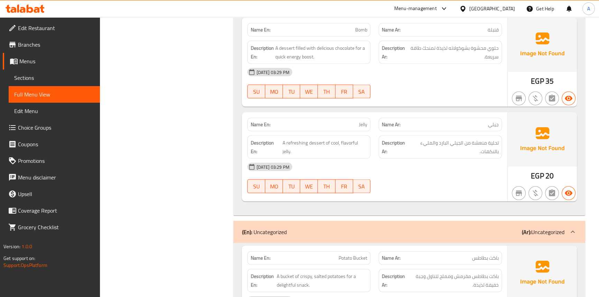
scroll to position [1895, 0]
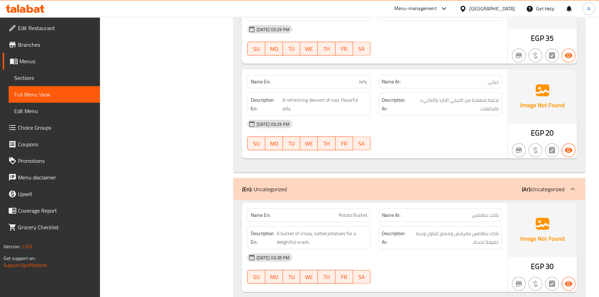
click at [364, 78] on span "Jelly" at bounding box center [363, 81] width 8 height 7
click at [422, 128] on div "[DATE] 03:29 PM SU MO TU WE TH FR SA" at bounding box center [374, 135] width 262 height 39
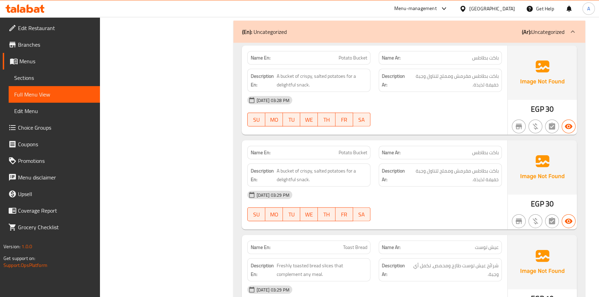
scroll to position [1958, 0]
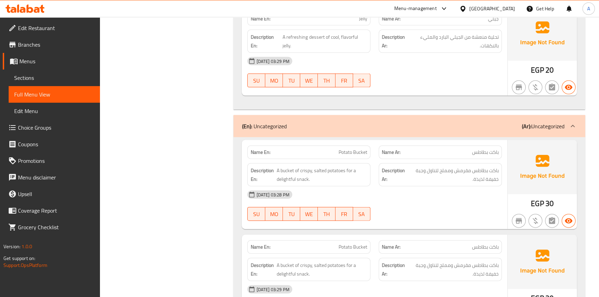
click at [354, 149] on span "Potato Bucket" at bounding box center [353, 152] width 29 height 7
click at [411, 190] on div "[DATE] 03:28 PM" at bounding box center [374, 194] width 262 height 17
click at [350, 149] on span "Potato Bucket" at bounding box center [353, 152] width 29 height 7
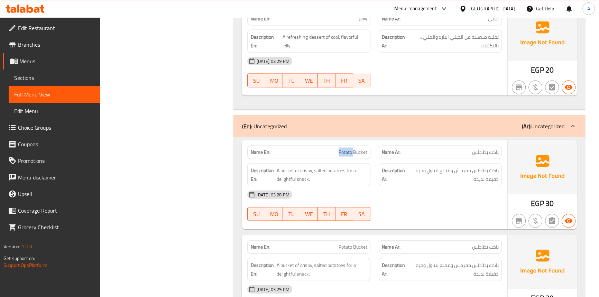
click at [350, 149] on span "Potato Bucket" at bounding box center [353, 152] width 29 height 7
click at [444, 198] on div "[DATE] 03:28 PM SU MO TU WE TH FR SA" at bounding box center [374, 205] width 262 height 39
click at [417, 198] on div "[DATE] 03:28 PM SU MO TU WE TH FR SA" at bounding box center [374, 205] width 262 height 39
click at [35, 81] on span "Sections" at bounding box center [54, 78] width 80 height 8
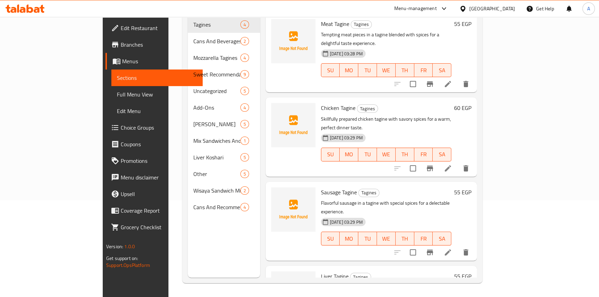
scroll to position [97, 0]
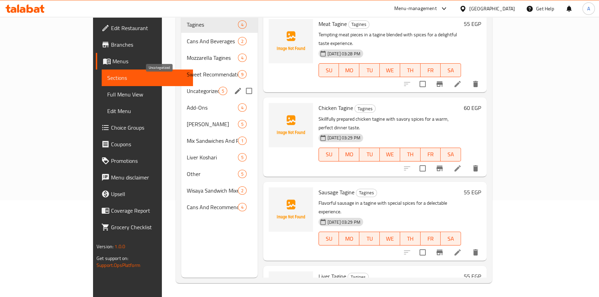
click at [187, 87] on span "Uncategorized" at bounding box center [203, 91] width 32 height 8
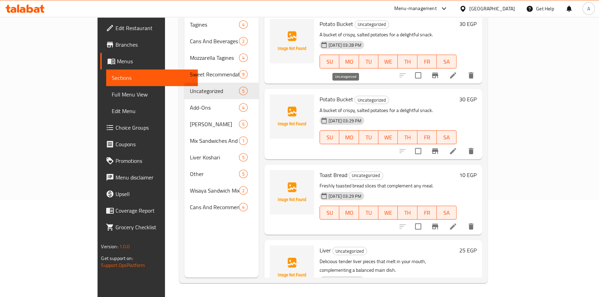
click at [355, 96] on span "Uncategorized" at bounding box center [372, 100] width 34 height 8
click at [417, 182] on p "Freshly toasted bread slices that complement any meal." at bounding box center [388, 186] width 137 height 9
click at [501, 118] on div "Home / Restaurants management / Menus / Sections wesaya Open import export Menu…" at bounding box center [333, 108] width 336 height 377
click at [355, 96] on span "Uncategorized" at bounding box center [372, 100] width 34 height 8
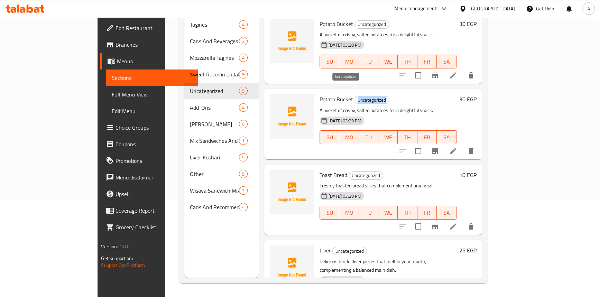
click at [355, 96] on span "Uncategorized" at bounding box center [372, 100] width 34 height 8
click at [112, 95] on span "Full Menu View" at bounding box center [152, 94] width 80 height 8
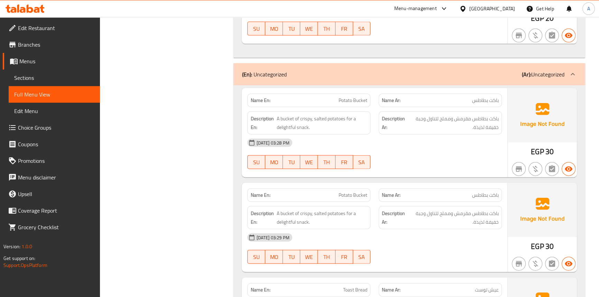
scroll to position [1925, 0]
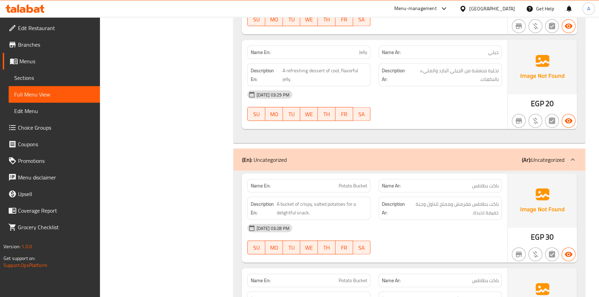
click at [336, 193] on div "Description En: A bucket of crispy, salted potatoes for a delightful snack." at bounding box center [308, 208] width 131 height 31
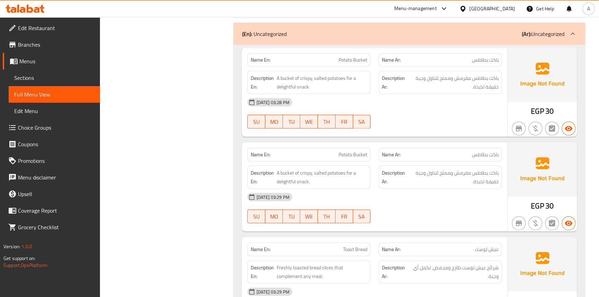
scroll to position [2176, 0]
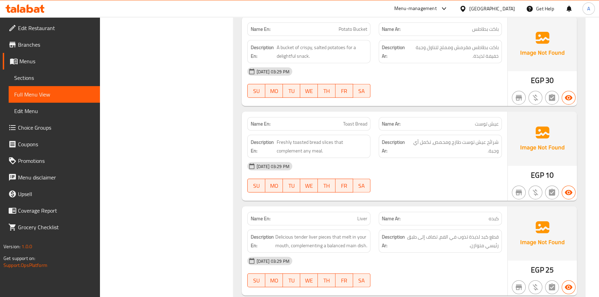
click at [360, 120] on span "Toast Bread" at bounding box center [355, 123] width 24 height 7
click at [359, 215] on span "Liver" at bounding box center [362, 218] width 10 height 7
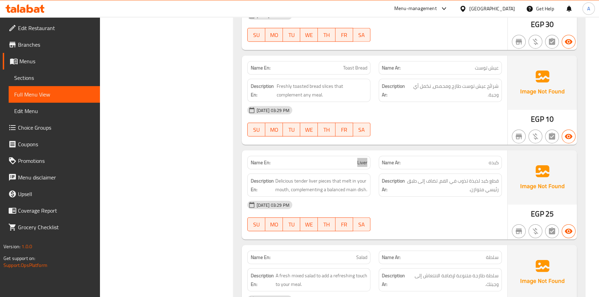
scroll to position [2270, 0]
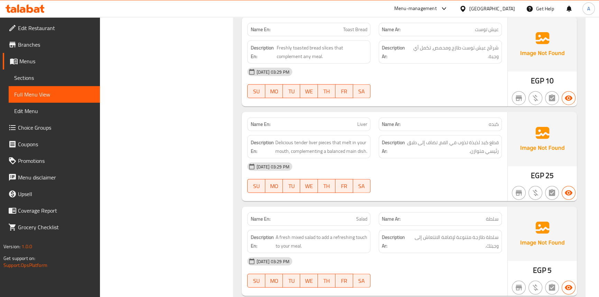
click at [368, 212] on div "Name En: Salad" at bounding box center [308, 218] width 123 height 13
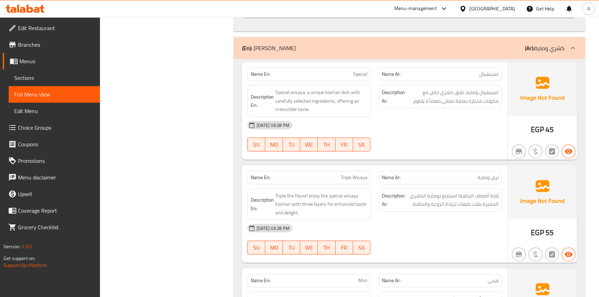
scroll to position [2993, 0]
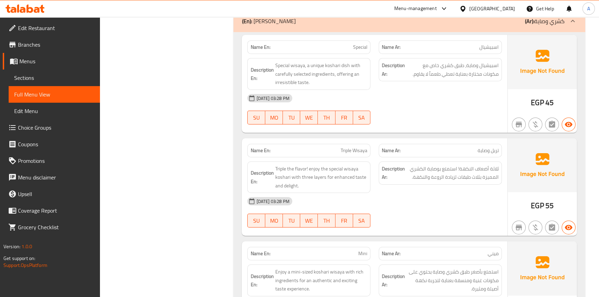
click at [363, 147] on span "Triple Wisaya" at bounding box center [354, 150] width 27 height 7
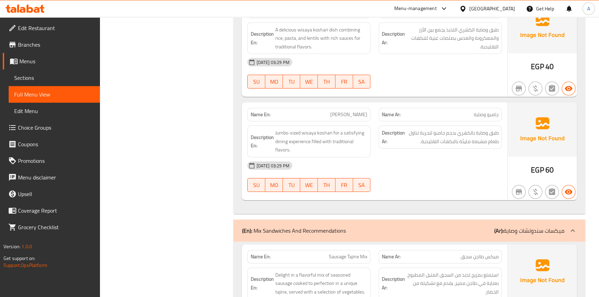
scroll to position [3339, 0]
drag, startPoint x: 474, startPoint y: 170, endPoint x: 441, endPoint y: 194, distance: 40.4
click at [474, 170] on div "[DATE] 03:29 PM SU MO TU WE TH FR SA" at bounding box center [374, 176] width 262 height 39
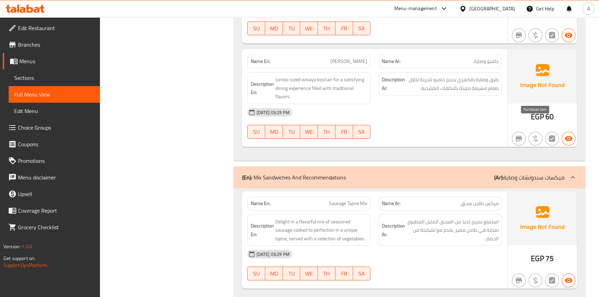
scroll to position [3402, 0]
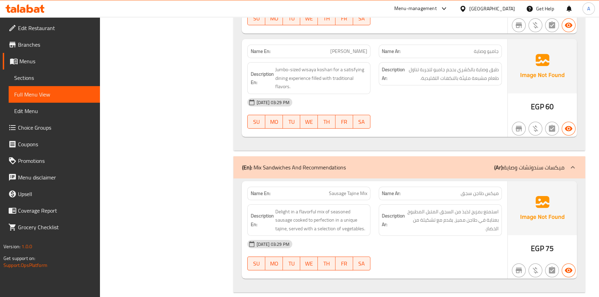
click at [352, 190] on span "Sausage Tajine Mix" at bounding box center [348, 193] width 38 height 7
drag, startPoint x: 402, startPoint y: 104, endPoint x: 341, endPoint y: 34, distance: 93.4
click at [402, 104] on div "[DATE] 03:29 PM SU MO TU WE TH FR SA" at bounding box center [374, 113] width 262 height 39
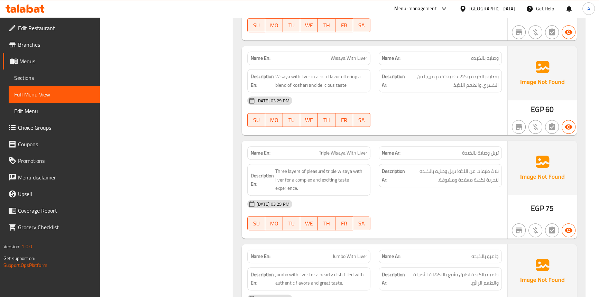
scroll to position [3654, 0]
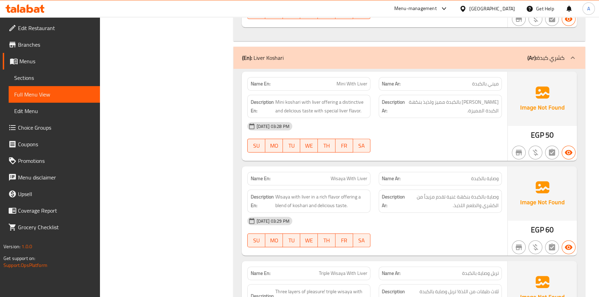
click at [412, 118] on div "[DATE] 03:28 PM" at bounding box center [374, 126] width 262 height 17
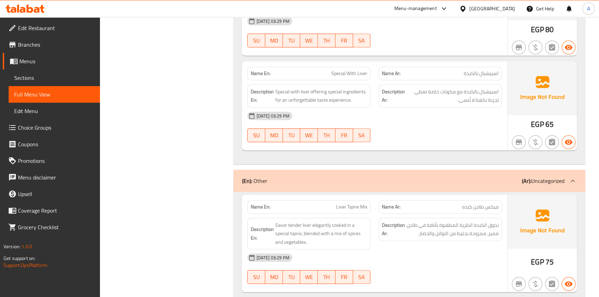
scroll to position [4062, 0]
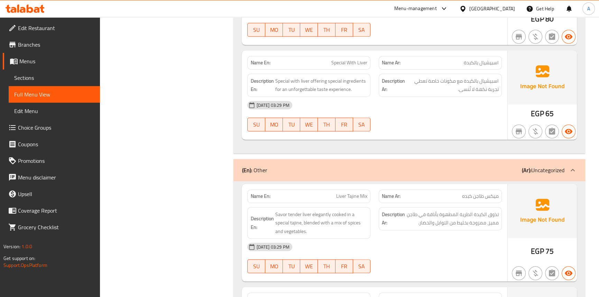
click at [395, 239] on div "[DATE] 03:29 PM" at bounding box center [374, 247] width 262 height 17
click at [32, 80] on span "Sections" at bounding box center [54, 78] width 80 height 8
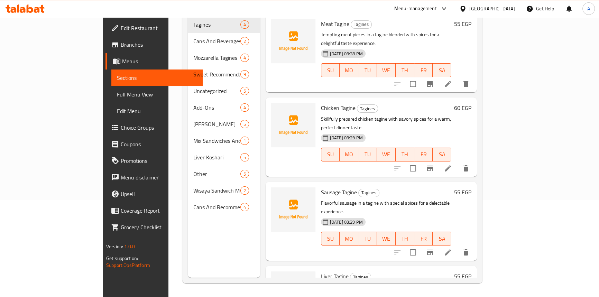
scroll to position [97, 0]
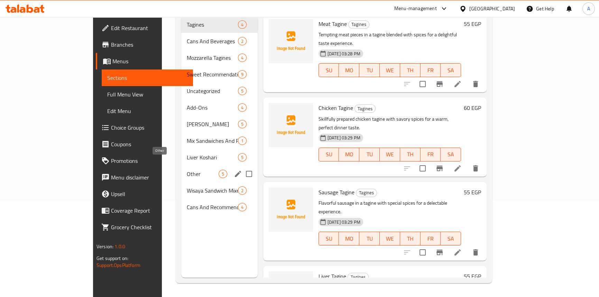
click at [187, 170] on span "Other" at bounding box center [203, 174] width 32 height 8
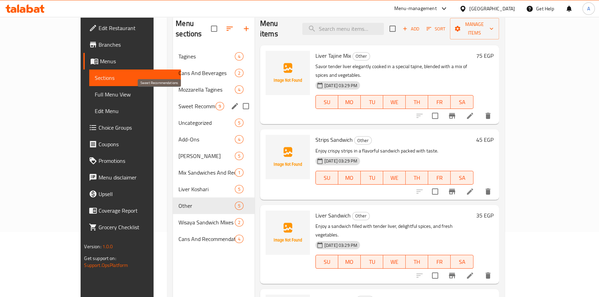
scroll to position [34, 0]
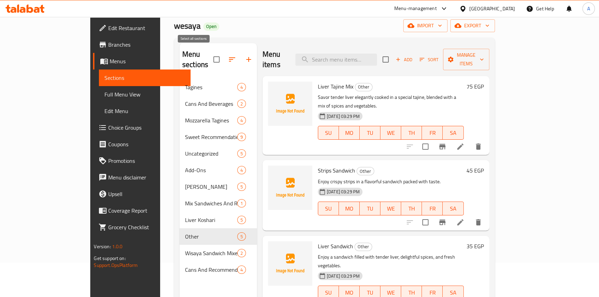
click at [209, 54] on input "checkbox" at bounding box center [216, 59] width 15 height 15
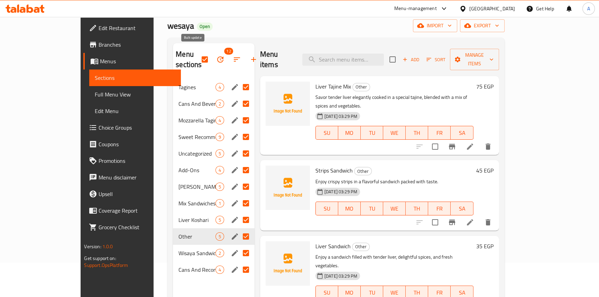
click at [217, 56] on icon "button" at bounding box center [220, 59] width 6 height 6
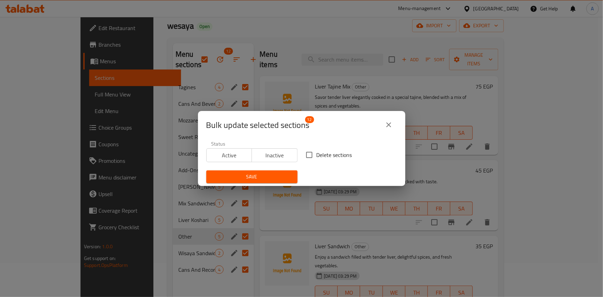
click at [384, 117] on div "Bulk update selected sections 12" at bounding box center [301, 125] width 191 height 17
click at [387, 120] on button "close" at bounding box center [389, 125] width 17 height 17
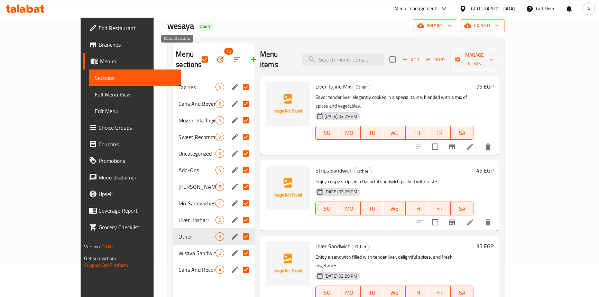
click at [197, 53] on input "checkbox" at bounding box center [204, 59] width 15 height 15
checkbox input "false"
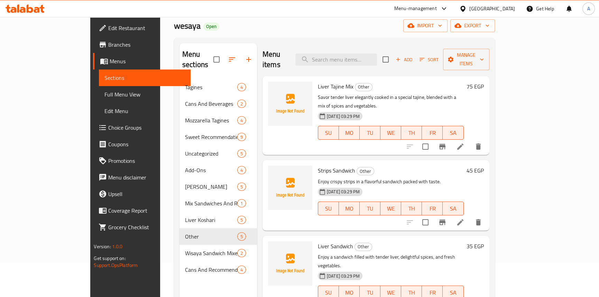
click at [267, 35] on div "Home / Restaurants management / Menus / Sections wesaya Open import export Menu…" at bounding box center [334, 171] width 321 height 349
click at [355, 243] on span "Other" at bounding box center [363, 247] width 17 height 8
click at [315, 35] on div "Home / Restaurants management / Menus / Sections wesaya Open import export Menu…" at bounding box center [334, 171] width 321 height 349
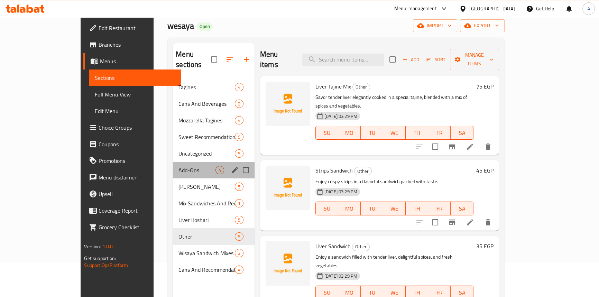
click at [173, 162] on div "Add-Ons 4" at bounding box center [214, 170] width 82 height 17
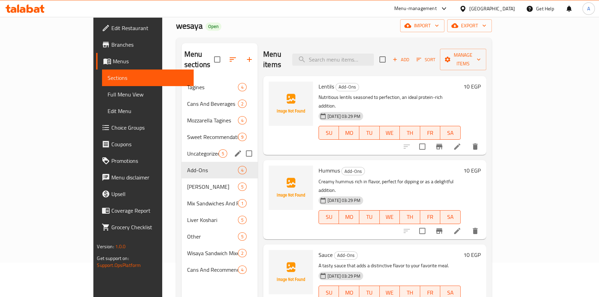
click at [187, 149] on span "Uncategorized" at bounding box center [202, 153] width 31 height 8
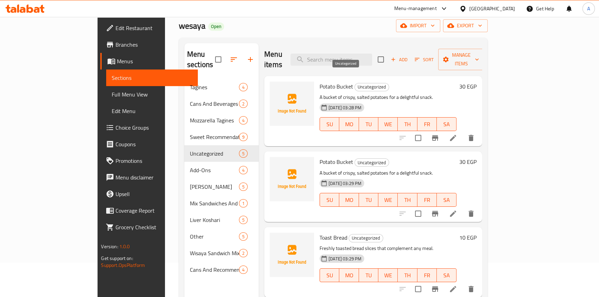
click at [355, 83] on span "Uncategorized" at bounding box center [372, 87] width 34 height 8
click at [501, 162] on div "Home / Restaurants management / Menus / Sections wesaya Open import export Menu…" at bounding box center [333, 171] width 336 height 377
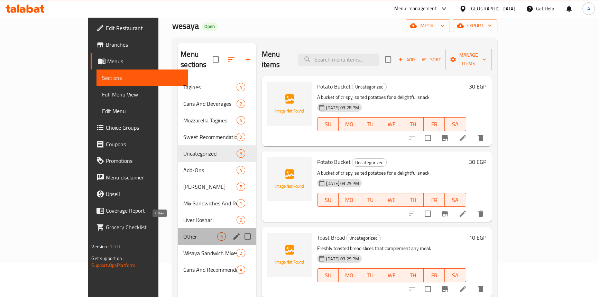
click at [183, 232] on span "Other" at bounding box center [200, 236] width 34 height 8
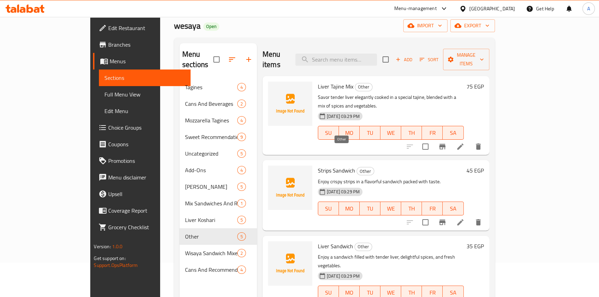
click at [357, 167] on span "Other" at bounding box center [365, 171] width 17 height 8
click at [104, 97] on span "Full Menu View" at bounding box center [144, 94] width 80 height 8
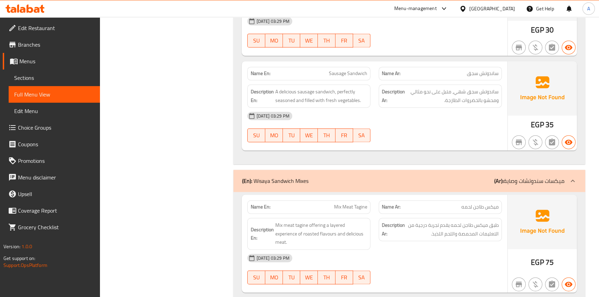
scroll to position [4635, 0]
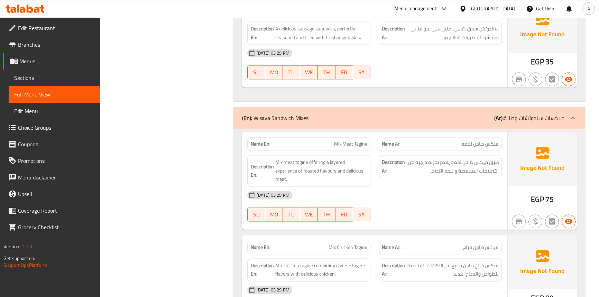
click at [484, 187] on div "[DATE] 03:29 PM" at bounding box center [374, 195] width 262 height 17
click at [438, 187] on div "[DATE] 03:29 PM" at bounding box center [374, 195] width 262 height 17
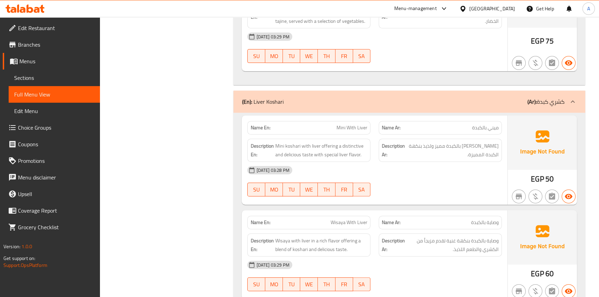
scroll to position [3622, 0]
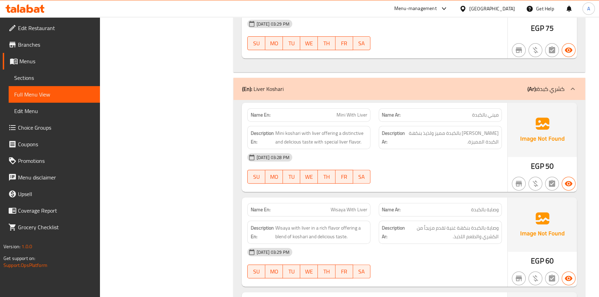
click at [346, 111] on span "Mini With Liver" at bounding box center [351, 114] width 31 height 7
click at [339, 206] on span "Wisaya With Liver" at bounding box center [349, 209] width 37 height 7
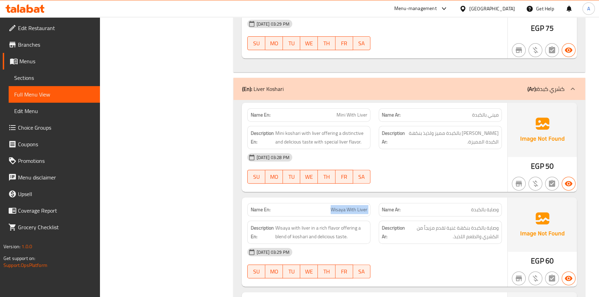
click at [339, 206] on span "Wisaya With Liver" at bounding box center [349, 209] width 37 height 7
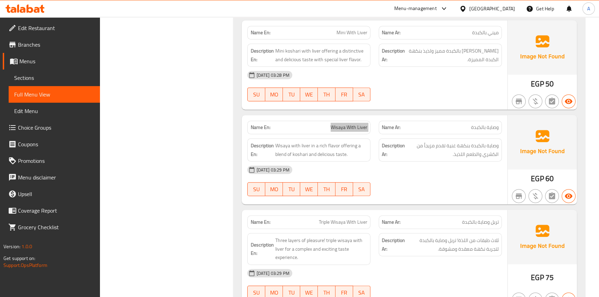
scroll to position [3717, 0]
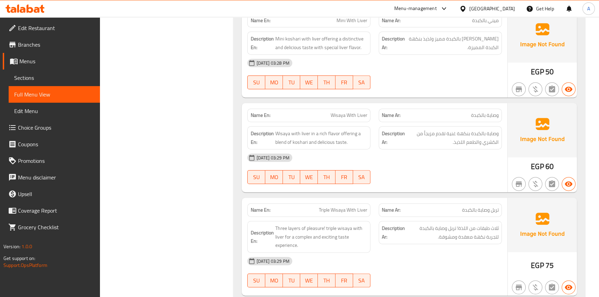
click at [344, 206] on span "Triple Wisaya With Liver" at bounding box center [343, 209] width 48 height 7
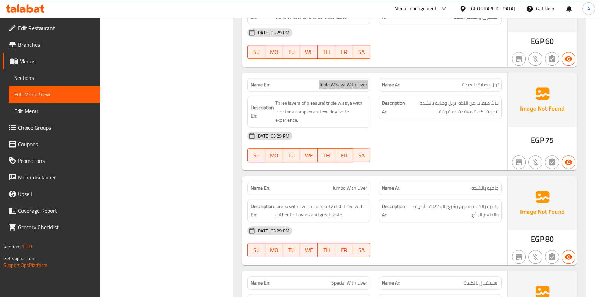
scroll to position [3905, 0]
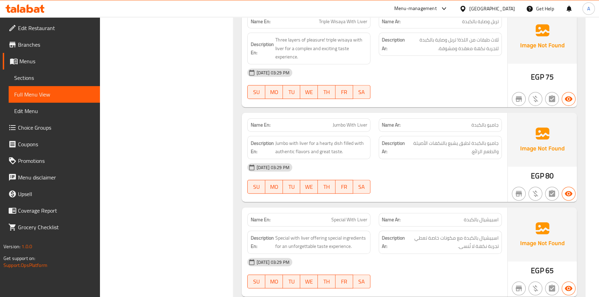
click at [349, 121] on span "Jumbo With Liver" at bounding box center [350, 124] width 35 height 7
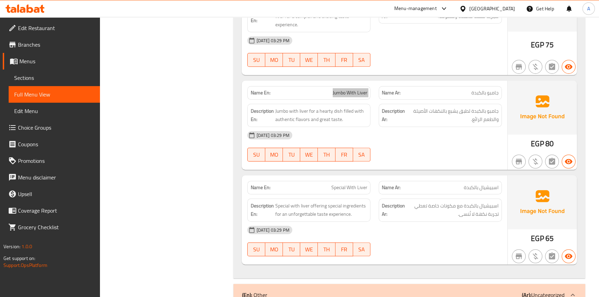
scroll to position [3968, 0]
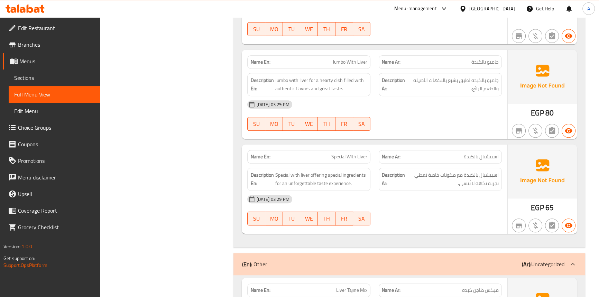
click at [349, 153] on span "Special With Liver" at bounding box center [349, 156] width 36 height 7
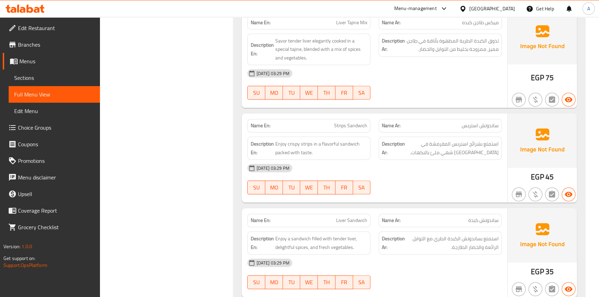
scroll to position [4188, 0]
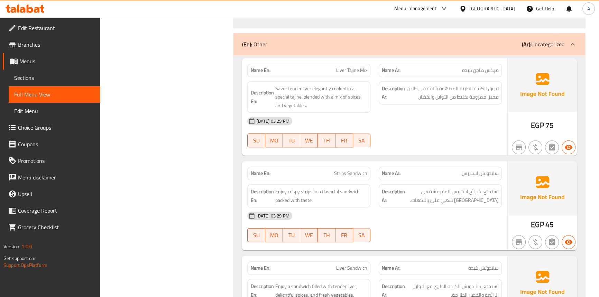
click at [351, 67] on span "Liver Tajine Mix" at bounding box center [351, 70] width 31 height 7
click at [347, 170] on span "Strips Sandwich" at bounding box center [350, 173] width 33 height 7
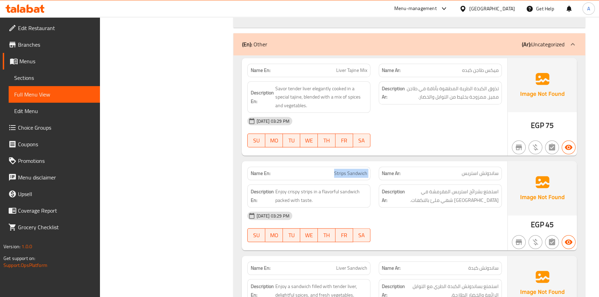
click at [347, 170] on span "Strips Sandwich" at bounding box center [350, 173] width 33 height 7
click at [349, 265] on span "Liver Sandwich" at bounding box center [351, 268] width 31 height 7
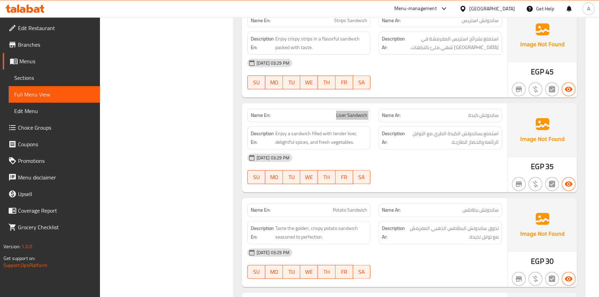
scroll to position [4377, 0]
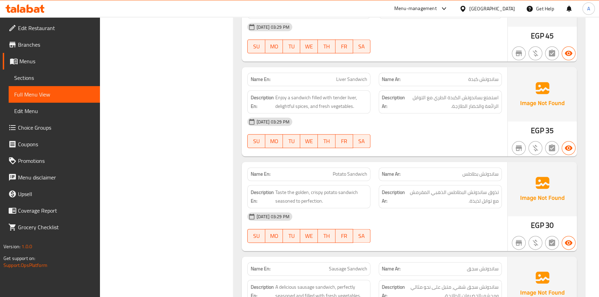
click at [351, 170] on span "Potato Sandwich" at bounding box center [350, 173] width 35 height 7
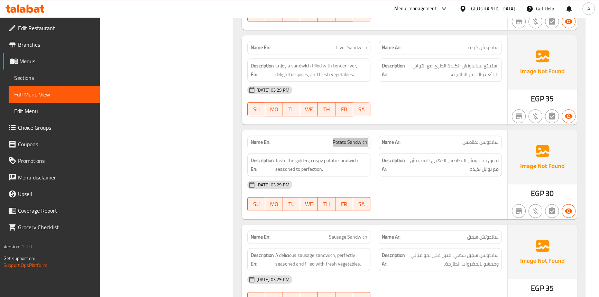
scroll to position [4471, 0]
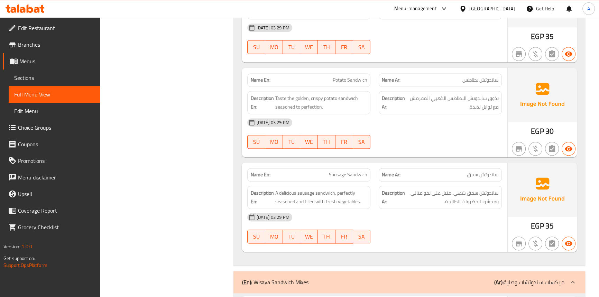
click at [334, 171] on span "Sausage Sandwich" at bounding box center [348, 174] width 38 height 7
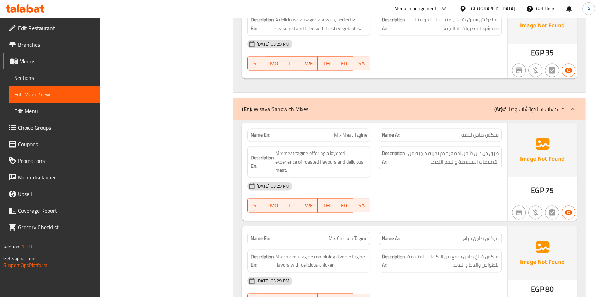
scroll to position [4691, 0]
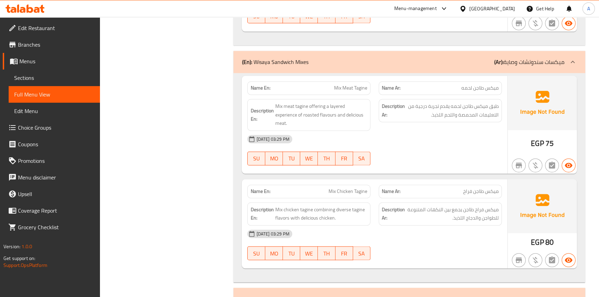
click at [352, 81] on div "Name En: Mix Meat Tagine" at bounding box center [308, 87] width 123 height 13
click at [345, 185] on div "Name En: Mix Chicken Tagine" at bounding box center [308, 191] width 123 height 13
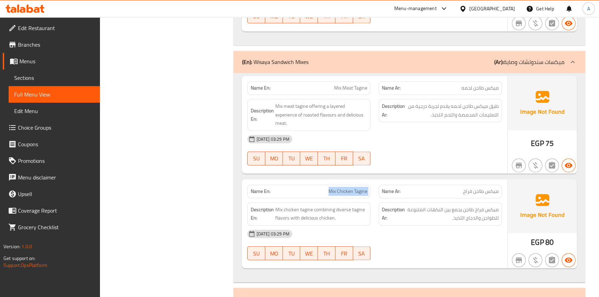
click at [345, 185] on div "Name En: Mix Chicken Tagine" at bounding box center [308, 191] width 123 height 13
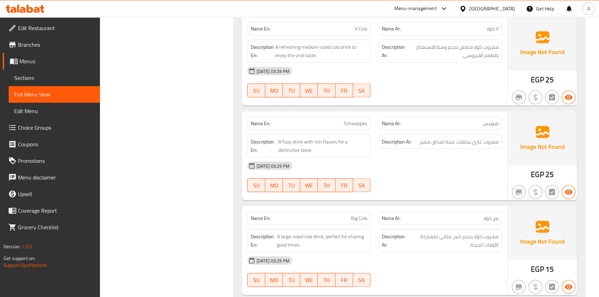
scroll to position [5083, 0]
drag, startPoint x: 395, startPoint y: 57, endPoint x: 404, endPoint y: 73, distance: 18.1
click at [395, 62] on div "[DATE] 03:29 PM SU MO TU WE TH FR SA" at bounding box center [374, 81] width 262 height 39
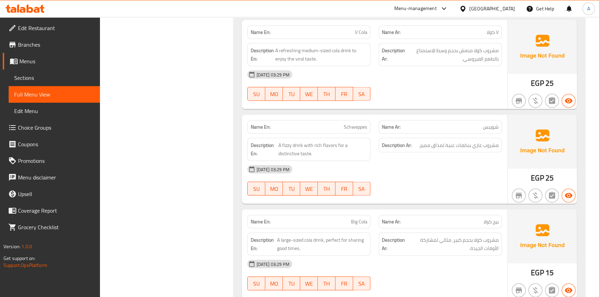
scroll to position [4926, 0]
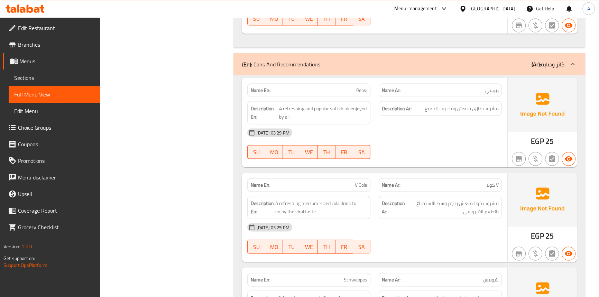
click at [362, 86] on span "Pepsi" at bounding box center [361, 89] width 11 height 7
click at [365, 181] on span "V Cola" at bounding box center [361, 184] width 12 height 7
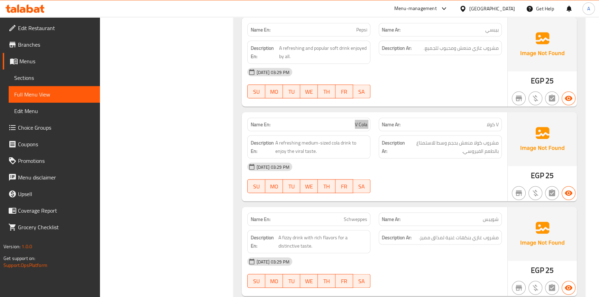
scroll to position [4989, 0]
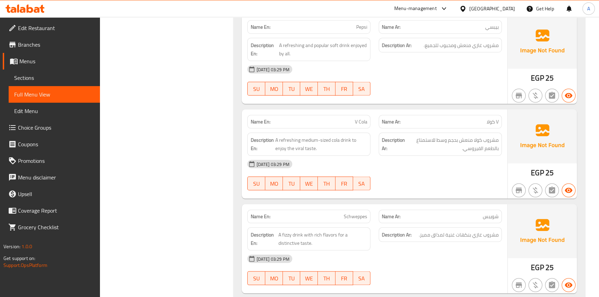
click at [357, 213] on span "Schweppes" at bounding box center [356, 216] width 24 height 7
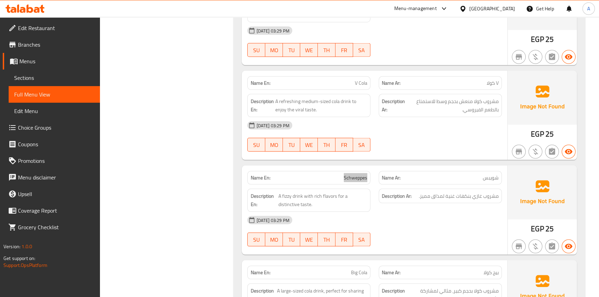
scroll to position [5083, 0]
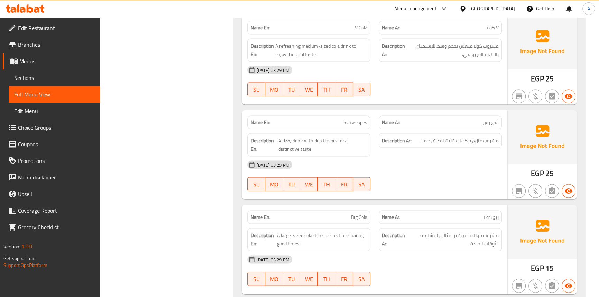
click at [349, 211] on div "Name En: Big Cola" at bounding box center [308, 217] width 123 height 13
click at [35, 82] on link "Sections" at bounding box center [54, 78] width 91 height 17
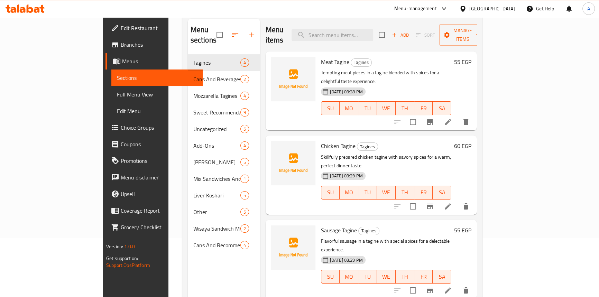
scroll to position [3, 0]
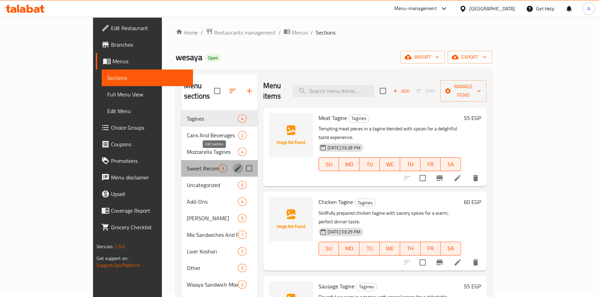
click at [234, 164] on icon "edit" at bounding box center [238, 168] width 8 height 8
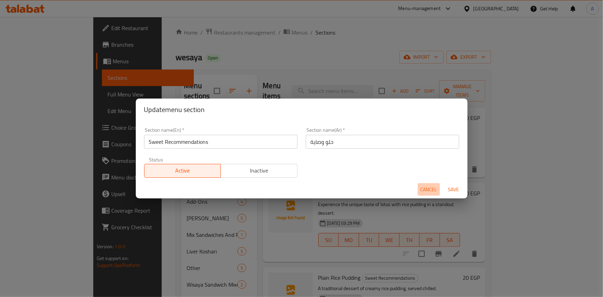
click at [429, 187] on span "Cancel" at bounding box center [429, 189] width 17 height 9
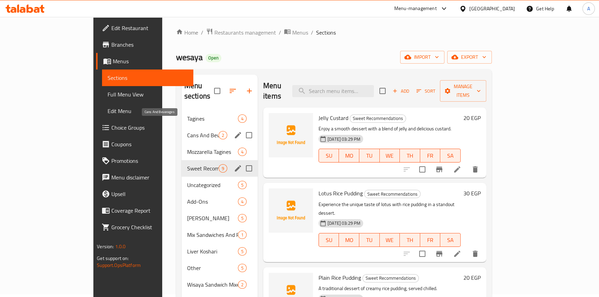
click at [187, 131] on span "Cans And Beverages" at bounding box center [202, 135] width 31 height 8
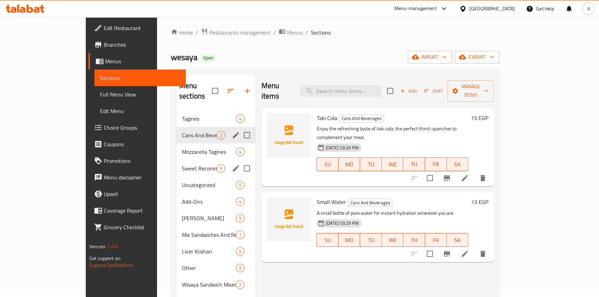
click at [240, 128] on input "Menu sections" at bounding box center [247, 135] width 15 height 15
checkbox input "false"
